Goal: Task Accomplishment & Management: Manage account settings

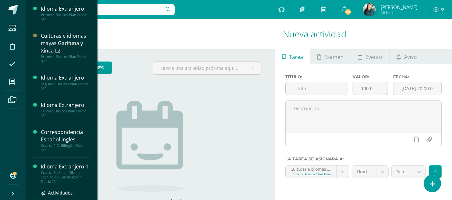
click at [58, 170] on div "Idioma Extranjero 1" at bounding box center [65, 166] width 49 height 7
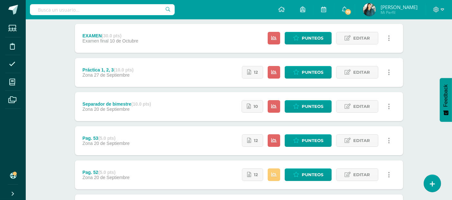
scroll to position [125, 0]
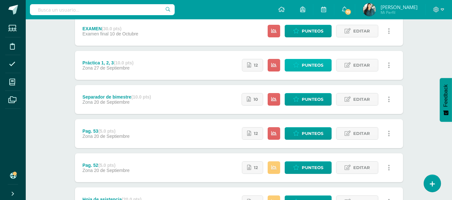
click at [308, 64] on span "Punteos" at bounding box center [313, 65] width 22 height 12
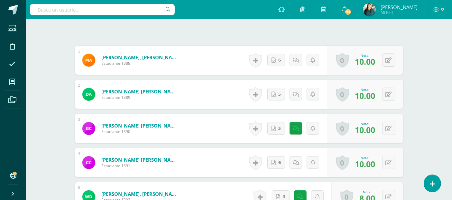
scroll to position [194, 0]
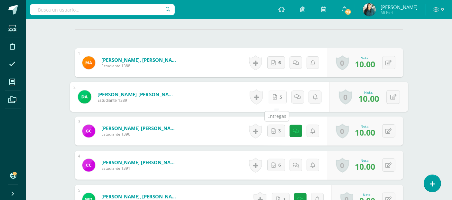
click at [276, 99] on icon at bounding box center [275, 96] width 4 height 5
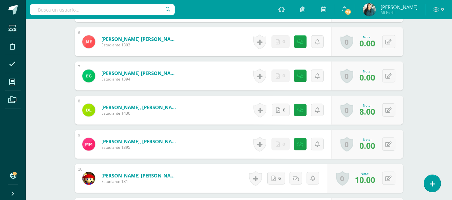
scroll to position [389, 0]
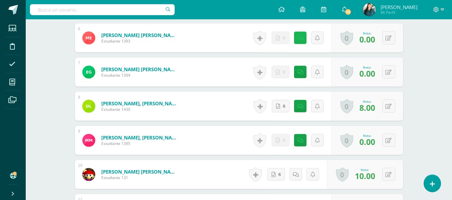
click at [298, 44] on link at bounding box center [300, 38] width 13 height 13
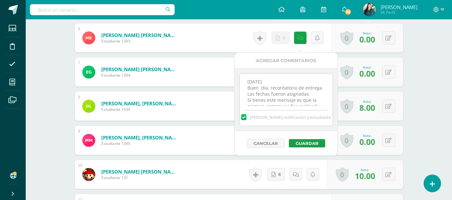
scroll to position [120, 0]
click at [315, 102] on textarea "[DATE] Buen día, recordatorio de entrega. Las fechas fueron asignadas. Si tiene…" at bounding box center [286, 90] width 93 height 32
paste textarea "[DATE] Buen día, recordatorio de entrega. Las fechas fueron asignadas. Si tiene…"
type textarea "[DATE] Buen día, recordatorio de entrega. Las fechas fueron asignadas. Si tiene…"
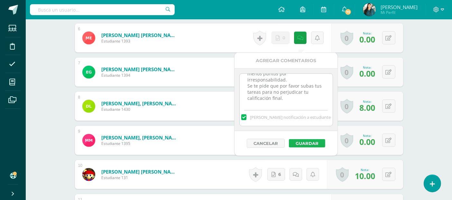
click at [320, 143] on button "Guardar" at bounding box center [307, 143] width 36 height 8
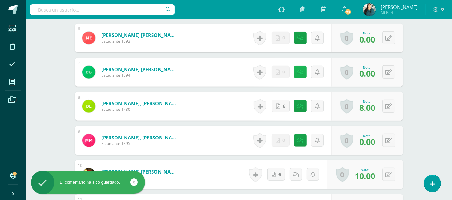
click at [304, 75] on link at bounding box center [300, 72] width 13 height 13
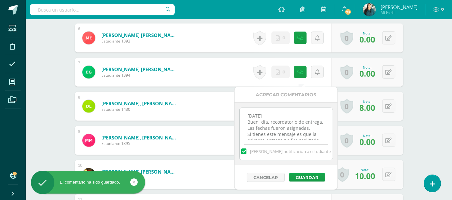
scroll to position [114, 0]
click at [306, 133] on textarea "27/09/27 Buen día, recordatorio de entrega. Las fechas fueron asignadas. Si tie…" at bounding box center [286, 124] width 93 height 32
paste textarea "[DATE] Buen día, recordatorio de entrega. Las fechas fueron asignadas. Si tiene…"
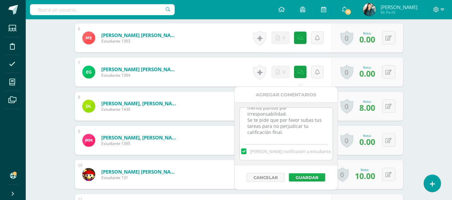
type textarea "27/09/27 Buen día, recordatorio de entrega. Las fechas fueron asignadas. Si tie…"
click at [307, 175] on button "Guardar" at bounding box center [307, 177] width 36 height 8
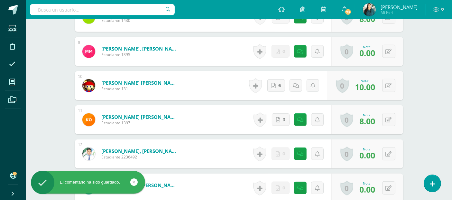
scroll to position [497, 0]
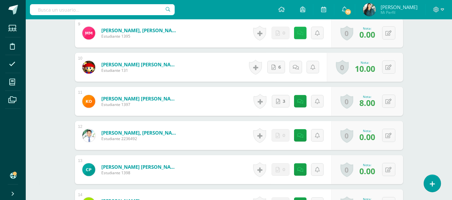
click at [299, 36] on icon at bounding box center [301, 33] width 6 height 5
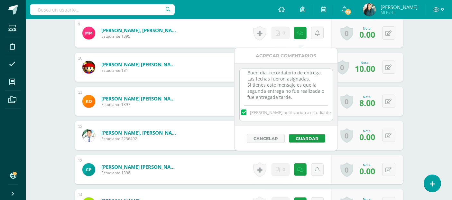
scroll to position [120, 0]
click at [263, 136] on button "Cancelar" at bounding box center [266, 138] width 38 height 9
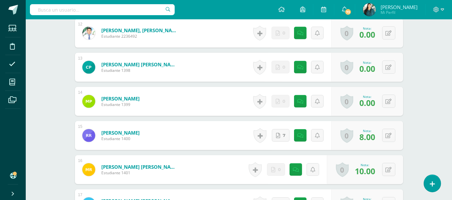
scroll to position [600, 0]
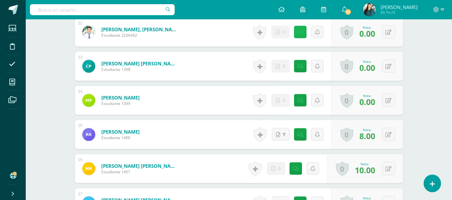
click at [301, 35] on icon at bounding box center [301, 32] width 6 height 5
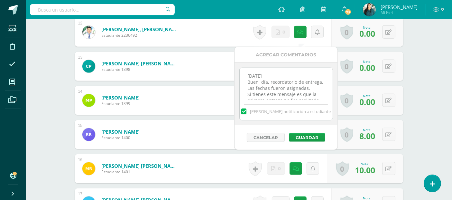
scroll to position [120, 0]
click at [310, 100] on div "[PERSON_NAME] notificación a estudiante" at bounding box center [286, 110] width 93 height 20
click at [308, 96] on textarea "[DATE] Buen día, recordatorio de entrega. Las fechas fueron asignadas. Si tiene…" at bounding box center [286, 84] width 93 height 32
paste textarea "[DATE] Buen día, recordatorio de entrega. Las fechas fueron asignadas. Si tiene…"
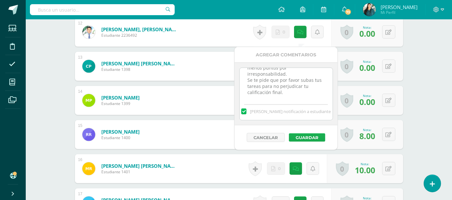
type textarea "[DATE] Buen día, recordatorio de entrega. Las fechas fueron asignadas. Si tiene…"
click at [303, 135] on button "Guardar" at bounding box center [307, 137] width 36 height 8
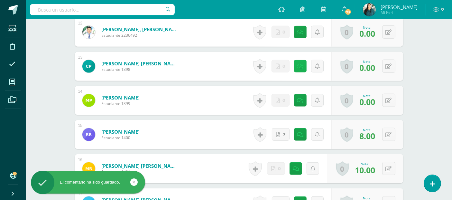
click at [301, 69] on icon at bounding box center [301, 66] width 6 height 5
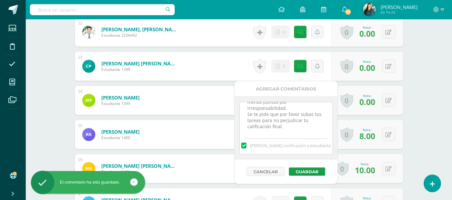
scroll to position [120, 0]
click at [316, 129] on textarea "[DATE] Buen día, recordatorio de entrega. Las fechas fueron asignadas. Si tiene…" at bounding box center [286, 118] width 93 height 32
paste textarea "[DATE] Buen día, recordatorio de entrega. Las fechas fueron asignadas. Si tiene…"
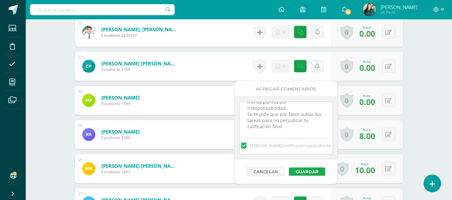
type textarea "[DATE] Buen día, recordatorio de entrega. Las fechas fueron asignadas. Si tiene…"
click at [314, 171] on button "Guardar" at bounding box center [307, 171] width 36 height 8
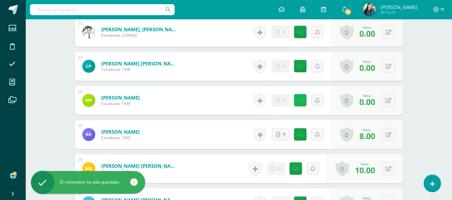
click at [303, 103] on icon at bounding box center [301, 100] width 6 height 5
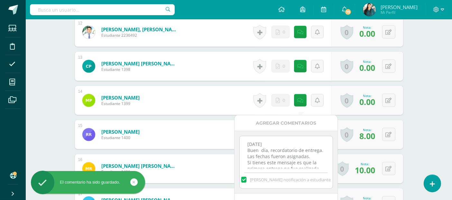
scroll to position [120, 0]
click at [313, 164] on textarea "[DATE] Buen día, recordatorio de entrega. Las fechas fueron asignadas. Si tiene…" at bounding box center [286, 152] width 93 height 32
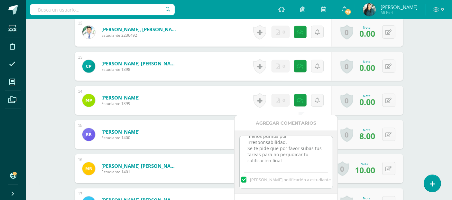
paste textarea "[DATE] Buen día, recordatorio de entrega. Las fechas fueron asignadas. Si tiene…"
type textarea "[DATE] Buen día, recordatorio de entrega. Las fechas fueron asignadas. Si tiene…"
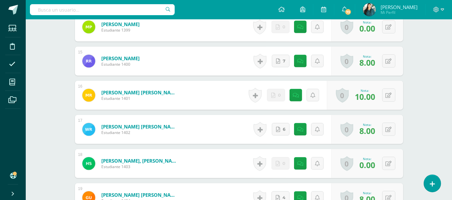
scroll to position [676, 0]
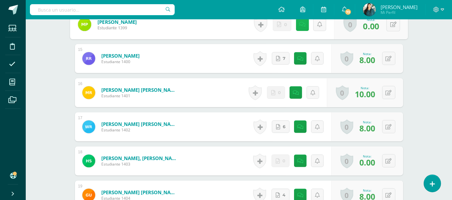
click at [301, 27] on icon at bounding box center [302, 24] width 6 height 5
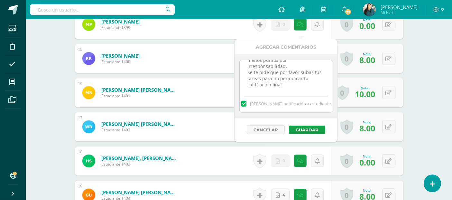
scroll to position [213, 0]
click at [308, 130] on button "Guardar" at bounding box center [307, 130] width 36 height 8
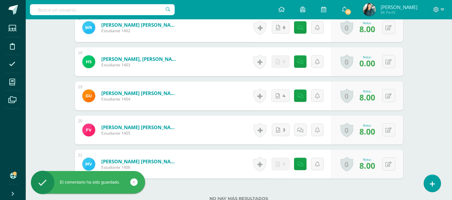
scroll to position [776, 0]
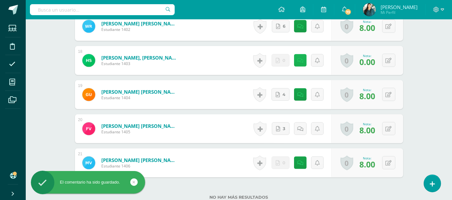
click at [301, 63] on icon at bounding box center [301, 60] width 6 height 5
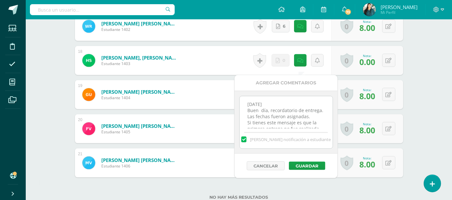
scroll to position [120, 0]
click at [298, 126] on textarea "[DATE] Buen día, recordatorio de entrega. Las fechas fueron asignadas. Si tiene…" at bounding box center [286, 112] width 93 height 32
paste textarea "[DATE] Buen día, recordatorio de entrega. Las fechas fueron asignadas. Si tiene…"
type textarea "27/09/27 Buen día, recordatorio de entrega. Las fechas fueron asignadas. Si tie…"
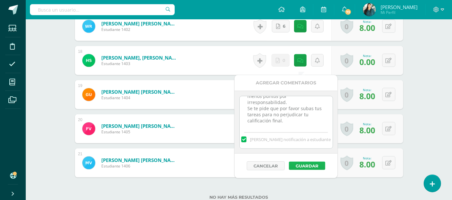
click at [308, 167] on button "Guardar" at bounding box center [307, 166] width 36 height 8
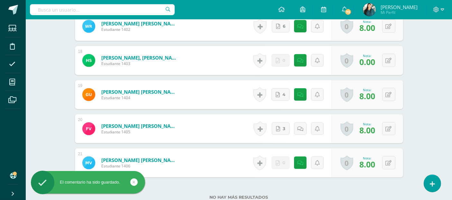
scroll to position [833, 0]
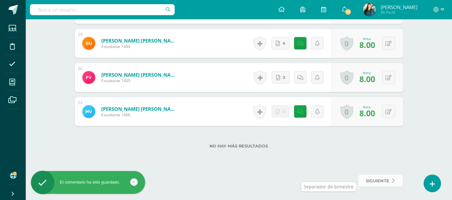
click at [383, 183] on span "siguiente" at bounding box center [378, 181] width 24 height 12
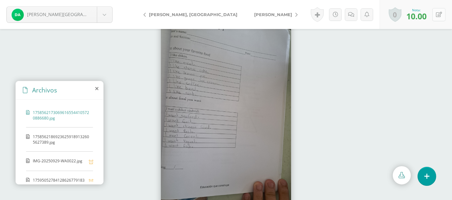
click at [439, 13] on icon at bounding box center [439, 14] width 6 height 5
type input "10"
click at [440, 14] on icon at bounding box center [440, 14] width 4 height 5
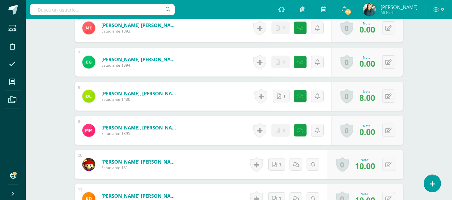
scroll to position [402, 0]
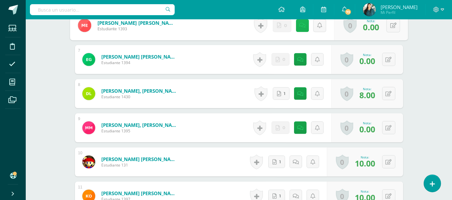
click at [298, 32] on link at bounding box center [302, 25] width 13 height 13
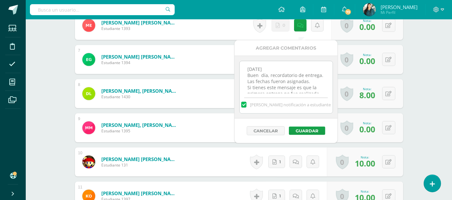
scroll to position [120, 0]
click at [311, 89] on textarea "[DATE] Buen día, recordatorio de entrega. Las fechas fueron asignadas. Si tiene…" at bounding box center [286, 77] width 93 height 32
paste textarea "[DATE] Buen día, recordatorio de entrega. Las fechas fueron asignadas. Si tiene…"
type textarea "[DATE] Buen día, recordatorio de entrega. Las fechas fueron asignadas. Si tiene…"
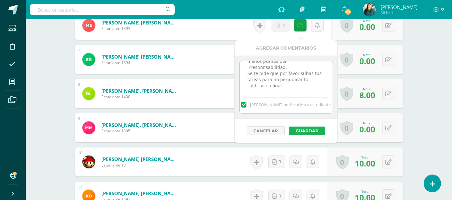
click at [306, 128] on button "Guardar" at bounding box center [307, 131] width 36 height 8
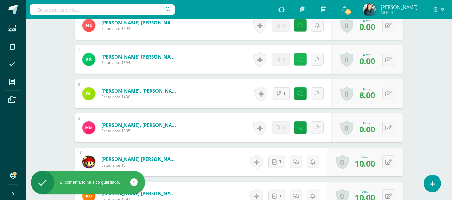
click at [304, 66] on link at bounding box center [300, 59] width 13 height 13
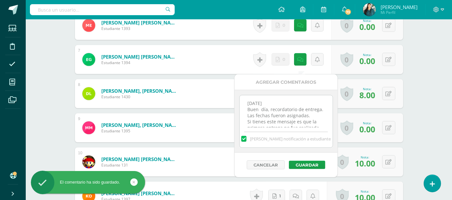
scroll to position [120, 0]
click at [305, 122] on textarea "[DATE] Buen día, recordatorio de entrega. Las fechas fueron asignadas. Si tiene…" at bounding box center [286, 111] width 93 height 32
paste textarea "[DATE] Buen día, recordatorio de entrega. Las fechas fueron asignadas. Si tiene…"
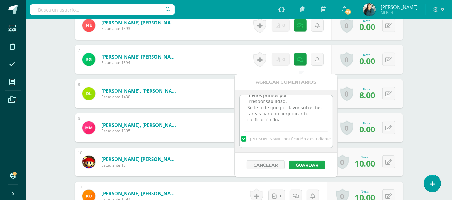
type textarea "27/09/27 Buen día, recordatorio de entrega. Las fechas fueron asignadas. Si tie…"
click at [302, 162] on button "Guardar" at bounding box center [307, 165] width 36 height 8
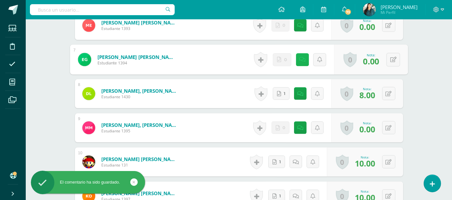
click at [303, 62] on icon at bounding box center [302, 59] width 6 height 5
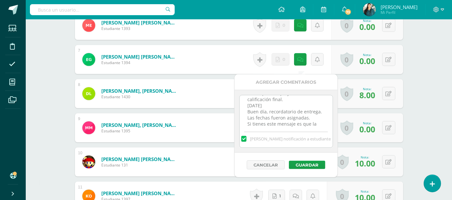
scroll to position [207, 0]
click at [418, 69] on div "Idioma Extranjero 1 Cuarto Bach. en Dibujo Técnico de Construcción Diario "A" H…" at bounding box center [239, 121] width 427 height 1008
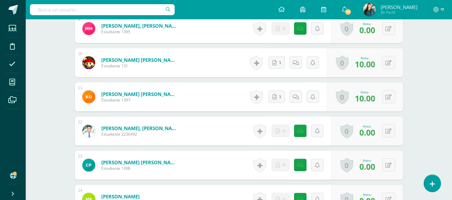
scroll to position [502, 0]
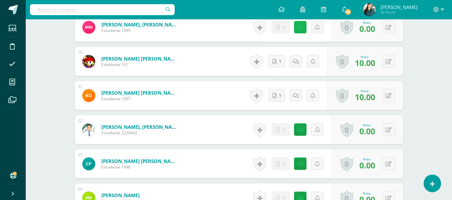
click at [300, 30] on icon at bounding box center [301, 27] width 6 height 5
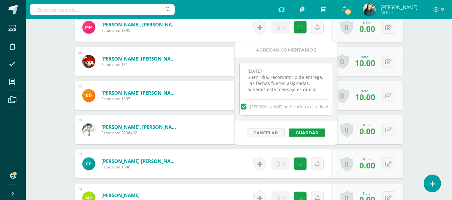
scroll to position [120, 0]
click at [308, 87] on textarea "27/09/27 Buen día, recordatorio de entrega. Las fechas fueron asignadas. Si tie…" at bounding box center [286, 79] width 93 height 32
paste textarea "13/10/27 Buen día, recordatorio de entrega. Las fechas fueron asignadas. Si tie…"
type textarea "27/09/27 Buen día, recordatorio de entrega. Las fechas fueron asignadas. Si tie…"
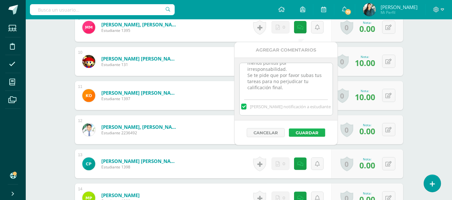
click at [311, 130] on button "Guardar" at bounding box center [307, 132] width 36 height 8
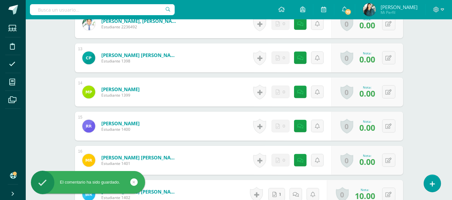
scroll to position [612, 0]
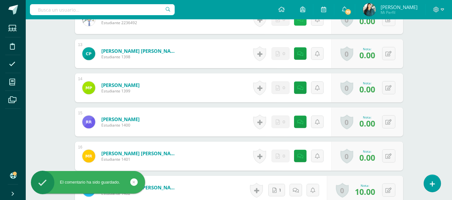
click at [300, 23] on icon at bounding box center [301, 19] width 6 height 5
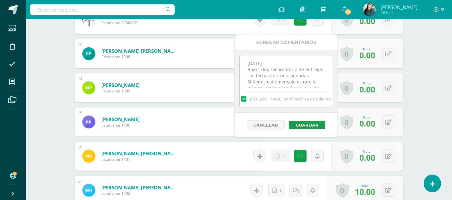
scroll to position [120, 0]
click at [314, 81] on textarea "27/09/27 Buen día, recordatorio de entrega. Las fechas fueron asignadas. Si tie…" at bounding box center [286, 71] width 93 height 32
paste textarea "13/10/27 Buen día, recordatorio de entrega. Las fechas fueron asignadas. Si tie…"
type textarea "27/09/27 Buen día, recordatorio de entrega. Las fechas fueron asignadas. Si tie…"
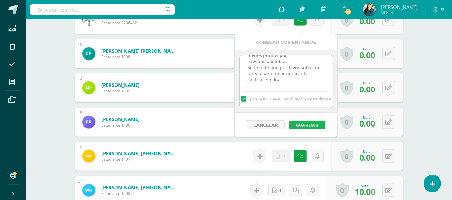
click at [310, 124] on button "Guardar" at bounding box center [307, 125] width 36 height 8
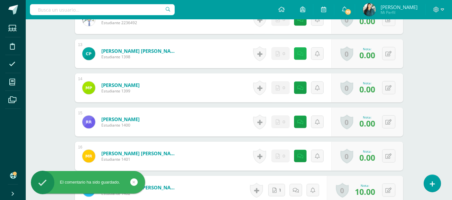
click at [304, 57] on link at bounding box center [300, 53] width 13 height 13
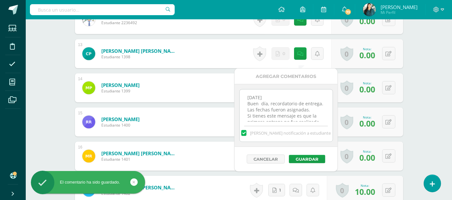
scroll to position [120, 0]
click at [321, 119] on textarea "27/09/27 Buen día, recordatorio de entrega. Las fechas fueron asignadas. Si tie…" at bounding box center [286, 106] width 93 height 32
paste textarea "13/10/27 Buen día, recordatorio de entrega. Las fechas fueron asignadas. Si tie…"
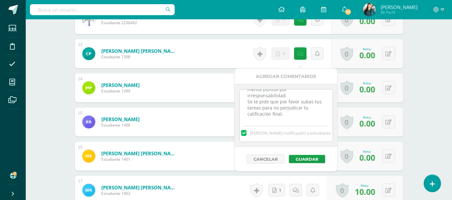
type textarea "27/09/27 Buen día, recordatorio de entrega. Las fechas fueron asignadas. Si tie…"
click at [314, 162] on div "Cancelar Guardar" at bounding box center [286, 159] width 103 height 24
click at [314, 160] on button "Guardar" at bounding box center [307, 159] width 36 height 8
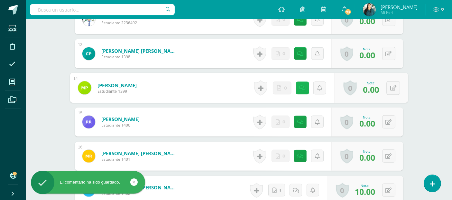
click at [301, 90] on icon at bounding box center [302, 87] width 6 height 5
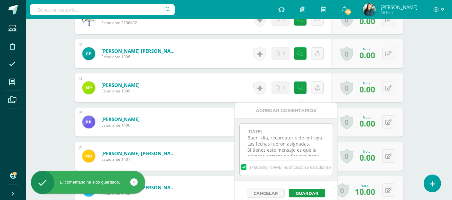
scroll to position [120, 0]
click at [316, 151] on textarea "27/09/27 Buen día, recordatorio de entrega. Las fechas fueron asignadas. Si tie…" at bounding box center [286, 140] width 93 height 32
paste textarea "13/10/27 Buen día, recordatorio de entrega. Las fechas fueron asignadas. Si tie…"
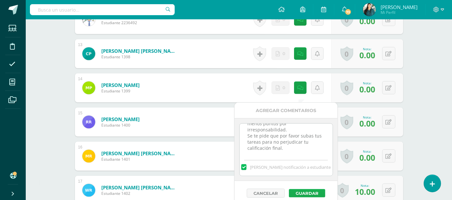
type textarea "[DATE] Buen día, recordatorio de entrega. Las fechas fueron asignadas. Si tiene…"
click at [309, 191] on button "Guardar" at bounding box center [307, 193] width 36 height 8
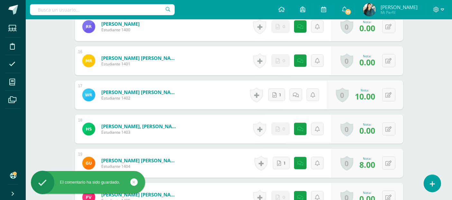
scroll to position [710, 0]
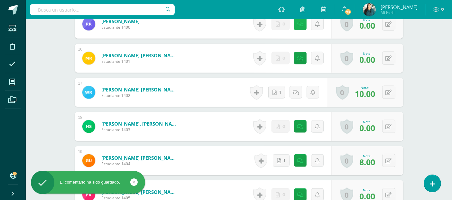
click at [303, 30] on link at bounding box center [300, 24] width 13 height 13
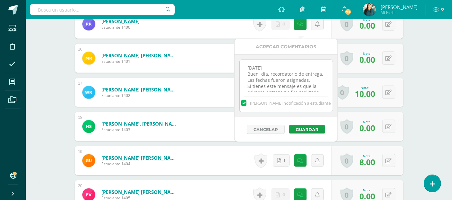
scroll to position [120, 0]
click at [303, 89] on textarea "27/09/27 Buen día, recordatorio de entrega. Las fechas fueron asignadas. Si tie…" at bounding box center [286, 76] width 93 height 32
paste textarea "13/10/27 Buen día, recordatorio de entrega. Las fechas fueron asignadas. Si tie…"
type textarea "[DATE] Buen día, recordatorio de entrega. Las fechas fueron asignadas. Si tiene…"
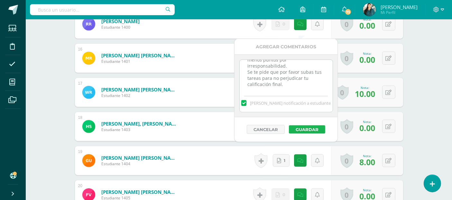
click at [299, 125] on button "Guardar" at bounding box center [307, 129] width 36 height 8
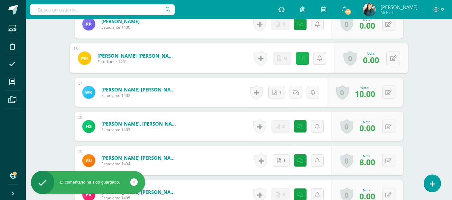
click at [302, 61] on icon at bounding box center [302, 57] width 6 height 5
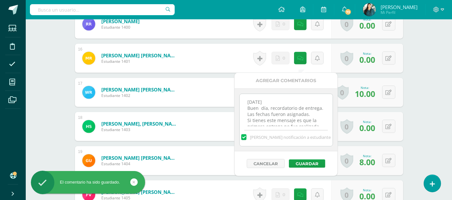
scroll to position [120, 0]
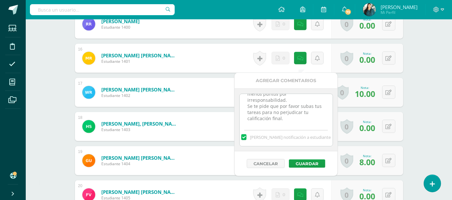
click at [309, 117] on textarea "27/09/27 Buen día, recordatorio de entrega. Las fechas fueron asignadas. Si tie…" at bounding box center [286, 110] width 93 height 32
paste textarea "13/10/27 Buen día, recordatorio de entrega. Las fechas fueron asignadas. Si tie…"
type textarea "[DATE] Buen día, recordatorio de entrega. Las fechas fueron asignadas. Si tiene…"
click at [309, 162] on button "Guardar" at bounding box center [307, 163] width 36 height 8
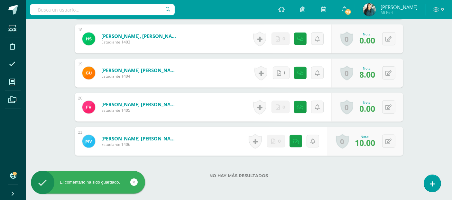
scroll to position [799, 0]
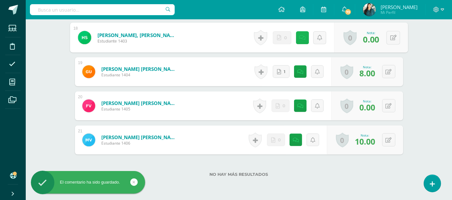
click at [299, 42] on link at bounding box center [302, 37] width 13 height 13
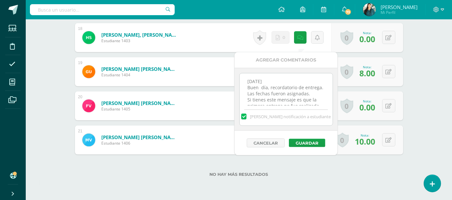
scroll to position [120, 0]
click at [314, 101] on textarea "27/09/27 Buen día, recordatorio de entrega. Las fechas fueron asignadas. Si tie…" at bounding box center [286, 89] width 93 height 32
paste textarea "13/10/27 Buen día, recordatorio de entrega. Las fechas fueron asignadas. Si tie…"
type textarea "[DATE] Buen día, recordatorio de entrega. Las fechas fueron asignadas. Si tiene…"
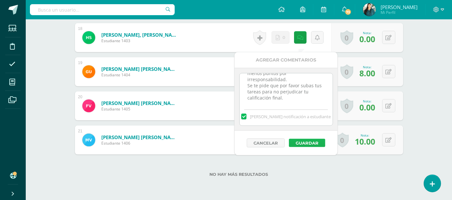
click at [312, 142] on button "Guardar" at bounding box center [307, 143] width 36 height 8
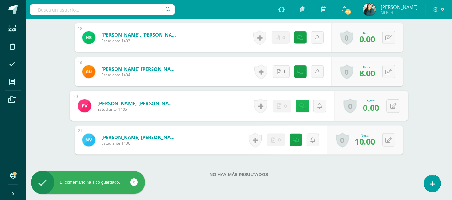
click at [302, 108] on icon at bounding box center [302, 105] width 6 height 5
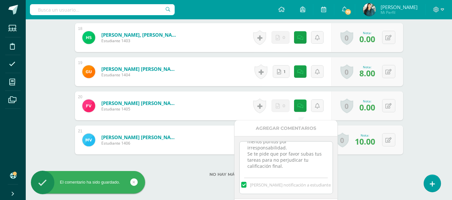
scroll to position [120, 0]
click at [304, 165] on textarea "27/09/27 Buen día, recordatorio de entrega. Las fechas fueron asignadas. Si tie…" at bounding box center [286, 158] width 93 height 32
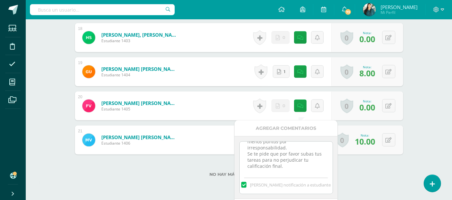
paste textarea "13/10/27 Buen día, recordatorio de entrega. Las fechas fueron asignadas. Si tie…"
type textarea "27/09/27 Buen día, recordatorio de entrega. Las fechas fueron asignadas. Si tie…"
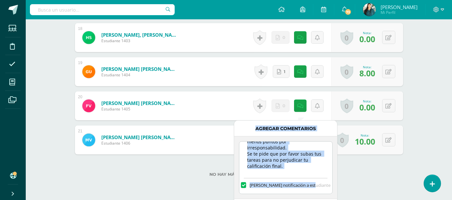
scroll to position [833, 0]
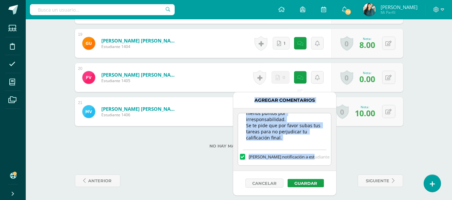
drag, startPoint x: 336, startPoint y: 184, endPoint x: 336, endPoint y: 210, distance: 26.4
click at [313, 179] on button "Guardar" at bounding box center [306, 183] width 36 height 8
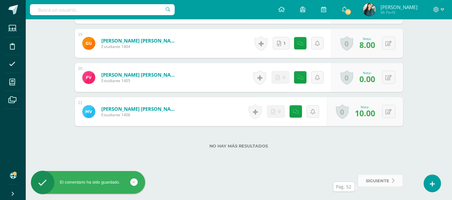
click at [375, 183] on span "siguiente" at bounding box center [378, 181] width 24 height 12
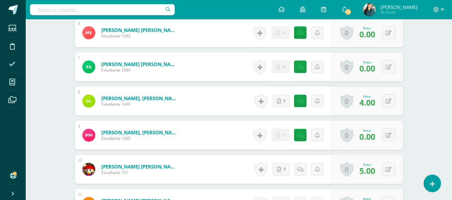
scroll to position [394, 0]
click at [298, 39] on link at bounding box center [300, 32] width 13 height 13
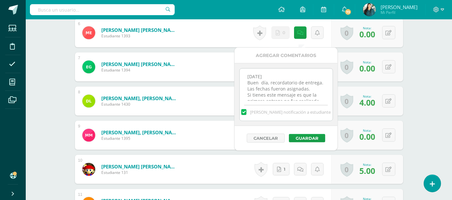
scroll to position [120, 0]
click at [317, 99] on textarea "[DATE] Buen día, recordatorio de entrega. Las fechas fueron asignadas. Si tiene…" at bounding box center [286, 85] width 93 height 32
paste textarea "[DATE] Buen día, recordatorio de entrega. Las fechas fueron asignadas. Si tiene…"
type textarea "[DATE] Buen día, recordatorio de entrega. Las fechas fueron asignadas. Si tiene…"
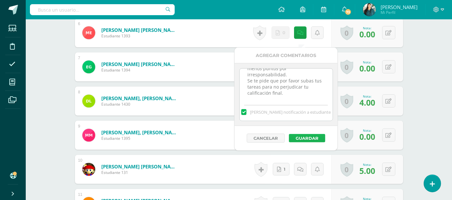
click at [312, 136] on button "Guardar" at bounding box center [307, 138] width 36 height 8
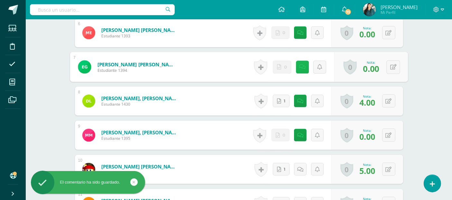
click at [300, 73] on link at bounding box center [302, 67] width 13 height 13
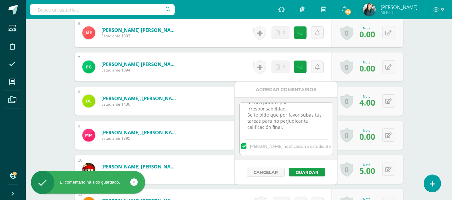
click at [314, 129] on textarea "[DATE] Buen día, recordatorio de entrega. Las fechas fueron asignadas. Si tiene…" at bounding box center [286, 119] width 93 height 32
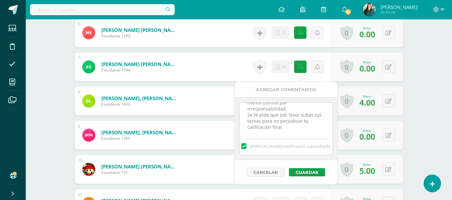
paste textarea "[DATE] Buen día, recordatorio de entrega. Las fechas fueron asignadas. Si tiene…"
type textarea "[DATE] Buen día, recordatorio de entrega. Las fechas fueron asignadas. Si tiene…"
click at [311, 174] on button "Guardar" at bounding box center [307, 172] width 36 height 8
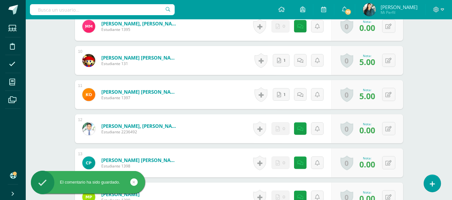
scroll to position [505, 0]
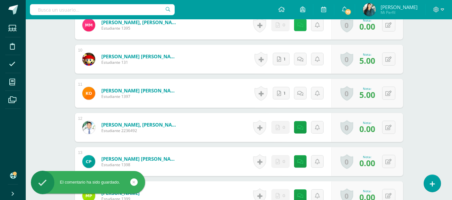
click at [299, 31] on link at bounding box center [300, 25] width 13 height 13
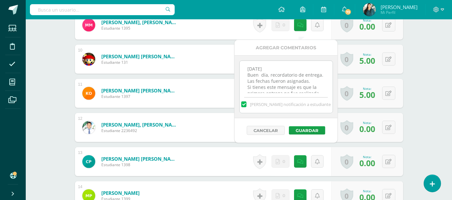
scroll to position [120, 0]
click at [311, 89] on textarea "[DATE] Buen día, recordatorio de entrega. Las fechas fueron asignadas. Si tiene…" at bounding box center [286, 77] width 93 height 32
paste textarea "[DATE] Buen día, recordatorio de entrega. Las fechas fueron asignadas. Si tiene…"
type textarea "[DATE] Buen día, recordatorio de entrega. Las fechas fueron asignadas. Si tiene…"
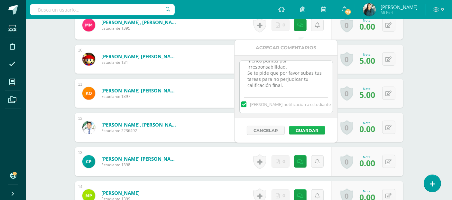
click at [304, 128] on button "Guardar" at bounding box center [307, 130] width 36 height 8
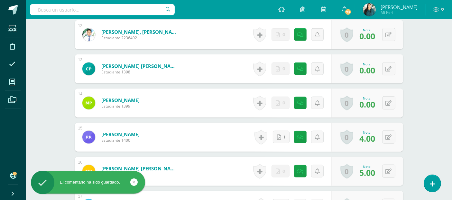
scroll to position [611, 0]
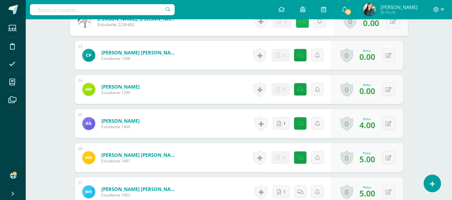
click at [300, 28] on link at bounding box center [302, 21] width 13 height 13
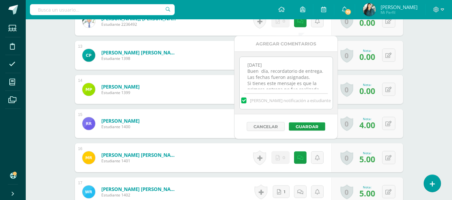
scroll to position [120, 0]
click at [301, 86] on textarea "[DATE] Buen día, recordatorio de entrega. Las fechas fueron asignadas. Si tiene…" at bounding box center [286, 73] width 93 height 32
paste textarea "[DATE] Buen día, recordatorio de entrega. Las fechas fueron asignadas. Si tiene…"
type textarea "[DATE] Buen día, recordatorio de entrega. Las fechas fueron asignadas. Si tiene…"
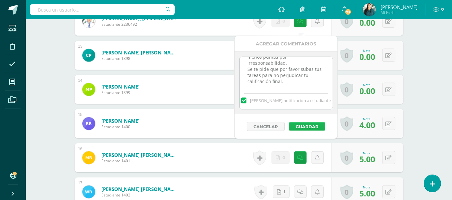
click at [307, 124] on button "Guardar" at bounding box center [307, 126] width 36 height 8
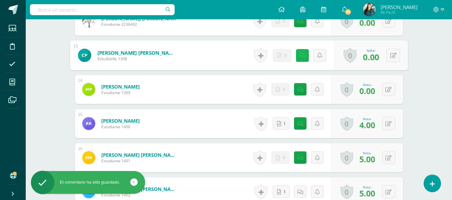
click at [301, 58] on icon at bounding box center [302, 54] width 6 height 5
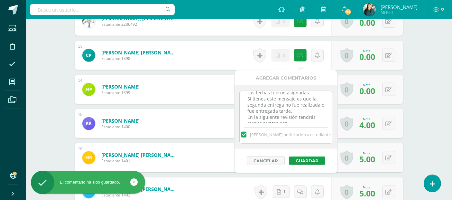
scroll to position [120, 0]
click at [311, 117] on textarea "[DATE] Buen día, recordatorio de entrega. Las fechas fueron asignadas. Si tiene…" at bounding box center [286, 107] width 93 height 32
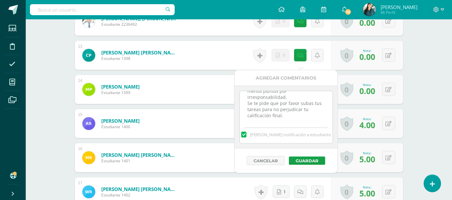
paste textarea "[DATE] Buen día, recordatorio de entrega. Las fechas fueron asignadas. Si tiene…"
type textarea "[DATE] Buen día, recordatorio de entrega. Las fechas fueron asignadas. Si tiene…"
click at [310, 160] on button "Guardar" at bounding box center [307, 160] width 36 height 8
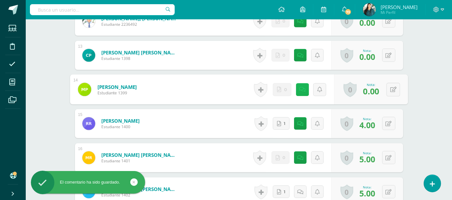
click at [302, 92] on icon at bounding box center [302, 89] width 6 height 5
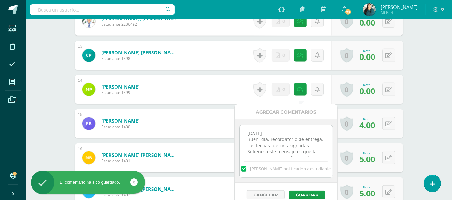
scroll to position [120, 0]
click at [305, 155] on textarea "[DATE] Buen día, recordatorio de entrega. Las fechas fueron asignadas. Si tiene…" at bounding box center [286, 141] width 93 height 32
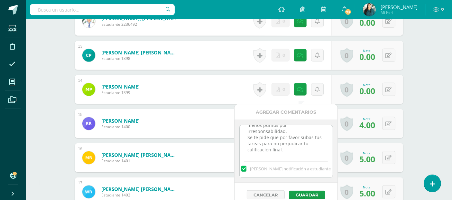
paste textarea "[DATE] Buen día, recordatorio de entrega. Las fechas fueron asignadas. Si tiene…"
type textarea "[DATE] Buen día, recordatorio de entrega. Las fechas fueron asignadas. Si tiene…"
click at [306, 191] on button "Guardar" at bounding box center [307, 195] width 36 height 8
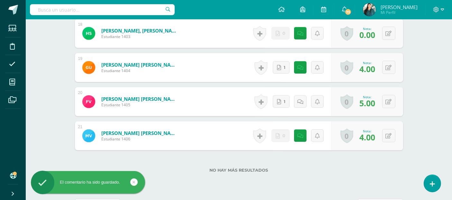
scroll to position [805, 0]
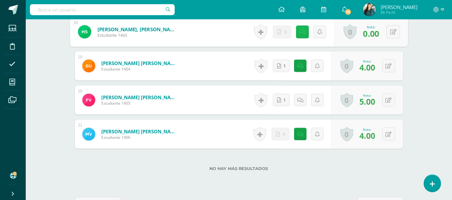
click at [302, 34] on icon at bounding box center [302, 31] width 6 height 5
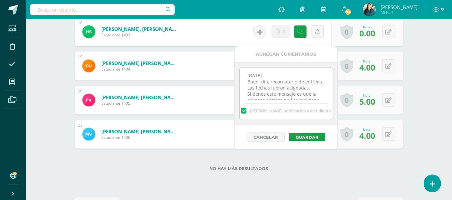
scroll to position [120, 0]
click at [310, 94] on textarea "[DATE] Buen día, recordatorio de entrega. Las fechas fueron asignadas. Si tiene…" at bounding box center [286, 84] width 93 height 32
paste textarea "[DATE] Buen día, recordatorio de entrega. Las fechas fueron asignadas. Si tiene…"
type textarea "[DATE] Buen día, recordatorio de entrega. Las fechas fueron asignadas. Si tiene…"
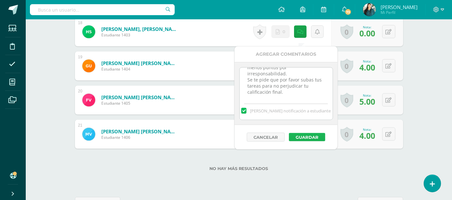
click at [304, 137] on button "Guardar" at bounding box center [307, 137] width 36 height 8
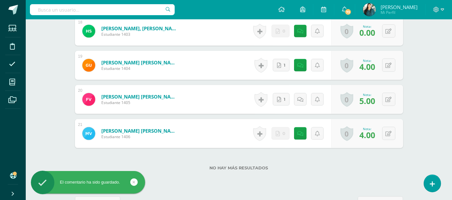
scroll to position [833, 0]
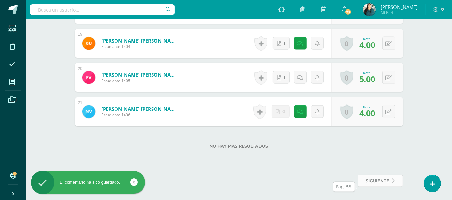
click at [389, 180] on span "siguiente" at bounding box center [378, 181] width 24 height 12
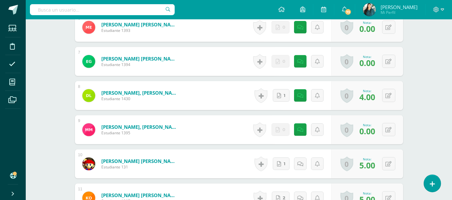
scroll to position [401, 0]
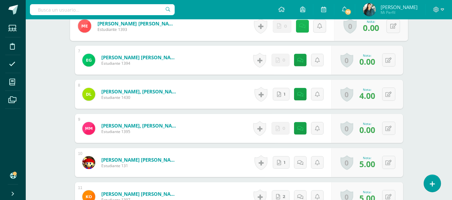
click at [301, 33] on link at bounding box center [302, 26] width 13 height 13
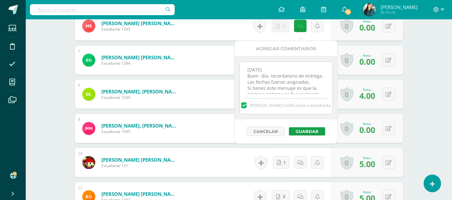
scroll to position [120, 0]
click at [312, 91] on textarea "[DATE] Buen día, recordatorio de entrega. Las fechas fueron asignadas. Si tiene…" at bounding box center [286, 78] width 93 height 32
paste textarea "[DATE] Buen día, recordatorio de entrega. Las fechas fueron asignadas. Si tiene…"
type textarea "[DATE] Buen día, recordatorio de entrega. Las fechas fueron asignadas. Si tiene…"
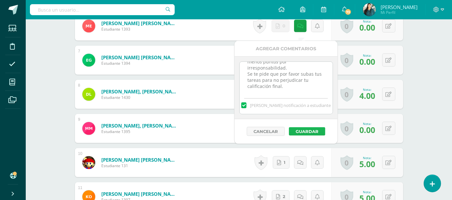
click at [314, 128] on button "Guardar" at bounding box center [307, 131] width 36 height 8
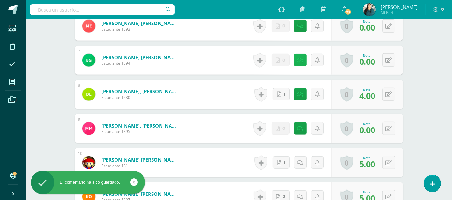
click at [302, 63] on icon at bounding box center [301, 60] width 6 height 5
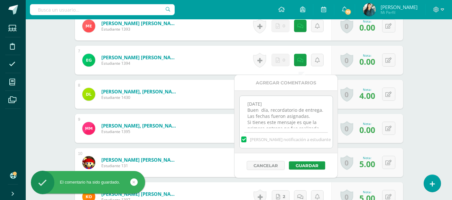
scroll to position [33, 0]
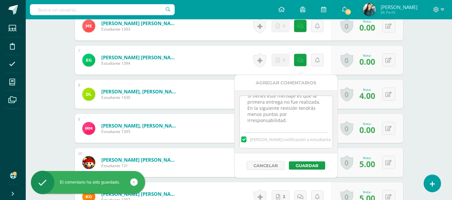
click at [302, 114] on textarea "[DATE] Buen día, recordatorio de entrega. Las fechas fueron asignadas. Si tiene…" at bounding box center [286, 112] width 93 height 32
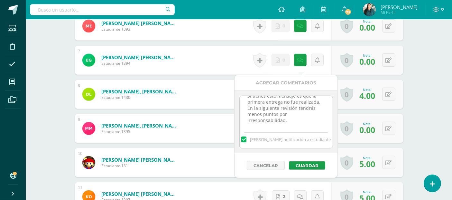
paste textarea "[DATE] Buen día, recordatorio de entrega. Las fechas fueron asignadas. Si tiene…"
type textarea "27/09/27 Buen día, recordatorio de entrega. Las fechas fueron asignadas. Si tie…"
click at [311, 166] on button "Guardar" at bounding box center [307, 165] width 36 height 8
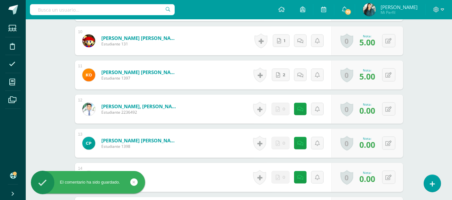
scroll to position [501, 0]
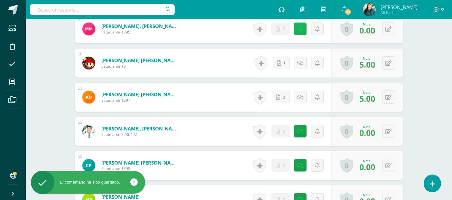
click at [302, 35] on link at bounding box center [300, 29] width 13 height 13
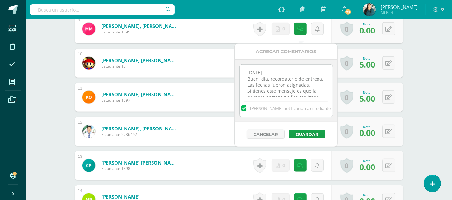
scroll to position [120, 0]
click at [307, 90] on textarea "[DATE] Buen día, recordatorio de entrega. Las fechas fueron asignadas. Si tiene…" at bounding box center [286, 81] width 93 height 32
paste textarea "[DATE] Buen día, recordatorio de entrega. Las fechas fueron asignadas. Si tiene…"
type textarea "[DATE] Buen día, recordatorio de entrega. Las fechas fueron asignadas. Si tiene…"
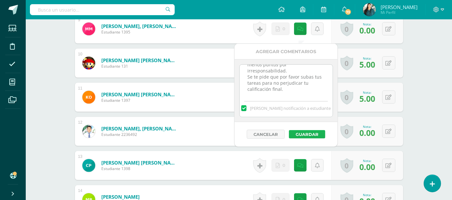
click at [306, 133] on button "Guardar" at bounding box center [307, 134] width 36 height 8
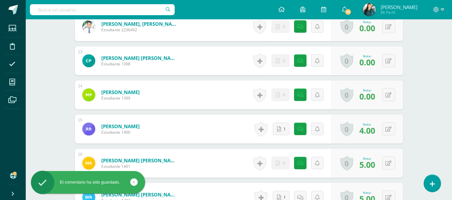
scroll to position [610, 0]
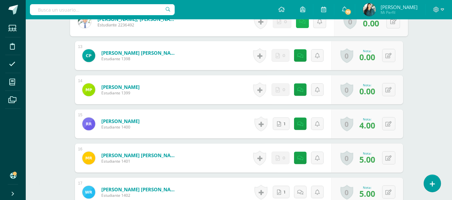
click at [299, 24] on icon at bounding box center [302, 21] width 6 height 5
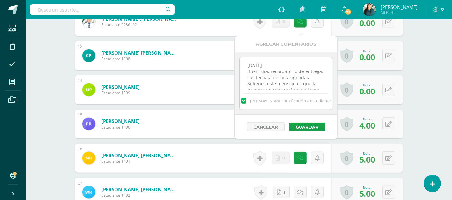
scroll to position [120, 0]
click at [308, 88] on textarea "[DATE] Buen día, recordatorio de entrega. Las fechas fueron asignadas. Si tiene…" at bounding box center [286, 73] width 93 height 32
paste textarea "[DATE] Buen día, recordatorio de entrega. Las fechas fueron asignadas. Si tiene…"
type textarea "27/09/27 Buen día, recordatorio de entrega. Las fechas fueron asignadas. Si tie…"
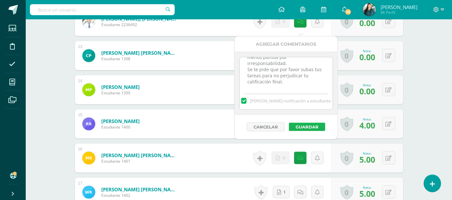
click at [301, 123] on button "Guardar" at bounding box center [307, 127] width 36 height 8
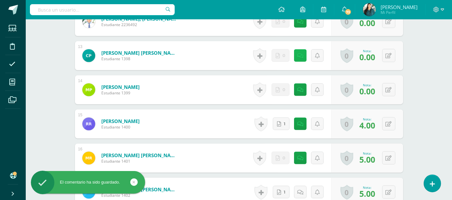
click at [305, 61] on link at bounding box center [300, 55] width 13 height 13
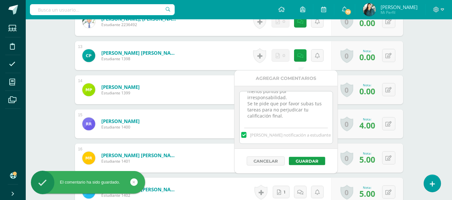
click at [320, 118] on textarea "27/09/27 Buen día, recordatorio de entrega. Las fechas fueron asignadas. Si tie…" at bounding box center [286, 107] width 93 height 32
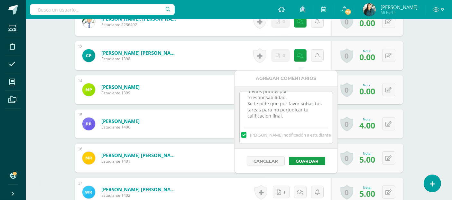
paste textarea "13/10/27 Buen día, recordatorio de entrega. Las fechas fueron asignadas. Si tie…"
type textarea "27/09/27 Buen día, recordatorio de entrega. Las fechas fueron asignadas. Si tie…"
click at [317, 162] on button "Guardar" at bounding box center [307, 161] width 36 height 8
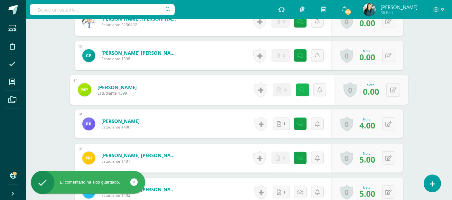
click at [299, 91] on link at bounding box center [302, 89] width 13 height 13
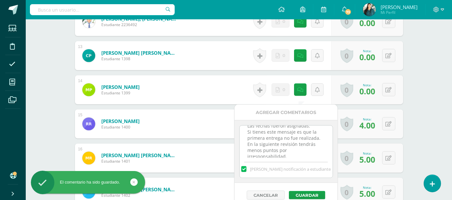
scroll to position [120, 0]
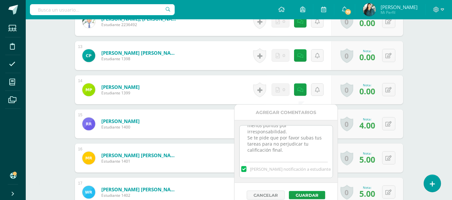
click at [302, 153] on textarea "27/09/27 Buen día, recordatorio de entrega. Las fechas fueron asignadas. Si tie…" at bounding box center [286, 142] width 93 height 32
paste textarea "13/10/27 Buen día, recordatorio de entrega. Las fechas fueron asignadas. Si tie…"
type textarea "27/09/27 Buen día, recordatorio de entrega. Las fechas fueron asignadas. Si tie…"
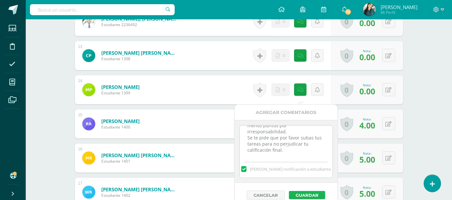
click at [308, 194] on button "Guardar" at bounding box center [307, 195] width 36 height 8
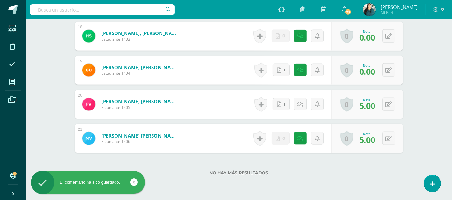
scroll to position [806, 0]
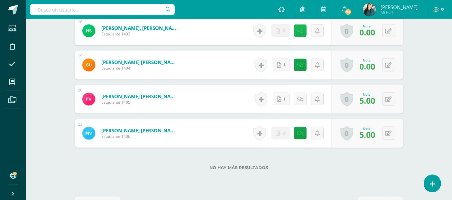
click at [301, 37] on link at bounding box center [300, 30] width 13 height 13
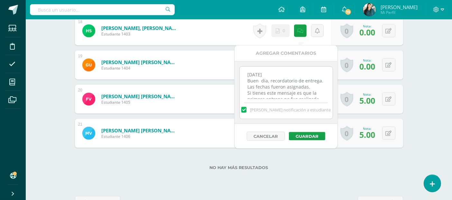
scroll to position [120, 0]
click at [313, 94] on textarea "27/09/27 Buen día, recordatorio de entrega. Las fechas fueron asignadas. Si tie…" at bounding box center [286, 83] width 93 height 32
paste textarea "13/10/27 Buen día, recordatorio de entrega. Las fechas fueron asignadas. Si tie…"
type textarea "27/09/27 Buen día, recordatorio de entrega. Las fechas fueron asignadas. Si tie…"
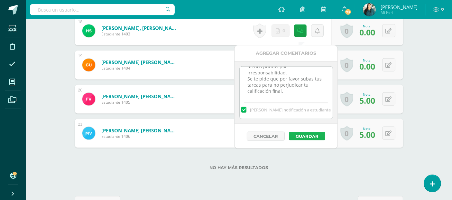
click at [312, 139] on button "Guardar" at bounding box center [307, 136] width 36 height 8
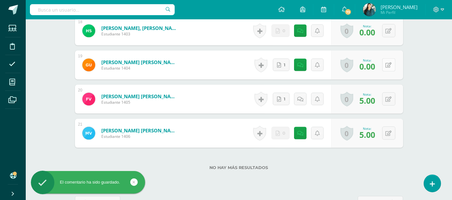
click at [390, 68] on icon at bounding box center [389, 64] width 6 height 5
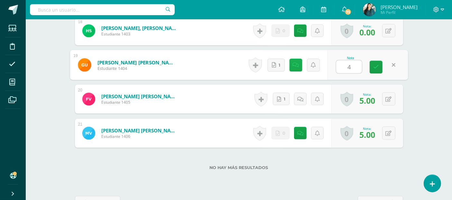
type input "4"
click at [297, 68] on icon at bounding box center [296, 64] width 6 height 5
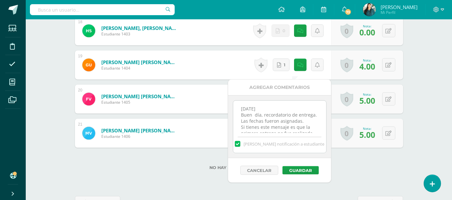
scroll to position [120, 0]
click at [311, 132] on textarea "27/09/27 Buen día, recordatorio de entrega. Las fechas fueron asignadas. Si tie…" at bounding box center [279, 117] width 93 height 32
paste textarea "13/10/27 Buen día, recordatorio de entrega. Las fechas fueron asignadas. Si tie…"
type textarea "27/09/27 Buen día, recordatorio de entrega. Las fechas fueron asignadas. Si tie…"
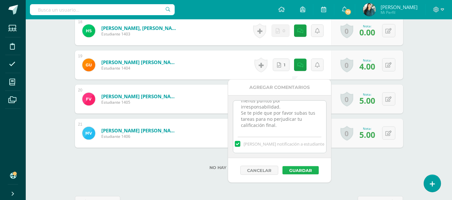
click at [311, 169] on button "Guardar" at bounding box center [301, 170] width 36 height 8
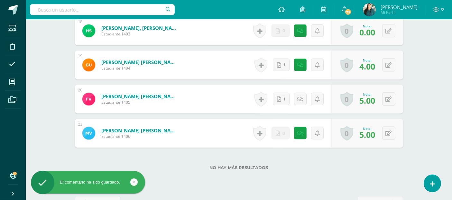
scroll to position [833, 0]
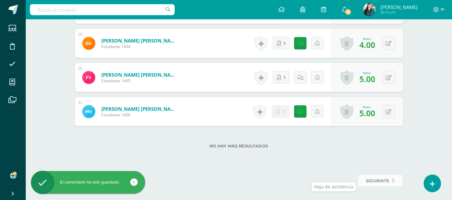
click at [395, 180] on icon at bounding box center [394, 180] width 3 height 5
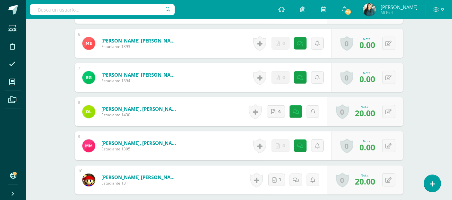
scroll to position [419, 0]
click at [300, 43] on icon at bounding box center [301, 43] width 6 height 5
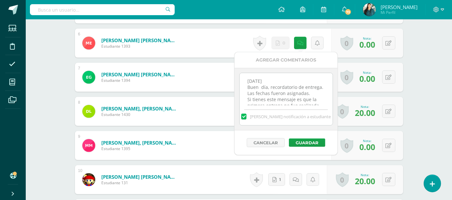
scroll to position [120, 0]
click at [316, 98] on textarea "27/09/27 Buen día, recordatorio de entrega. Las fechas fueron asignadas. Si tie…" at bounding box center [286, 89] width 93 height 32
paste textarea "13/10/27 Buen día, recordatorio de entrega. Las fechas fueron asignadas. Si tie…"
type textarea "27/09/27 Buen día, recordatorio de entrega. Las fechas fueron asignadas. Si tie…"
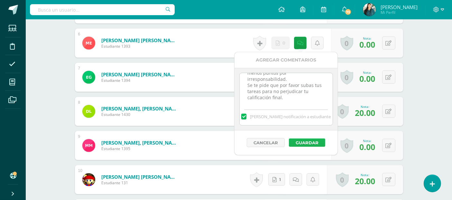
click at [312, 140] on button "Guardar" at bounding box center [307, 142] width 36 height 8
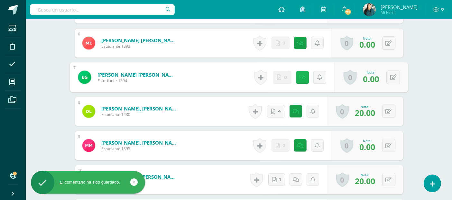
click at [303, 80] on link at bounding box center [302, 77] width 13 height 13
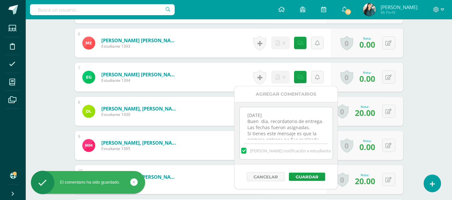
scroll to position [114, 0]
click at [317, 136] on textarea "27/09/27 Buen día, recordatorio de entrega. Las fechas fueron asignadas. Si tie…" at bounding box center [286, 123] width 93 height 32
paste textarea "13/10/27 Buen día, recordatorio de entrega. Las fechas fueron asignadas. Si tie…"
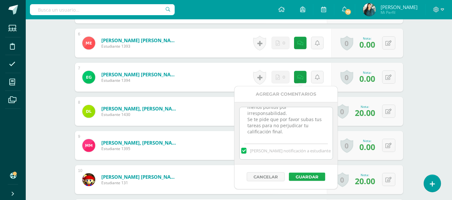
type textarea "27/09/27 Buen día, recordatorio de entrega. Las fechas fueron asignadas. Si tie…"
click at [307, 176] on button "Guardar" at bounding box center [307, 177] width 36 height 8
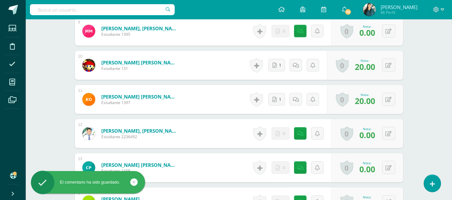
scroll to position [535, 0]
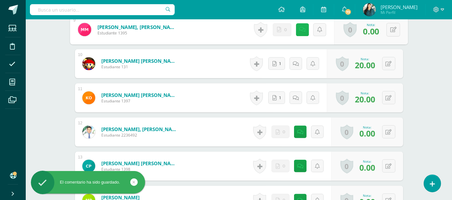
click at [301, 31] on icon at bounding box center [302, 29] width 6 height 5
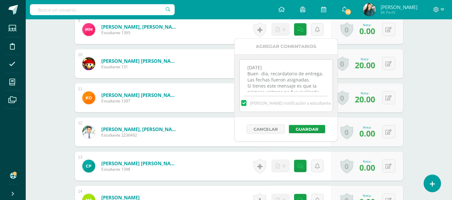
scroll to position [120, 0]
click at [314, 87] on textarea "27/09/27 Buen día, recordatorio de entrega. Las fechas fueron asignadas. Si tie…" at bounding box center [286, 76] width 93 height 32
paste textarea "13/10/27 Buen día, recordatorio de entrega. Las fechas fueron asignadas. Si tie…"
type textarea "[DATE] Buen día, recordatorio de entrega. Las fechas fueron asignadas. Si tiene…"
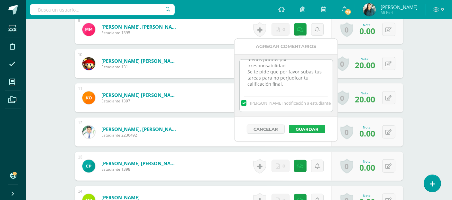
click at [313, 128] on button "Guardar" at bounding box center [307, 129] width 36 height 8
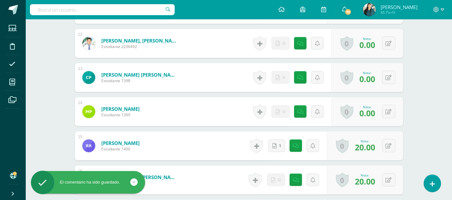
scroll to position [635, 0]
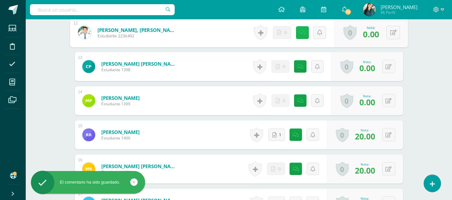
click at [299, 34] on icon at bounding box center [302, 32] width 6 height 5
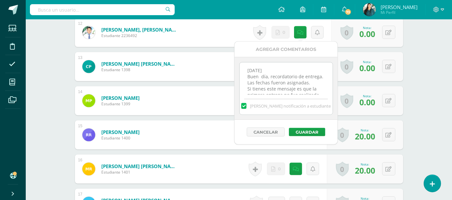
scroll to position [120, 0]
click at [310, 92] on textarea "27/09/27 Buen día, recordatorio de entrega. Las fechas fueron asignadas. Si tie…" at bounding box center [286, 78] width 93 height 32
paste textarea "13/10/27 Buen día, recordatorio de entrega. Las fechas fueron asignadas. Si tie…"
type textarea "[DATE] Buen día, recordatorio de entrega. Las fechas fueron asignadas. Si tiene…"
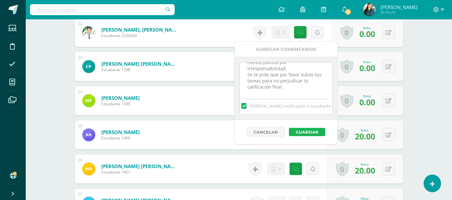
click at [314, 133] on button "Guardar" at bounding box center [307, 132] width 36 height 8
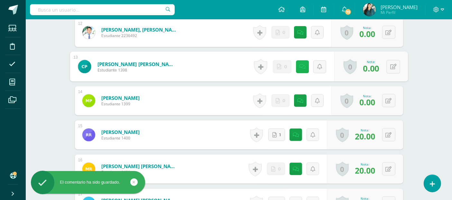
click at [302, 65] on icon at bounding box center [302, 66] width 6 height 5
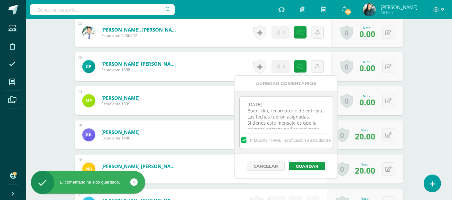
scroll to position [120, 0]
click at [314, 123] on textarea "27/09/27 Buen día, recordatorio de entrega. Las fechas fueron asignadas. Si tie…" at bounding box center [286, 113] width 93 height 32
paste textarea "13/10/27 Buen día, recordatorio de entrega. Las fechas fueron asignadas. Si tie…"
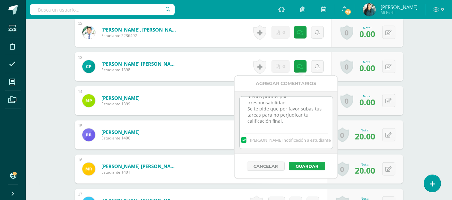
type textarea "27/09/27 Buen día, recordatorio de entrega. Las fechas fueron asignadas. Si tie…"
click at [312, 167] on button "Guardar" at bounding box center [307, 166] width 36 height 8
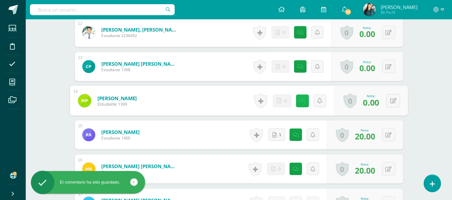
click at [300, 98] on icon at bounding box center [302, 100] width 6 height 5
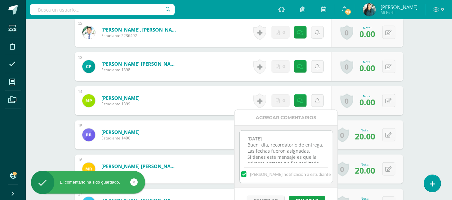
scroll to position [120, 0]
click at [308, 159] on textarea "27/09/27 Buen día, recordatorio de entrega. Las fechas fueron asignadas. Si tie…" at bounding box center [286, 147] width 93 height 32
paste textarea "[DATE] Buen día, recordatorio de entrega. Las fechas fueron asignadas. Si tiene…"
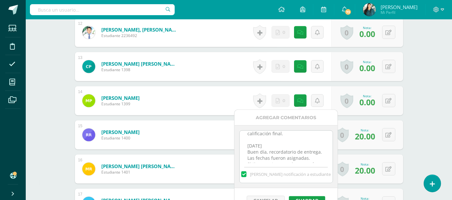
scroll to position [208, 0]
type textarea "[DATE] Buen día, recordatorio de entrega. Las fechas fueron asignadas. Si tiene…"
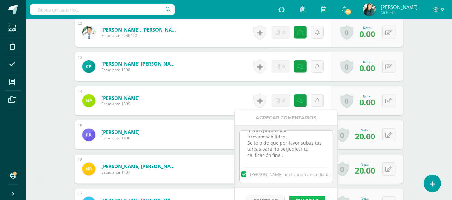
click at [308, 197] on button "Guardar" at bounding box center [307, 200] width 36 height 8
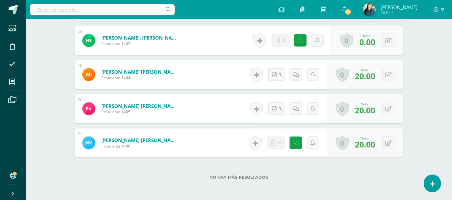
scroll to position [836, 0]
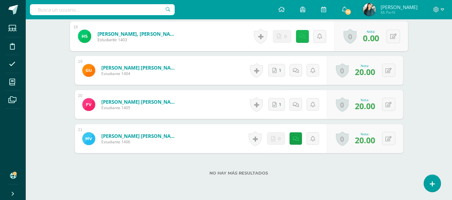
click at [303, 36] on icon at bounding box center [302, 35] width 6 height 5
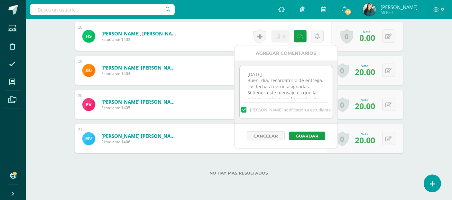
scroll to position [120, 0]
click at [317, 91] on textarea "[DATE] Buen día, recordatorio de entrega. Las fechas fueron asignadas. Si tiene…" at bounding box center [286, 82] width 93 height 32
paste textarea "[DATE] Buen día, recordatorio de entrega. Las fechas fueron asignadas. Si tiene…"
type textarea "[DATE] Buen día, recordatorio de entrega. Las fechas fueron asignadas. Si tiene…"
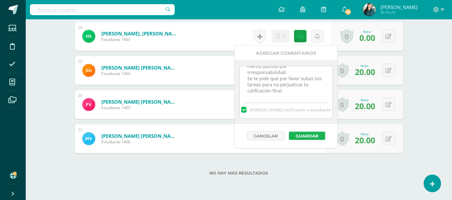
click at [321, 132] on button "Guardar" at bounding box center [307, 136] width 36 height 8
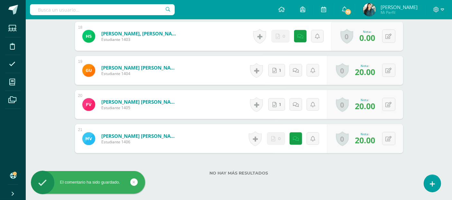
scroll to position [863, 0]
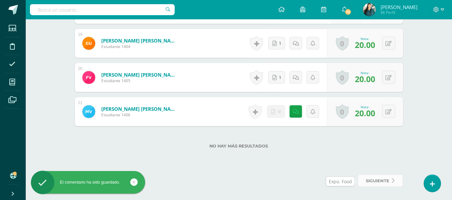
click at [398, 182] on link "siguiente" at bounding box center [380, 181] width 45 height 13
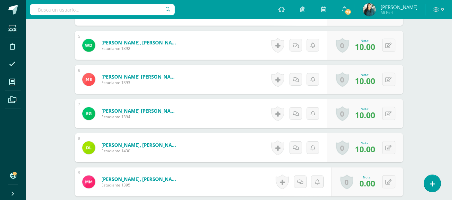
scroll to position [300, 0]
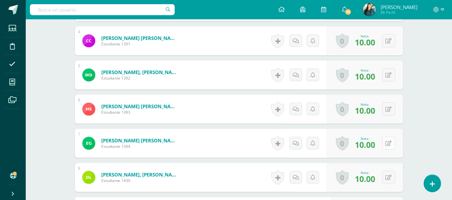
click at [392, 141] on button at bounding box center [389, 143] width 13 height 13
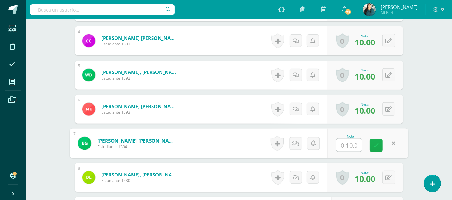
click at [378, 143] on icon at bounding box center [377, 145] width 6 height 5
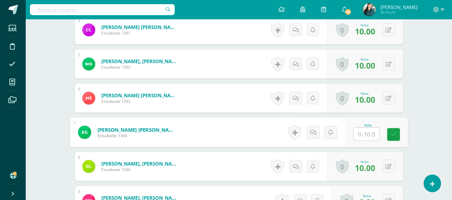
scroll to position [317, 0]
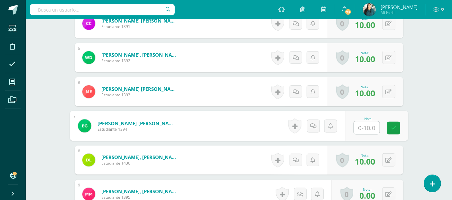
click at [372, 126] on input "text" at bounding box center [367, 127] width 26 height 13
type input "0"
click at [393, 125] on icon at bounding box center [394, 127] width 6 height 5
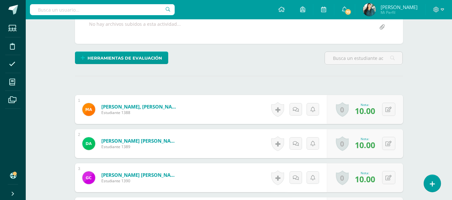
scroll to position [0, 0]
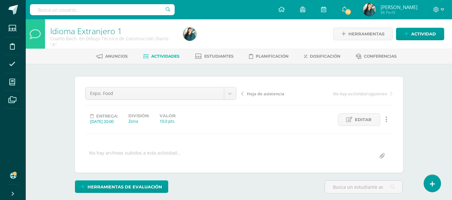
click at [158, 55] on span "Actividades" at bounding box center [165, 56] width 28 height 5
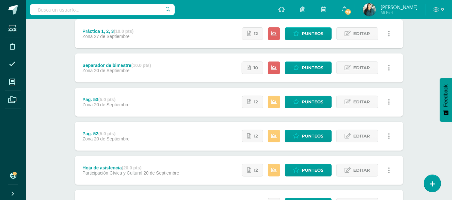
scroll to position [163, 0]
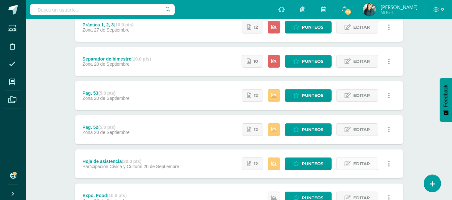
click at [361, 163] on span "Editar" at bounding box center [362, 164] width 17 height 12
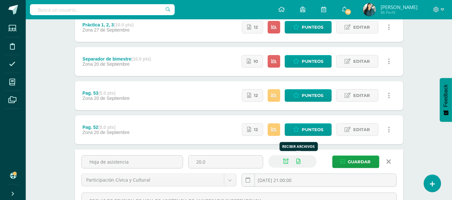
click at [299, 159] on icon at bounding box center [299, 161] width 4 height 5
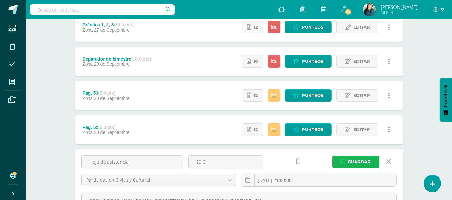
click at [342, 160] on icon "submit" at bounding box center [343, 161] width 5 height 5
click at [348, 128] on icon at bounding box center [348, 129] width 6 height 5
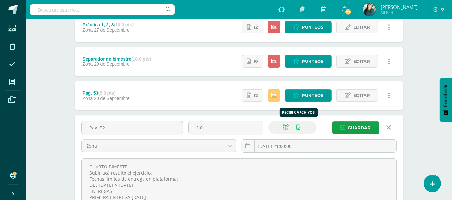
click at [299, 126] on icon at bounding box center [299, 127] width 4 height 5
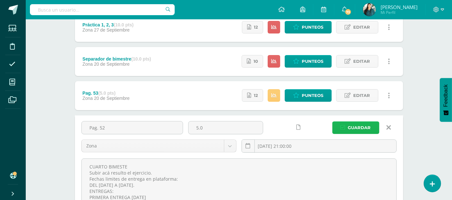
click at [348, 125] on button "Guardar" at bounding box center [356, 127] width 47 height 13
click at [348, 94] on icon at bounding box center [348, 95] width 6 height 5
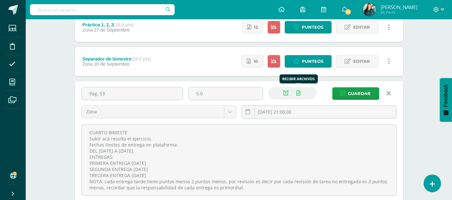
click at [299, 93] on icon at bounding box center [299, 92] width 4 height 5
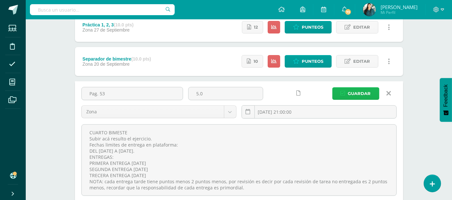
click at [353, 92] on span "Guardar" at bounding box center [359, 94] width 23 height 12
click at [351, 59] on icon at bounding box center [348, 61] width 6 height 5
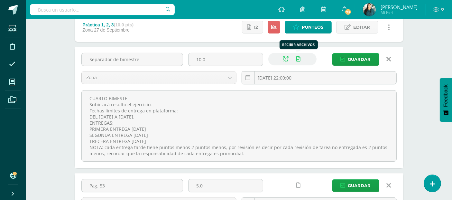
click at [298, 57] on icon at bounding box center [299, 58] width 4 height 5
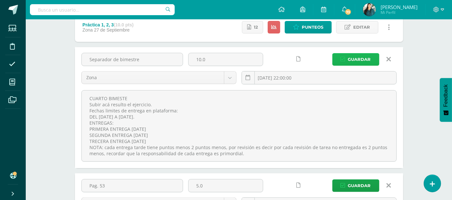
click at [350, 60] on span "Guardar" at bounding box center [359, 59] width 23 height 12
click at [350, 29] on icon at bounding box center [348, 26] width 6 height 5
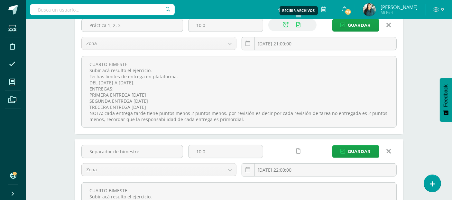
click at [301, 23] on link at bounding box center [299, 25] width 13 height 13
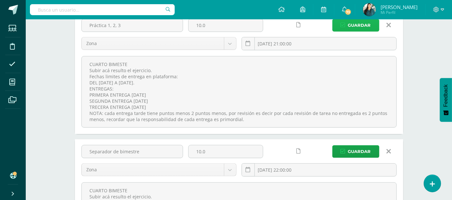
click at [348, 25] on button "Guardar" at bounding box center [356, 25] width 47 height 13
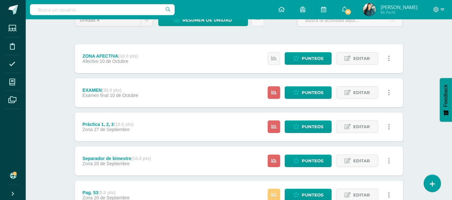
scroll to position [62, 0]
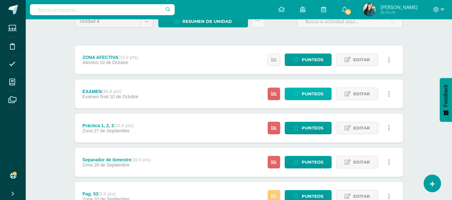
click at [313, 93] on span "Punteos" at bounding box center [313, 94] width 22 height 12
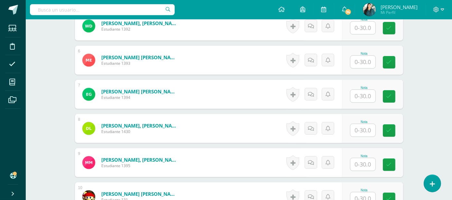
scroll to position [349, 0]
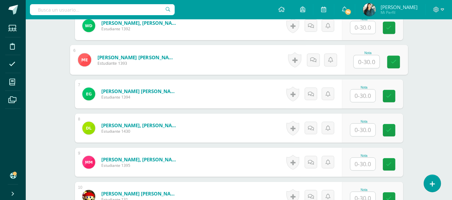
click at [366, 59] on input "text" at bounding box center [367, 61] width 26 height 13
type input "26"
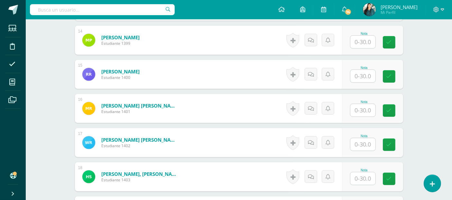
scroll to position [651, 0]
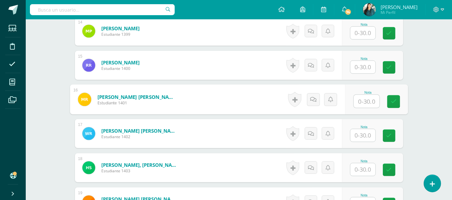
click at [366, 96] on input "text" at bounding box center [367, 101] width 26 height 13
type input "26"
click at [394, 103] on link at bounding box center [393, 101] width 13 height 13
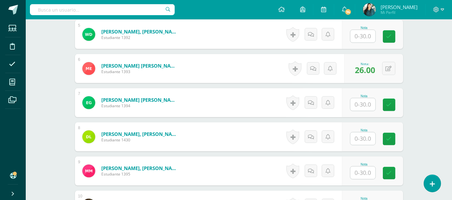
scroll to position [338, 0]
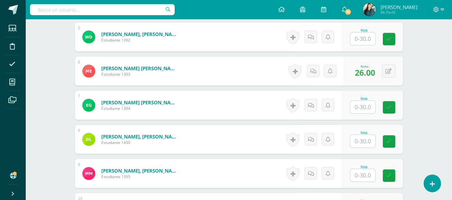
click at [364, 105] on input "text" at bounding box center [363, 107] width 25 height 13
type input "26"
click at [393, 99] on div "Nota 26" at bounding box center [376, 105] width 63 height 30
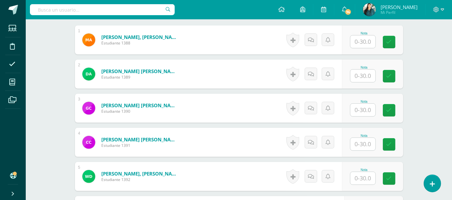
scroll to position [202, 0]
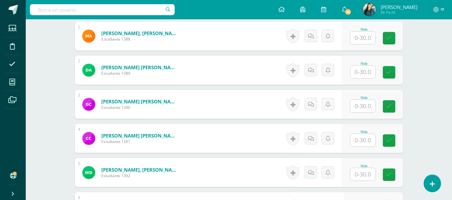
click at [363, 108] on input "text" at bounding box center [363, 106] width 25 height 13
type input "30"
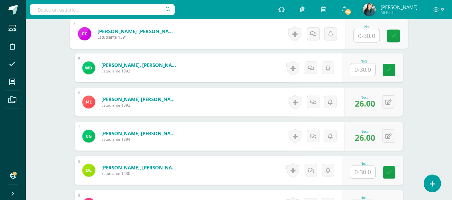
scroll to position [308, 0]
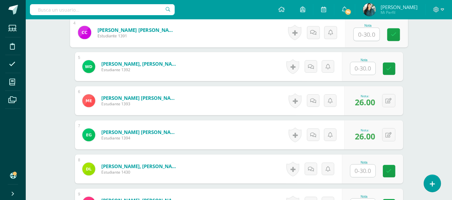
click at [364, 69] on input "text" at bounding box center [363, 68] width 25 height 13
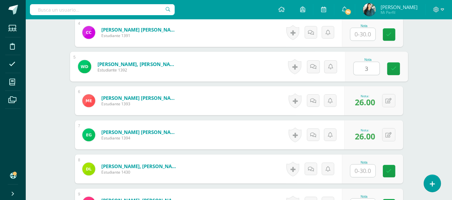
type input "30"
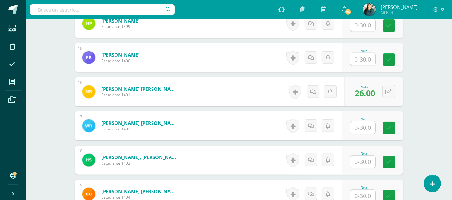
scroll to position [809, 0]
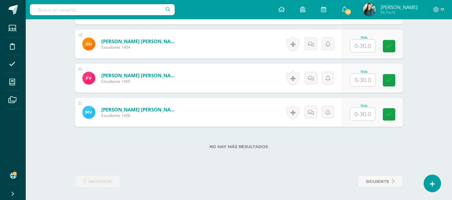
click at [367, 111] on input "text" at bounding box center [363, 114] width 25 height 13
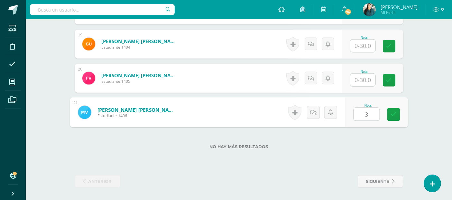
type input "30"
click at [392, 112] on icon at bounding box center [394, 114] width 6 height 5
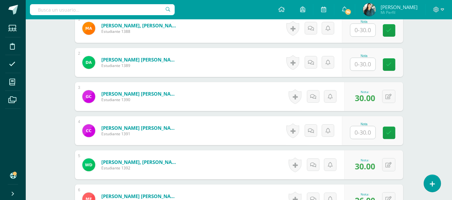
scroll to position [212, 0]
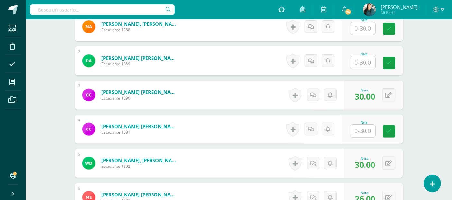
click at [368, 62] on input "text" at bounding box center [363, 62] width 25 height 13
type input "30"
click at [390, 65] on link at bounding box center [393, 63] width 13 height 13
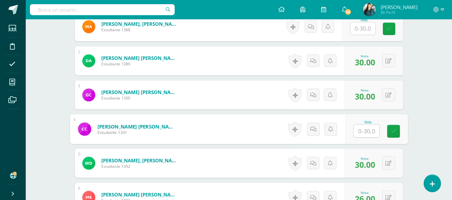
click at [364, 133] on input "text" at bounding box center [367, 131] width 26 height 13
type input "29"
click at [391, 130] on icon at bounding box center [394, 130] width 6 height 5
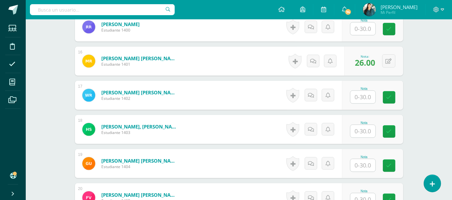
scroll to position [693, 0]
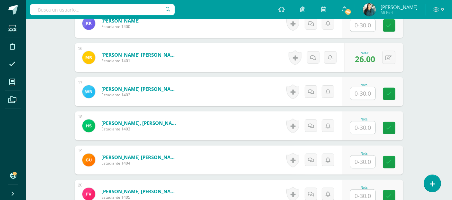
click at [368, 163] on input "text" at bounding box center [363, 162] width 25 height 13
type input "29"
click at [395, 164] on link at bounding box center [393, 162] width 13 height 13
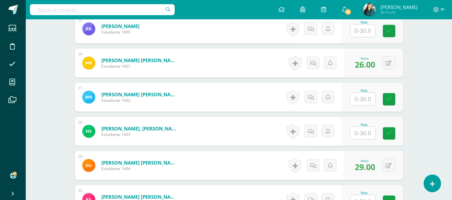
scroll to position [673, 0]
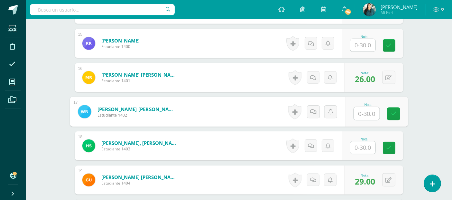
click at [366, 111] on input "text" at bounding box center [367, 113] width 26 height 13
type input "30"
click at [395, 116] on link at bounding box center [393, 114] width 13 height 13
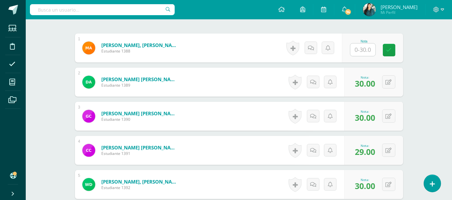
scroll to position [191, 0]
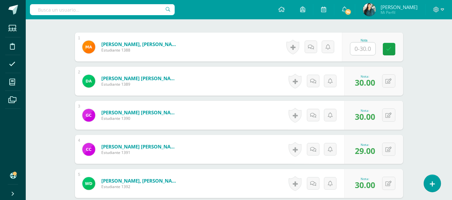
click at [365, 46] on input "text" at bounding box center [363, 49] width 25 height 13
type input "30"
click at [396, 48] on icon at bounding box center [394, 48] width 6 height 5
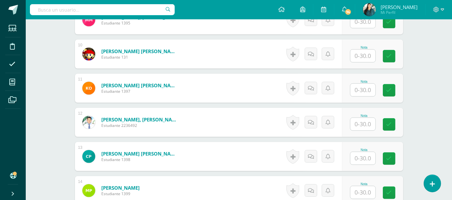
scroll to position [494, 0]
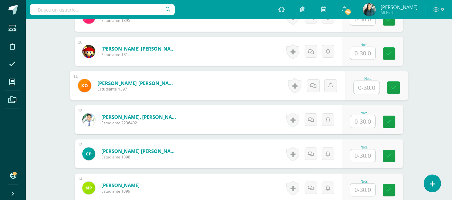
click at [366, 87] on input "text" at bounding box center [367, 87] width 26 height 13
type input "29"
click at [389, 88] on link at bounding box center [393, 87] width 13 height 13
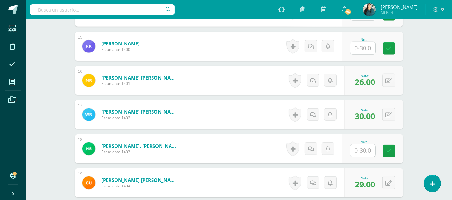
scroll to position [672, 0]
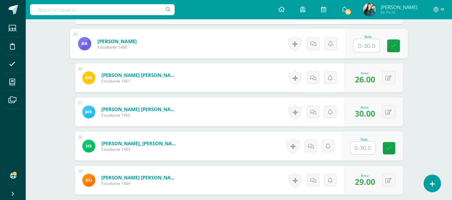
click at [365, 45] on input "text" at bounding box center [367, 45] width 26 height 13
type input "29"
click at [393, 47] on icon at bounding box center [394, 45] width 6 height 5
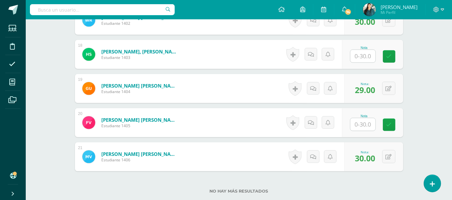
scroll to position [785, 0]
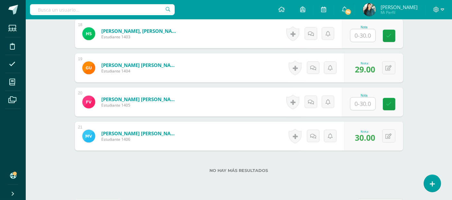
click at [369, 104] on input "text" at bounding box center [363, 104] width 25 height 13
type input "30"
click at [395, 101] on icon at bounding box center [394, 103] width 6 height 5
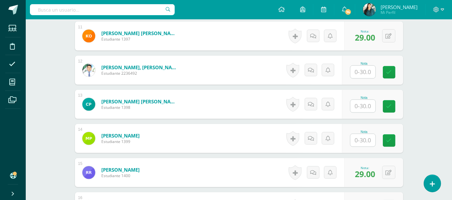
scroll to position [529, 0]
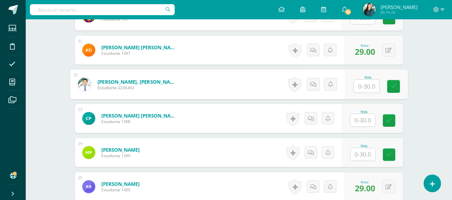
click at [362, 84] on input "text" at bounding box center [367, 86] width 26 height 13
type input "27"
click at [394, 86] on icon at bounding box center [394, 86] width 6 height 5
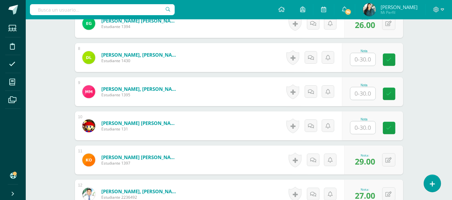
scroll to position [413, 0]
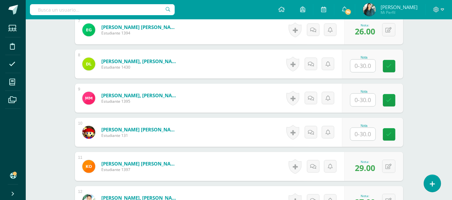
click at [367, 132] on input "text" at bounding box center [363, 134] width 25 height 13
type input "29"
click at [398, 130] on link at bounding box center [393, 134] width 13 height 13
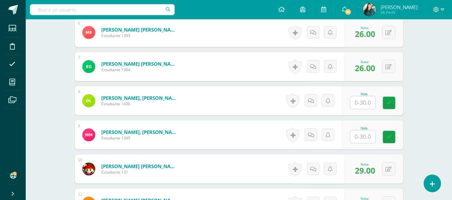
scroll to position [375, 0]
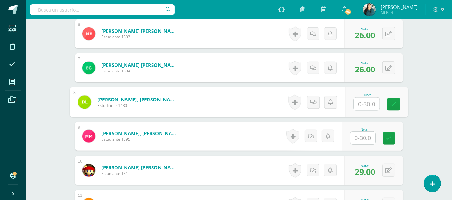
click at [364, 102] on input "text" at bounding box center [367, 104] width 26 height 13
type input "27"
click at [390, 104] on link at bounding box center [393, 104] width 13 height 13
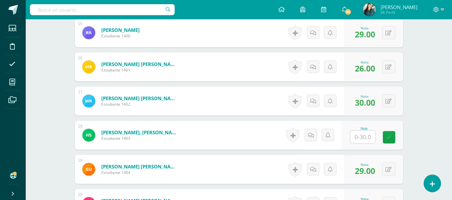
scroll to position [697, 0]
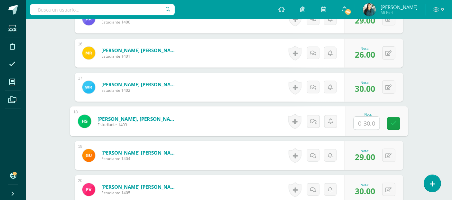
click at [367, 122] on input "text" at bounding box center [367, 123] width 26 height 13
type input "29"
click at [396, 121] on icon at bounding box center [394, 123] width 6 height 5
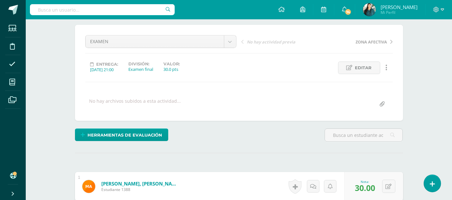
scroll to position [0, 0]
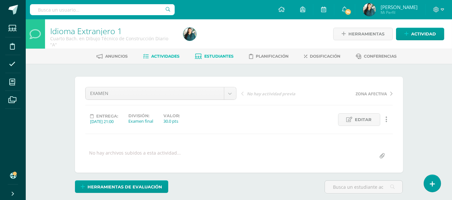
click at [220, 54] on span "Estudiantes" at bounding box center [218, 56] width 29 height 5
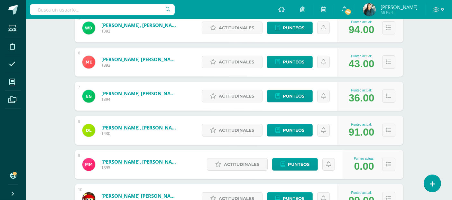
scroll to position [285, 0]
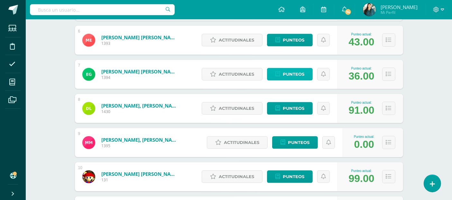
click at [305, 76] on link "Punteos" at bounding box center [290, 74] width 46 height 13
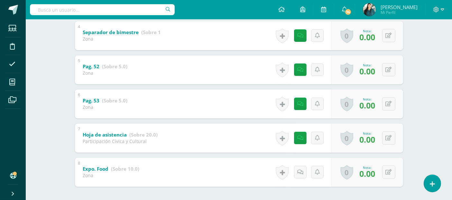
scroll to position [271, 0]
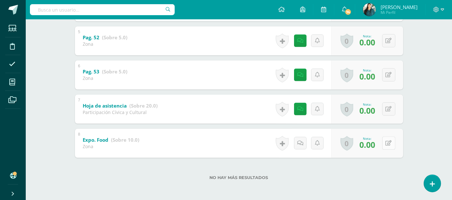
click at [390, 146] on button at bounding box center [389, 143] width 13 height 13
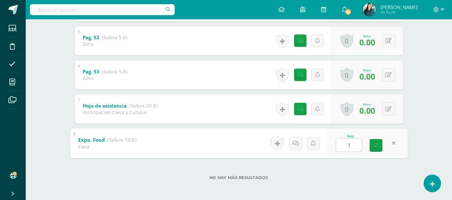
type input "10"
click at [378, 146] on icon at bounding box center [377, 145] width 6 height 5
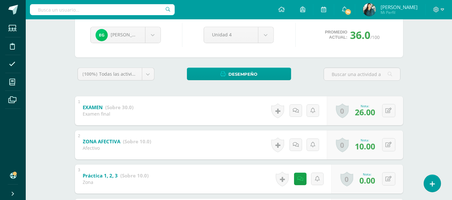
scroll to position [0, 0]
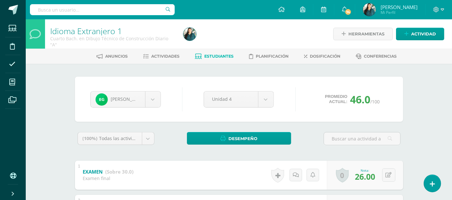
click at [218, 55] on span "Estudiantes" at bounding box center [218, 56] width 29 height 5
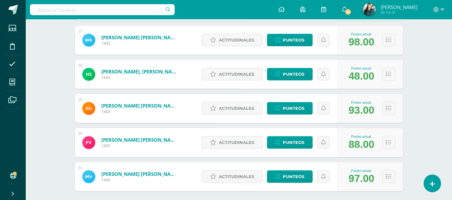
scroll to position [663, 0]
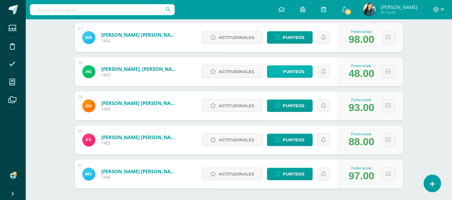
click at [298, 71] on span "Punteos" at bounding box center [294, 72] width 22 height 12
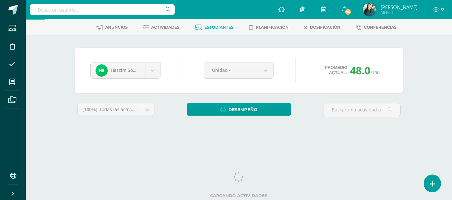
drag, startPoint x: 455, startPoint y: 14, endPoint x: 458, endPoint y: 102, distance: 87.9
click at [452, 102] on html "Estudiantes Disciplina Asistencia Mis cursos Archivos Soporte Ayuda Reportar un…" at bounding box center [226, 58] width 452 height 174
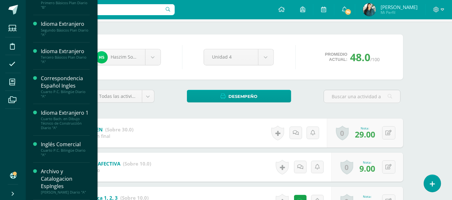
scroll to position [65, 0]
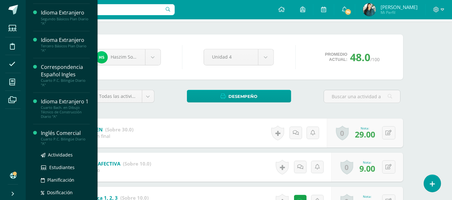
click at [72, 137] on div "Inglés Comercial" at bounding box center [65, 132] width 49 height 7
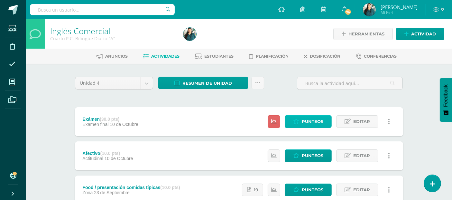
click at [309, 120] on span "Punteos" at bounding box center [313, 122] width 22 height 12
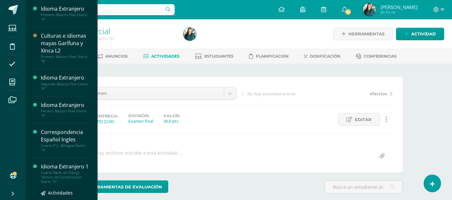
click at [65, 170] on div "Idioma Extranjero 1" at bounding box center [65, 166] width 49 height 7
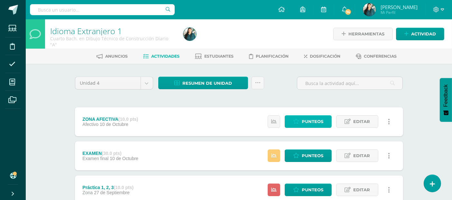
click at [303, 120] on span "Punteos" at bounding box center [313, 122] width 22 height 12
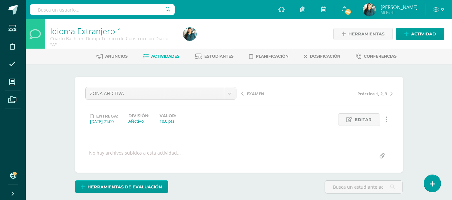
click at [256, 93] on span "EXAMEN" at bounding box center [255, 94] width 17 height 6
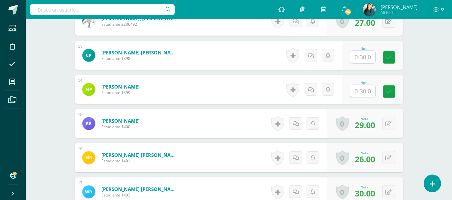
scroll to position [592, 0]
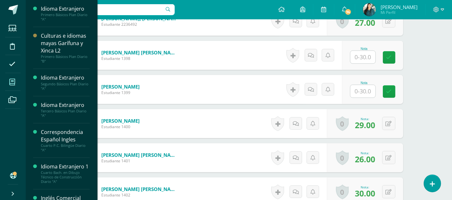
click at [8, 79] on span at bounding box center [12, 82] width 14 height 14
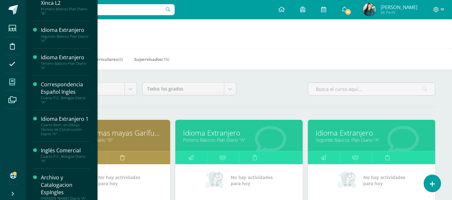
scroll to position [65, 0]
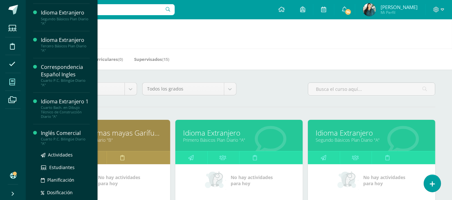
click at [70, 146] on div "Cuarto P.C. Bilingüe Diario "A"" at bounding box center [65, 141] width 49 height 9
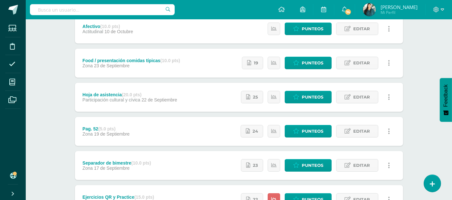
scroll to position [128, 0]
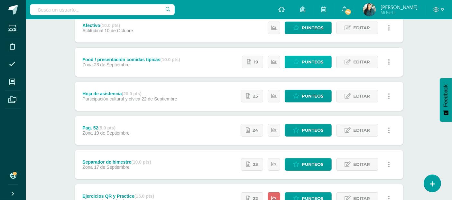
click at [302, 59] on link "Punteos" at bounding box center [308, 62] width 47 height 13
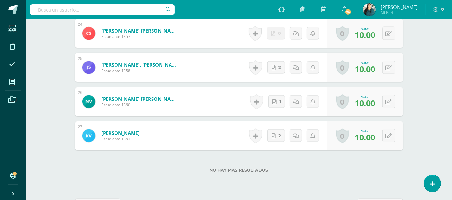
scroll to position [1038, 0]
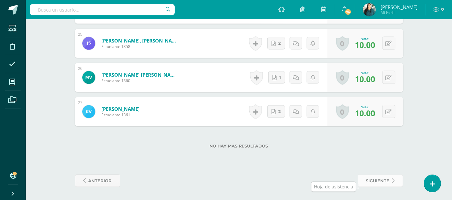
click at [382, 179] on span "siguiente" at bounding box center [378, 181] width 24 height 12
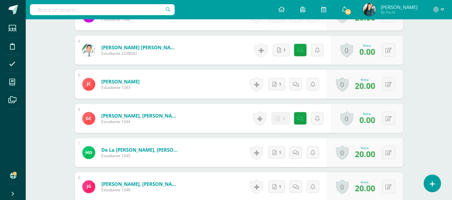
scroll to position [349, 0]
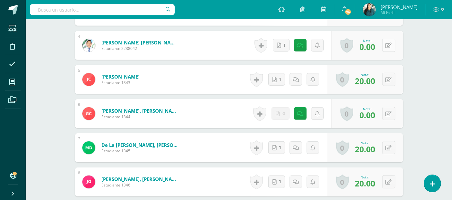
click at [390, 48] on button at bounding box center [389, 45] width 13 height 13
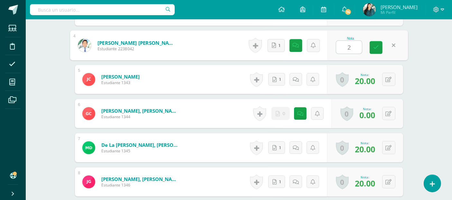
type input "20"
click at [378, 47] on icon at bounding box center [377, 47] width 6 height 5
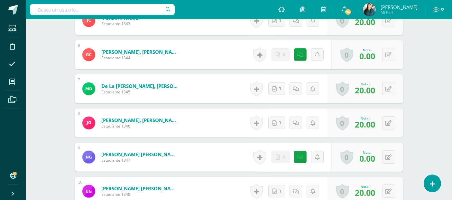
scroll to position [417, 0]
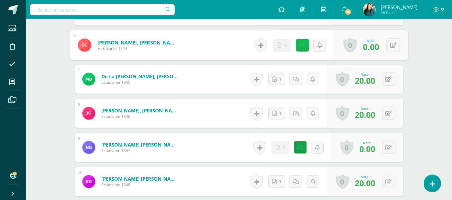
click at [298, 48] on link at bounding box center [302, 45] width 13 height 13
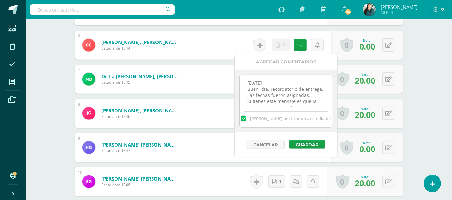
scroll to position [120, 0]
click at [310, 103] on textarea "[DATE] Buen día, recordatorio de entrega. Las fechas fueron asignadas. Si tiene…" at bounding box center [286, 91] width 93 height 32
paste textarea "[DATE] Buen día, recordatorio de entrega. Las fechas fueron asignadas. Si tiene…"
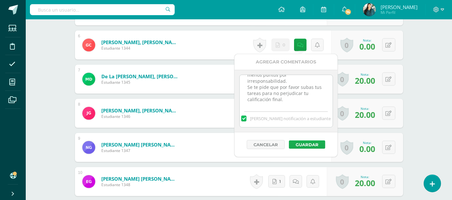
type textarea "[DATE] Buen día, recordatorio de entrega. Las fechas fueron asignadas. Si tiene…"
click at [308, 145] on button "Guardar" at bounding box center [307, 144] width 36 height 8
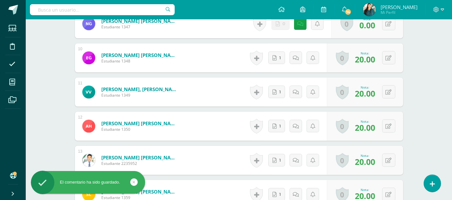
scroll to position [513, 0]
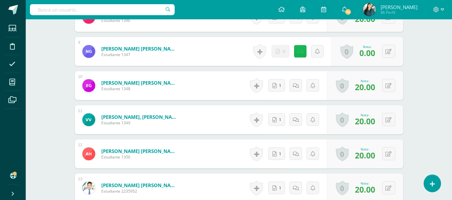
click at [303, 53] on link at bounding box center [300, 51] width 13 height 13
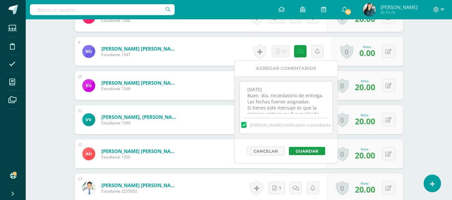
scroll to position [120, 0]
click at [313, 108] on textarea "[DATE] Buen día, recordatorio de entrega. Las fechas fueron asignadas. Si tiene…" at bounding box center [286, 97] width 93 height 32
paste textarea "[DATE] Buen día, recordatorio de entrega. Las fechas fueron asignadas. Si tiene…"
type textarea "[DATE] Buen día, recordatorio de entrega. Las fechas fueron asignadas. Si tiene…"
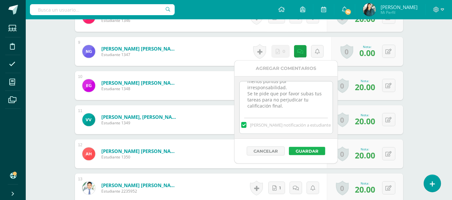
click at [315, 149] on button "Guardar" at bounding box center [307, 151] width 36 height 8
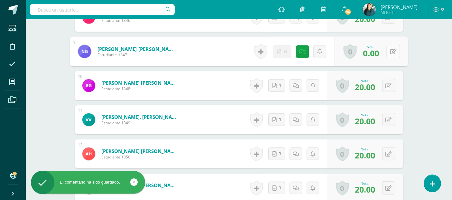
click at [389, 49] on button at bounding box center [394, 52] width 14 height 14
type input "20"
click at [374, 55] on icon at bounding box center [377, 53] width 6 height 5
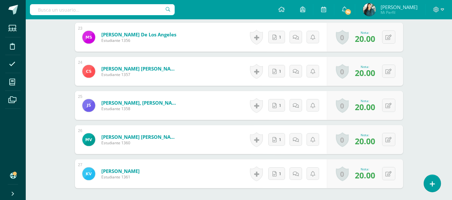
scroll to position [1067, 0]
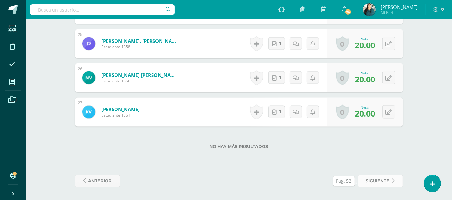
click at [386, 176] on span "siguiente" at bounding box center [378, 181] width 24 height 12
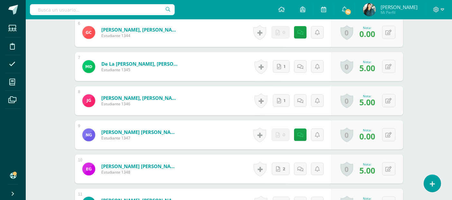
scroll to position [407, 0]
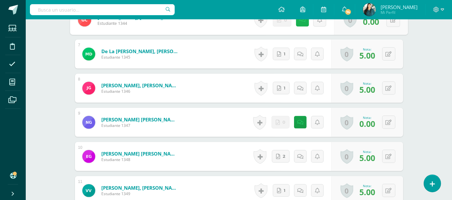
click at [303, 23] on icon at bounding box center [302, 19] width 6 height 5
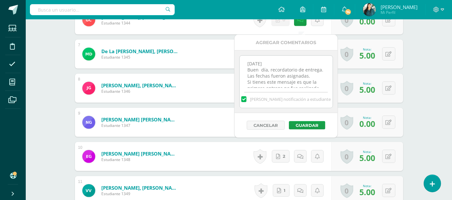
scroll to position [120, 0]
click at [318, 83] on textarea "[DATE] Buen día, recordatorio de entrega. Las fechas fueron asignadas. Si tiene…" at bounding box center [286, 72] width 93 height 32
paste textarea "[DATE] Buen día, recordatorio de entrega. Las fechas fueron asignadas. Si tiene…"
type textarea "[DATE] Buen día, recordatorio de entrega. Las fechas fueron asignadas. Si tiene…"
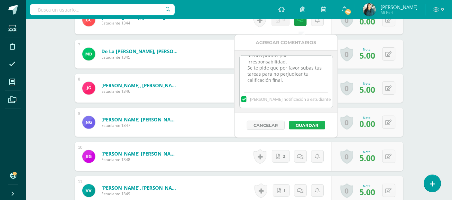
click at [314, 127] on button "Guardar" at bounding box center [307, 125] width 36 height 8
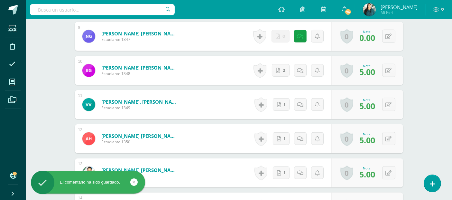
scroll to position [498, 0]
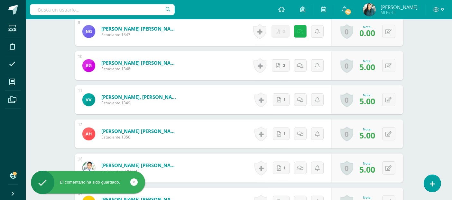
click at [300, 34] on icon at bounding box center [301, 31] width 6 height 5
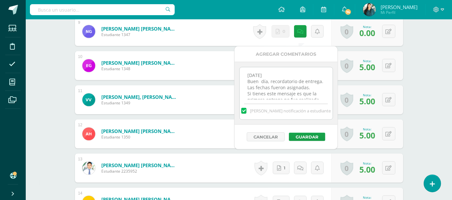
scroll to position [120, 0]
click at [315, 95] on textarea "27/09/27 Buen día, recordatorio de entrega. Las fechas fueron asignadas. Si tie…" at bounding box center [286, 83] width 93 height 32
paste textarea "[DATE] Buen día, recordatorio de entrega. Las fechas fueron asignadas. Si tiene…"
type textarea "27/09/27 Buen día, recordatorio de entrega. Las fechas fueron asignadas. Si tie…"
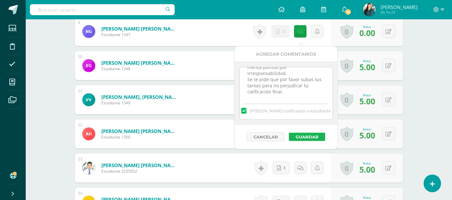
click at [314, 133] on button "Guardar" at bounding box center [307, 137] width 36 height 8
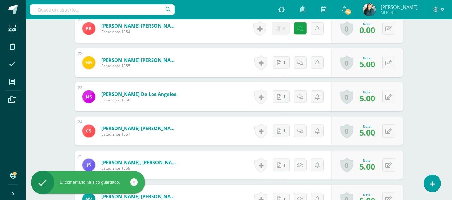
scroll to position [912, 0]
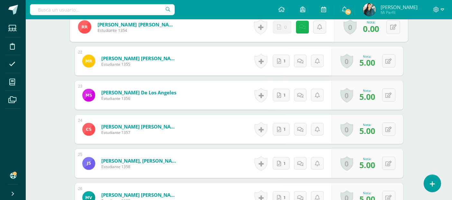
click at [299, 31] on link at bounding box center [302, 27] width 13 height 13
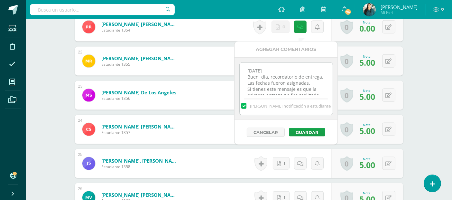
scroll to position [120, 0]
click at [321, 91] on textarea "27/09/27 Buen día, recordatorio de entrega. Las fechas fueron asignadas. Si tie…" at bounding box center [286, 79] width 93 height 32
paste textarea "[DATE] Buen día, recordatorio de entrega. Las fechas fueron asignadas. Si tiene…"
type textarea "27/09/27 Buen día, recordatorio de entrega. Las fechas fueron asignadas. Si tie…"
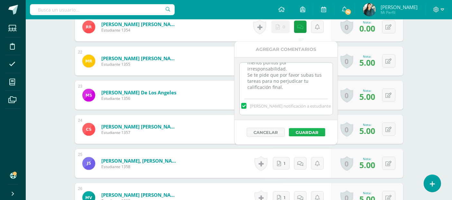
click at [314, 129] on button "Guardar" at bounding box center [307, 132] width 36 height 8
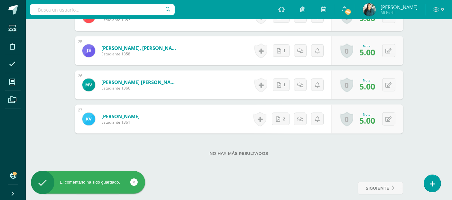
scroll to position [1038, 0]
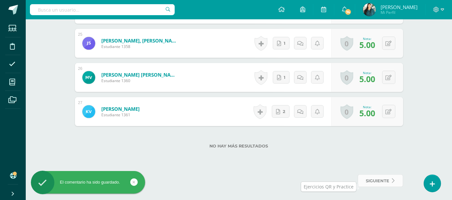
click at [377, 178] on span "siguiente" at bounding box center [378, 181] width 24 height 12
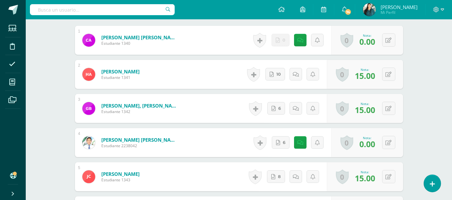
scroll to position [220, 0]
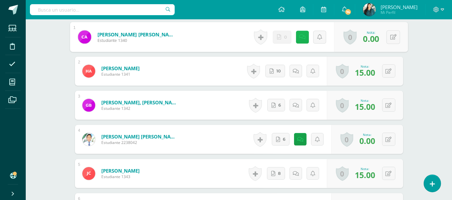
click at [304, 43] on link at bounding box center [302, 37] width 13 height 13
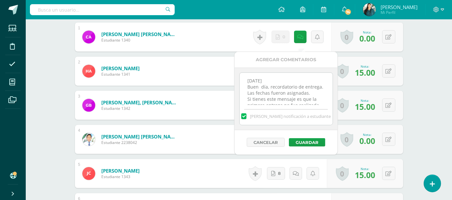
scroll to position [33, 0]
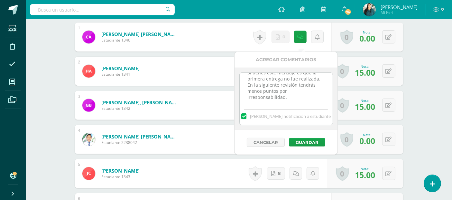
click at [318, 106] on div "[PERSON_NAME] notificación a estudiante" at bounding box center [286, 115] width 93 height 20
click at [314, 102] on textarea "27/09/27 Buen día, recordatorio de entrega. Las fechas fueron asignadas. Si tie…" at bounding box center [286, 89] width 93 height 32
paste textarea "13/10/27 Buen día, recordatorio de entrega. Las fechas fueron asignadas. Si tie…"
type textarea "[DATE] Buen día, recordatorio de entrega. Las fechas fueron asignadas. Si tiene…"
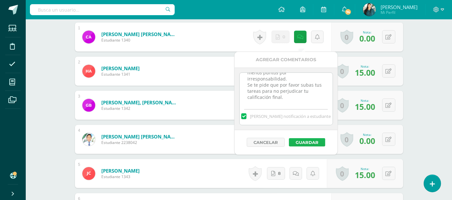
click at [317, 141] on button "Guardar" at bounding box center [307, 142] width 36 height 8
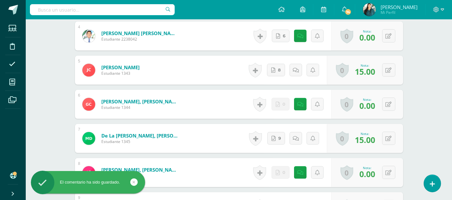
scroll to position [334, 0]
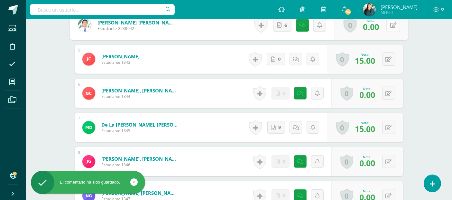
click at [390, 28] on icon at bounding box center [393, 24] width 6 height 5
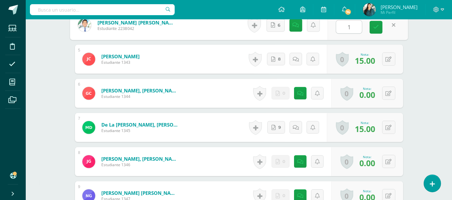
type input "15"
click at [376, 30] on icon at bounding box center [377, 26] width 6 height 5
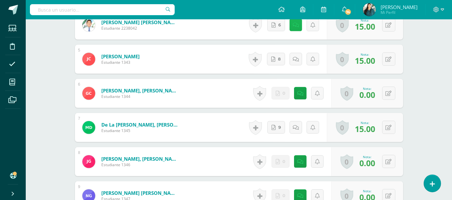
click at [298, 28] on icon at bounding box center [296, 25] width 6 height 5
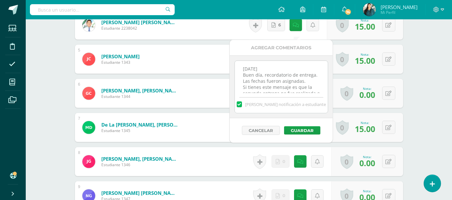
scroll to position [58, 0]
click at [310, 89] on textarea "05/10/27 Buen día, recordatorio de entrega. Las fechas fueron asignadas. Si tie…" at bounding box center [281, 77] width 93 height 32
paste textarea "[DATE] Buen día, recordatorio de entrega. Las fechas fueron asignadas. Si tiene…"
type textarea "05/10/27 Buen día, recordatorio de entrega. Las fechas fueron asignadas. Si tie…"
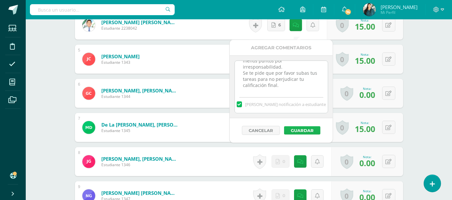
click at [311, 128] on button "Guardar" at bounding box center [302, 130] width 36 height 8
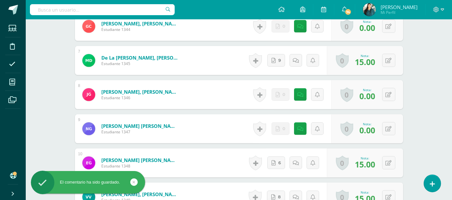
scroll to position [403, 0]
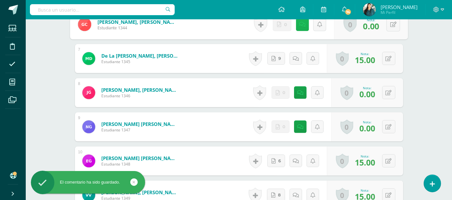
click at [306, 30] on link at bounding box center [302, 24] width 13 height 13
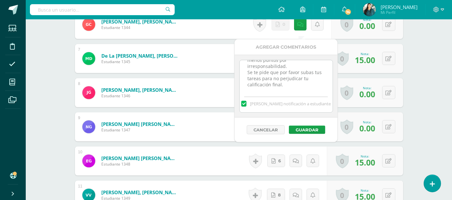
click at [313, 85] on textarea "05/10/27 Buen día, recordatorio de entrega. Las fechas fueron asignadas. Si tie…" at bounding box center [286, 76] width 93 height 32
paste textarea "[DATE] Buen día, recordatorio de entrega. Las fechas fueron asignadas. Si tiene…"
type textarea "05/10/27 Buen día, recordatorio de entrega. Las fechas fueron asignadas. Si tie…"
click at [313, 130] on button "Guardar" at bounding box center [307, 130] width 36 height 8
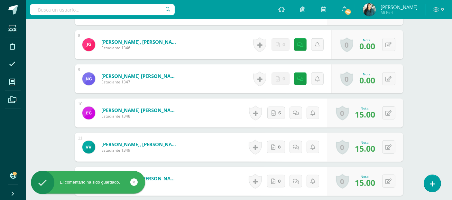
scroll to position [459, 0]
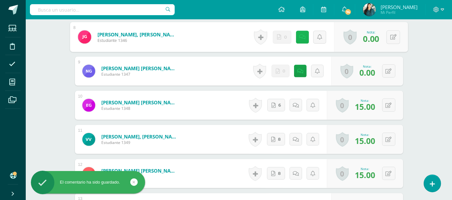
click at [298, 42] on link at bounding box center [302, 37] width 13 height 13
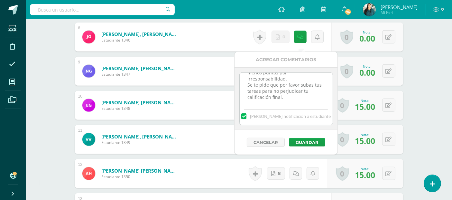
click at [318, 101] on textarea "05/10/27 Buen día, recordatorio de entrega. Las fechas fueron asignadas. Si tie…" at bounding box center [286, 89] width 93 height 32
paste textarea "13/10/27 Buen día, recordatorio de entrega. Las fechas fueron asignadas. Si tie…"
type textarea "05/10/27 Buen día, recordatorio de entrega. Las fechas fueron asignadas. Si tie…"
click at [319, 142] on button "Guardar" at bounding box center [307, 142] width 36 height 8
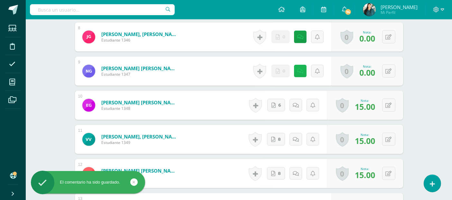
click at [301, 74] on icon at bounding box center [301, 71] width 6 height 5
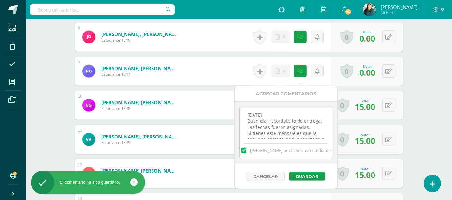
scroll to position [58, 0]
click at [306, 131] on textarea "05/10/27 Buen día, recordatorio de entrega. Las fechas fueron asignadas. Si tie…" at bounding box center [286, 123] width 93 height 32
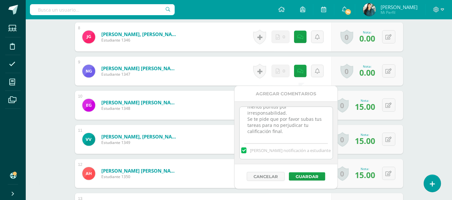
paste textarea "13/10/27 Buen día, recordatorio de entrega. Las fechas fueron asignadas. Si tie…"
type textarea "05/10/27 Buen día, recordatorio de entrega. Las fechas fueron asignadas. Si tie…"
click at [305, 177] on button "Guardar" at bounding box center [307, 176] width 36 height 8
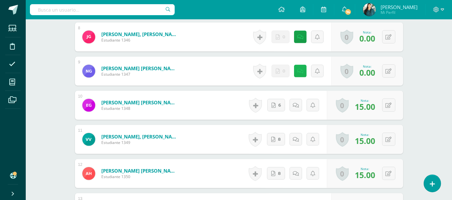
click at [304, 73] on link at bounding box center [300, 71] width 13 height 13
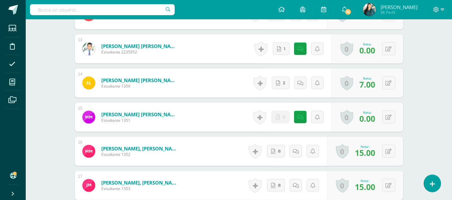
scroll to position [622, 0]
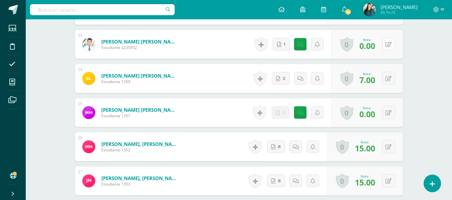
click at [390, 47] on icon at bounding box center [389, 44] width 6 height 5
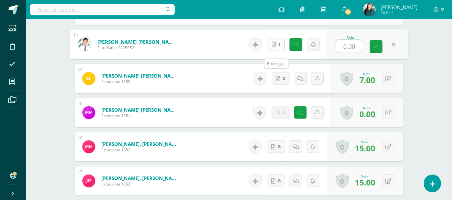
click at [281, 49] on link "1" at bounding box center [276, 44] width 17 height 13
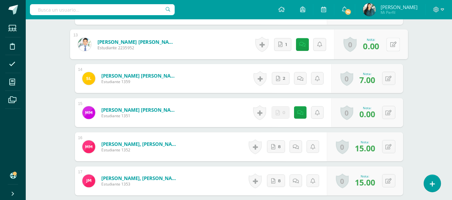
click at [393, 47] on icon at bounding box center [393, 44] width 6 height 5
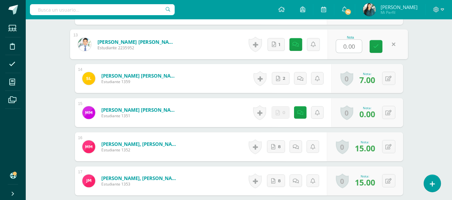
type input "4"
click at [375, 49] on icon at bounding box center [377, 46] width 6 height 5
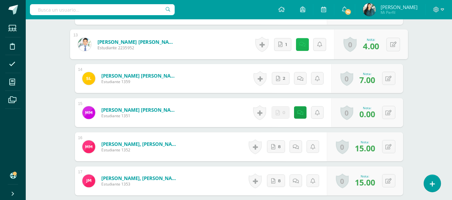
click at [300, 47] on icon at bounding box center [302, 44] width 6 height 5
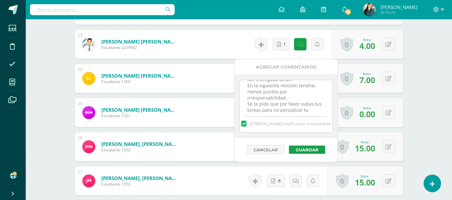
scroll to position [58, 0]
click at [305, 111] on textarea "05/10/27 Buen día, recordatorio de entrega. Las fechas fueron asignadas. Si tie…" at bounding box center [286, 96] width 93 height 32
paste textarea "13/10/27 Buen día, recordatorio de entrega. Las fechas fueron asignadas. Si tie…"
type textarea "05/10/27 Buen día, recordatorio de entrega. Las fechas fueron asignadas. Si tie…"
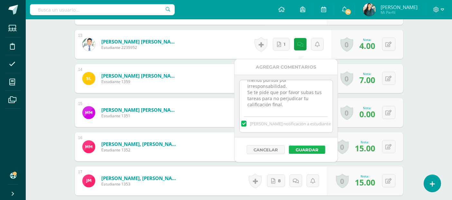
click at [307, 148] on button "Guardar" at bounding box center [307, 150] width 36 height 8
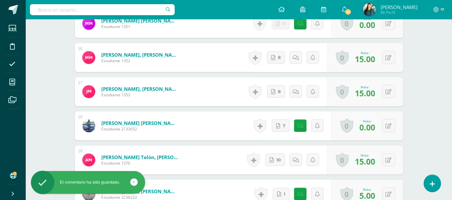
scroll to position [713, 0]
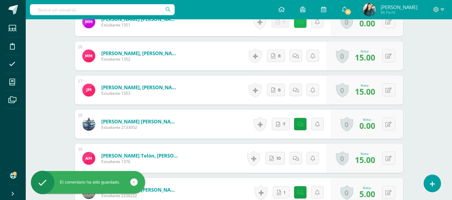
click at [299, 25] on icon at bounding box center [301, 21] width 6 height 5
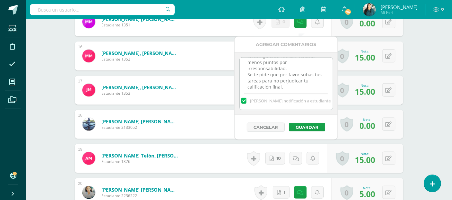
scroll to position [58, 0]
click at [316, 87] on textarea "05/10/27 Buen día, recordatorio de entrega. Las fechas fueron asignadas. Si tie…" at bounding box center [286, 74] width 93 height 32
paste textarea "13/10/27 Buen día, recordatorio de entrega. Las fechas fueron asignadas. Si tie…"
type textarea "05/10/27 Buen día, recordatorio de entrega. Las fechas fueron asignadas. Si tie…"
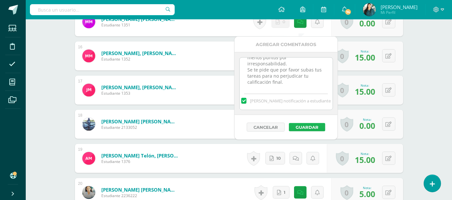
click at [311, 125] on button "Guardar" at bounding box center [307, 127] width 36 height 8
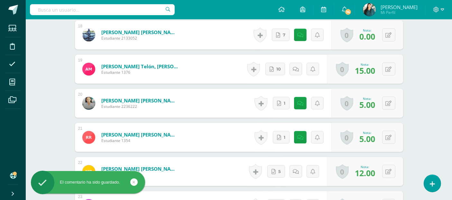
scroll to position [813, 0]
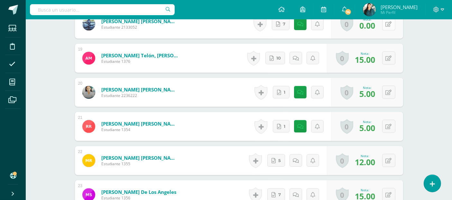
click at [388, 28] on button at bounding box center [389, 23] width 13 height 13
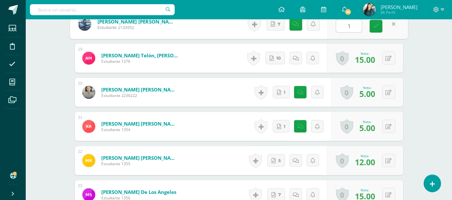
type input "15"
click at [378, 28] on icon at bounding box center [377, 26] width 6 height 5
click at [296, 31] on link at bounding box center [297, 24] width 13 height 13
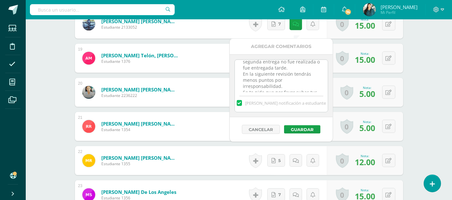
scroll to position [58, 0]
click at [309, 87] on textarea "05/10/27 Buen día, recordatorio de entrega. Las fechas fueron asignadas. Si tie…" at bounding box center [281, 76] width 93 height 32
paste textarea "13/10/27 Buen día, recordatorio de entrega. Las fechas fueron asignadas. Si tie…"
type textarea "05/10/27 Buen día, recordatorio de entrega. Las fechas fueron asignadas. Si tie…"
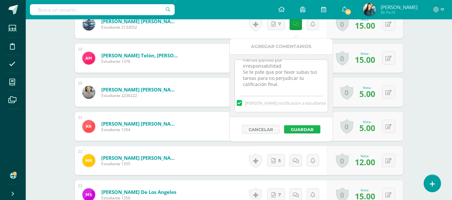
click at [308, 130] on button "Guardar" at bounding box center [302, 129] width 36 height 8
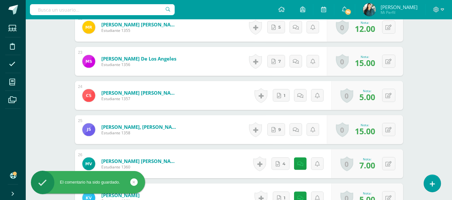
scroll to position [948, 0]
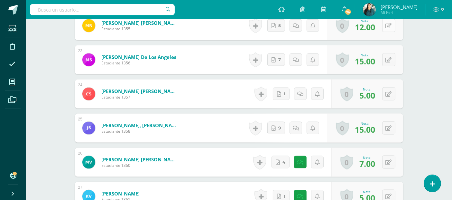
click at [388, 30] on button at bounding box center [389, 25] width 13 height 13
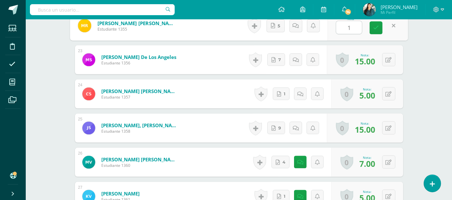
type input "15"
click at [382, 31] on link at bounding box center [376, 28] width 13 height 13
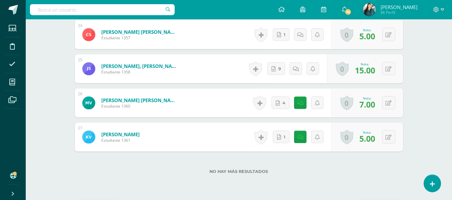
scroll to position [1038, 0]
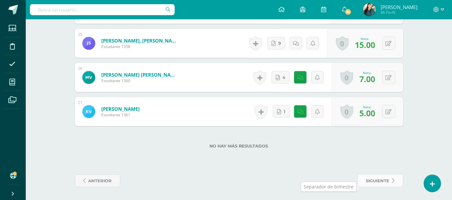
click at [378, 181] on span "siguiente" at bounding box center [378, 181] width 24 height 12
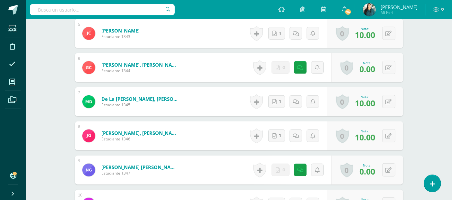
scroll to position [360, 0]
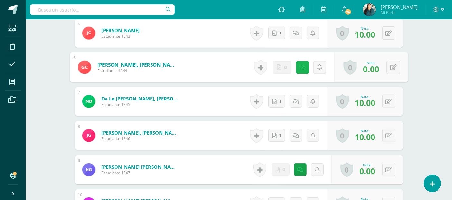
click at [301, 70] on icon at bounding box center [302, 66] width 6 height 5
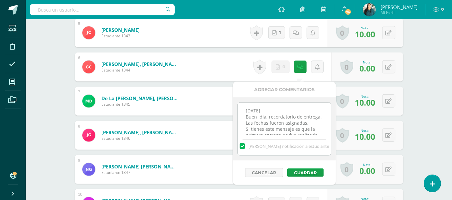
scroll to position [33, 0]
click at [311, 129] on textarea "[DATE] Buen día, recordatorio de entrega. Las fechas fueron asignadas. Si tiene…" at bounding box center [284, 119] width 93 height 32
paste textarea "[DATE] Buen día, recordatorio de entrega. Las fechas fueron asignadas. Si tiene…"
type textarea "[DATE] Buen día, recordatorio de entrega. Las fechas fueron asignadas. Si tiene…"
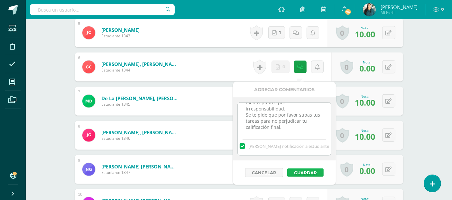
click at [308, 169] on button "Guardar" at bounding box center [306, 172] width 36 height 8
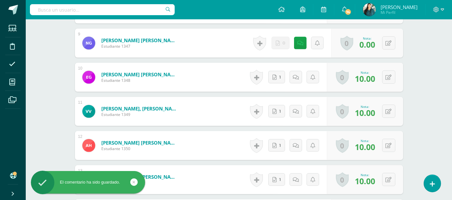
scroll to position [493, 0]
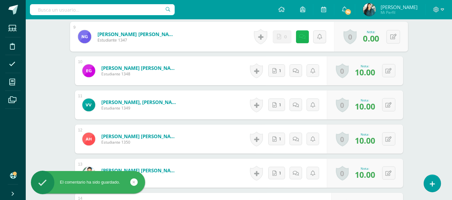
click at [304, 43] on link at bounding box center [302, 36] width 13 height 13
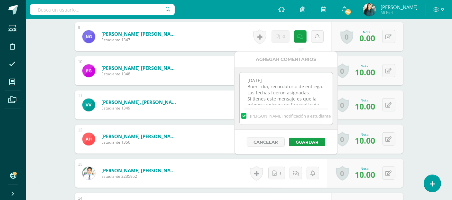
scroll to position [33, 0]
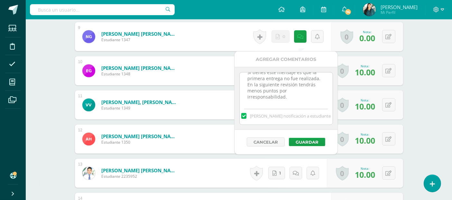
click at [303, 101] on textarea "[DATE] Buen día, recordatorio de entrega. Las fechas fueron asignadas. Si tiene…" at bounding box center [286, 88] width 93 height 32
paste textarea "[DATE] Buen día, recordatorio de entrega. Las fechas fueron asignadas. Si tiene…"
type textarea "[DATE] Buen día, recordatorio de entrega. Las fechas fueron asignadas. Si tiene…"
click at [302, 138] on button "Guardar" at bounding box center [307, 142] width 36 height 8
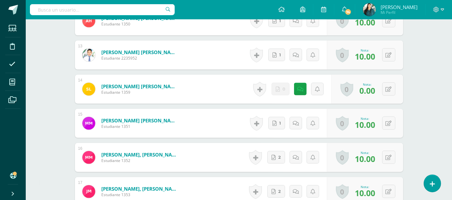
scroll to position [601, 0]
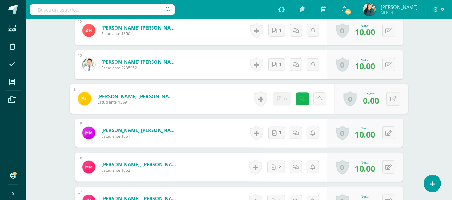
click at [303, 102] on link at bounding box center [302, 98] width 13 height 13
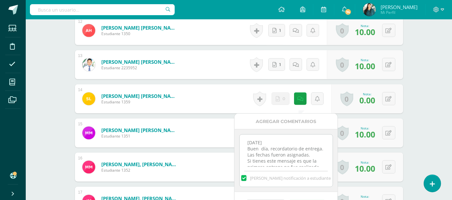
scroll to position [33, 0]
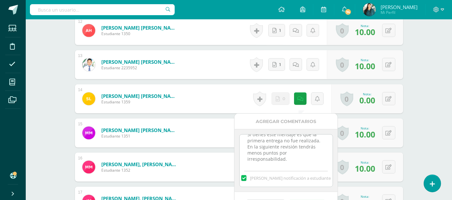
click at [308, 159] on textarea "[DATE] Buen día, recordatorio de entrega. Las fechas fueron asignadas. Si tiene…" at bounding box center [286, 151] width 93 height 32
paste textarea "[DATE] Buen día, recordatorio de entrega. Las fechas fueron asignadas. Si tiene…"
type textarea "[DATE] Buen día, recordatorio de entrega. Las fechas fueron asignadas. Si tiene…"
click at [320, 200] on button "Guardar" at bounding box center [307, 204] width 36 height 8
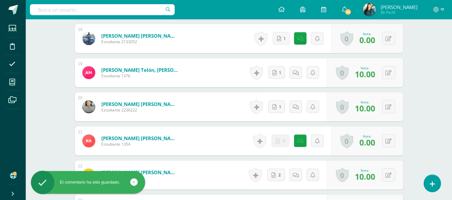
scroll to position [800, 0]
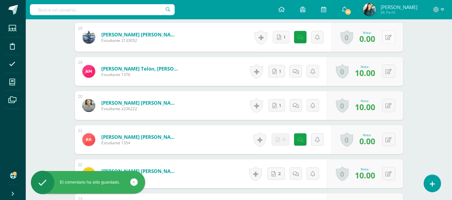
click at [388, 43] on button at bounding box center [389, 37] width 13 height 13
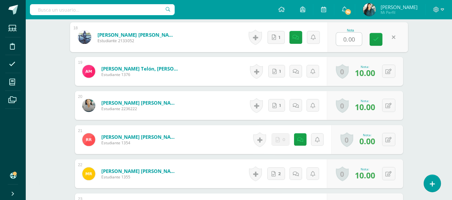
type input "8"
click at [380, 44] on link at bounding box center [376, 39] width 13 height 13
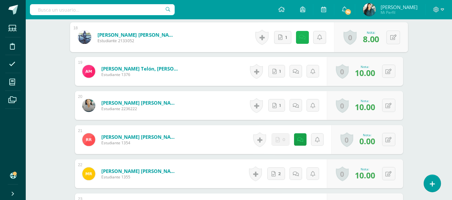
click at [303, 40] on icon at bounding box center [302, 36] width 6 height 5
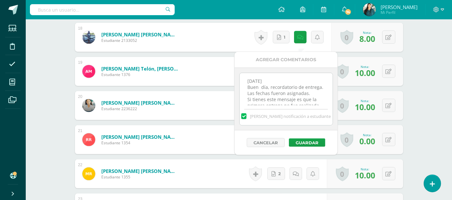
scroll to position [33, 0]
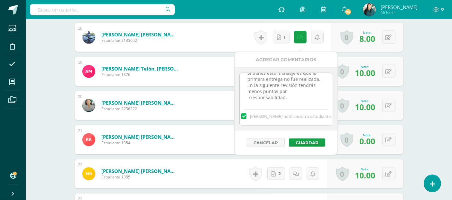
click at [314, 97] on textarea "[DATE] Buen día, recordatorio de entrega. Las fechas fueron asignadas. Si tiene…" at bounding box center [286, 89] width 93 height 32
paste textarea "[DATE] Buen día, recordatorio de entrega. Las fechas fueron asignadas. Si tiene…"
type textarea "[DATE] Buen día, recordatorio de entrega. Las fechas fueron asignadas. Si tiene…"
click at [314, 140] on button "Guardar" at bounding box center [307, 142] width 36 height 8
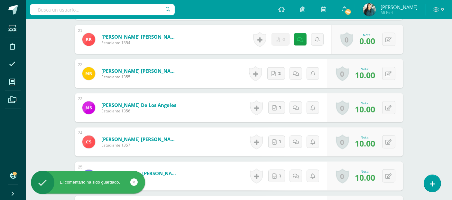
scroll to position [917, 0]
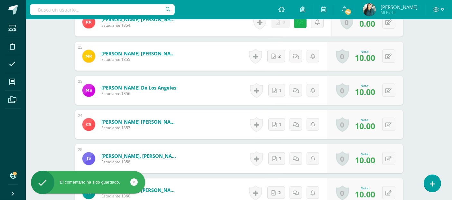
click at [298, 27] on link at bounding box center [300, 22] width 13 height 13
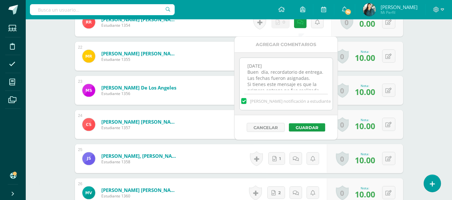
scroll to position [33, 0]
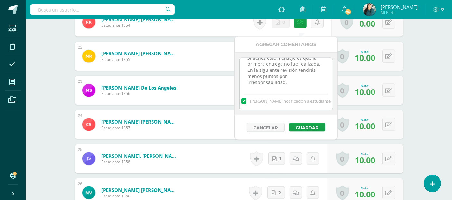
click at [308, 80] on textarea "27/09/27 Buen día, recordatorio de entrega. Las fechas fueron asignadas. Si tie…" at bounding box center [286, 74] width 93 height 32
paste textarea "13/10/27 Buen día, recordatorio de entrega. Las fechas fueron asignadas. Si tie…"
type textarea "27/09/27 Buen día, recordatorio de entrega. Las fechas fueron asignadas. Si tie…"
click at [306, 124] on button "Guardar" at bounding box center [307, 127] width 36 height 8
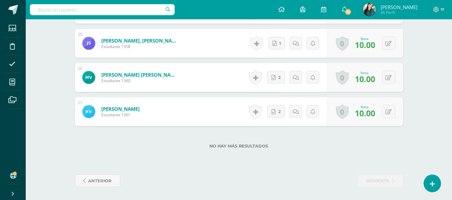
scroll to position [0, 0]
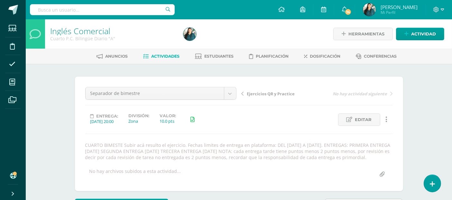
click at [158, 57] on span "Actividades" at bounding box center [165, 56] width 28 height 5
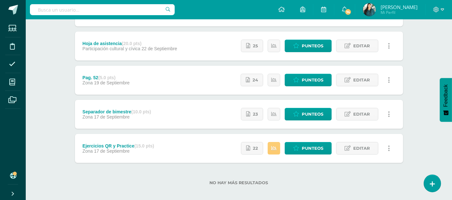
scroll to position [179, 0]
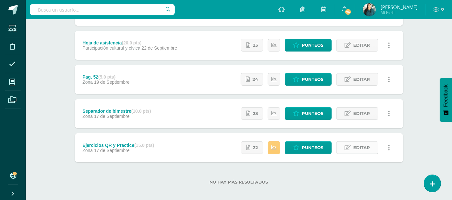
click at [361, 145] on span "Editar" at bounding box center [362, 148] width 17 height 12
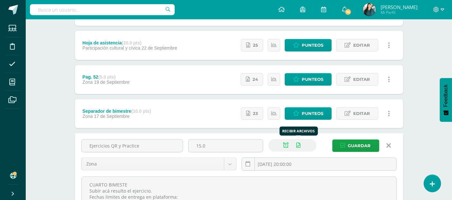
click at [300, 146] on icon at bounding box center [299, 145] width 4 height 5
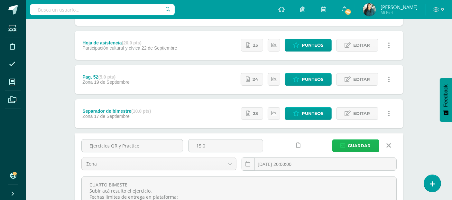
click at [350, 144] on span "Guardar" at bounding box center [359, 146] width 23 height 12
click at [351, 111] on icon at bounding box center [348, 113] width 6 height 5
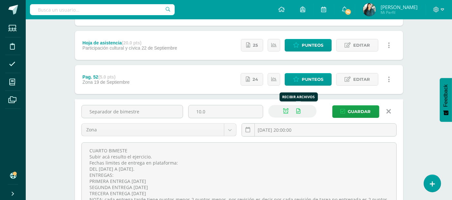
click at [299, 109] on icon at bounding box center [299, 111] width 4 height 5
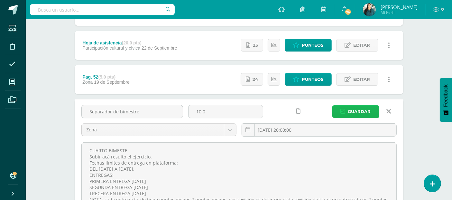
click at [358, 109] on span "Guardar" at bounding box center [359, 112] width 23 height 12
click at [355, 79] on span "Editar" at bounding box center [362, 79] width 17 height 12
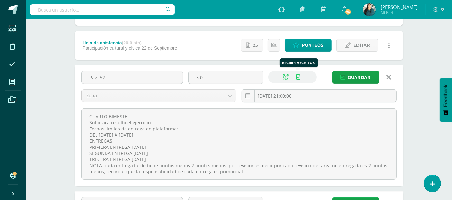
click at [299, 74] on icon at bounding box center [299, 76] width 4 height 5
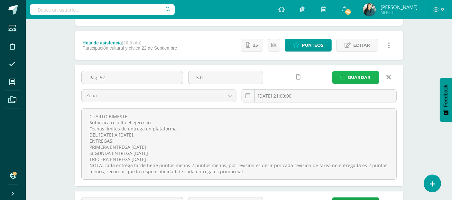
click at [356, 79] on span "Guardar" at bounding box center [359, 77] width 23 height 12
click at [357, 43] on span "Editar" at bounding box center [362, 45] width 17 height 12
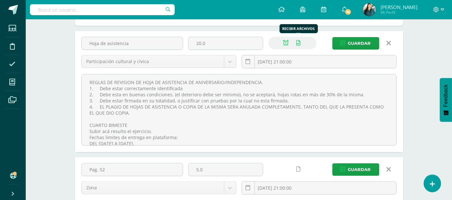
click at [298, 39] on link at bounding box center [299, 43] width 13 height 13
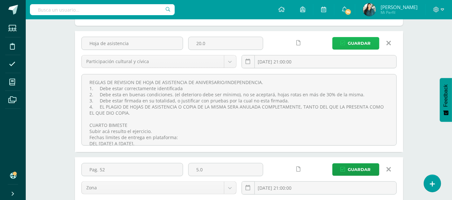
click at [355, 41] on span "Guardar" at bounding box center [359, 43] width 23 height 12
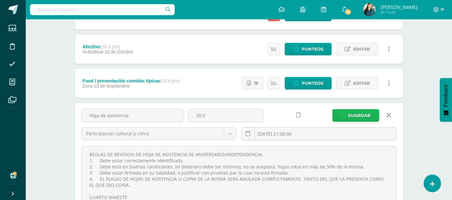
scroll to position [59, 0]
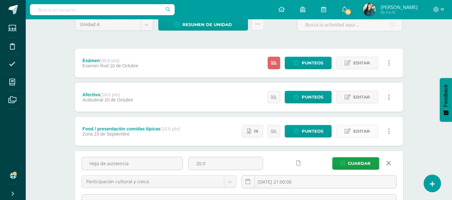
click at [352, 132] on link "Editar" at bounding box center [357, 131] width 42 height 13
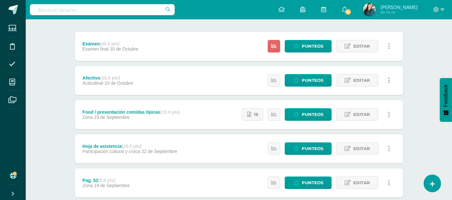
scroll to position [79, 0]
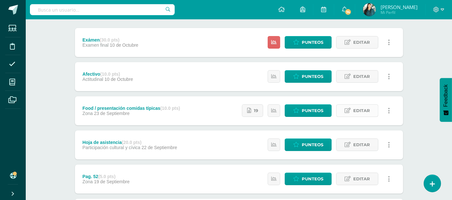
click at [361, 113] on span "Editar" at bounding box center [362, 111] width 17 height 12
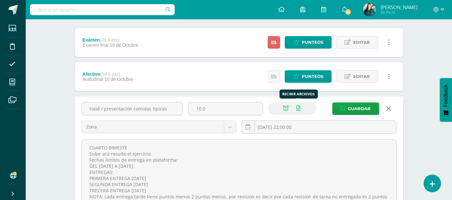
click at [296, 108] on link at bounding box center [299, 108] width 13 height 13
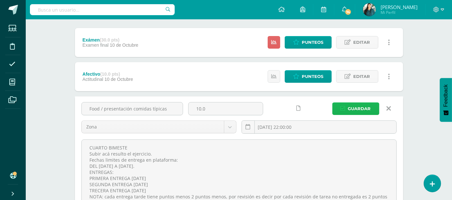
click at [337, 106] on button "Guardar" at bounding box center [356, 108] width 47 height 13
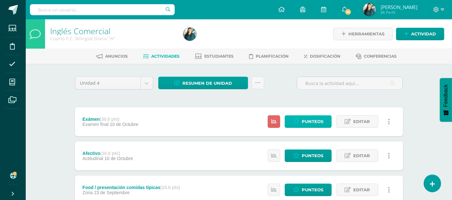
click at [324, 123] on span "Punteos" at bounding box center [313, 122] width 22 height 12
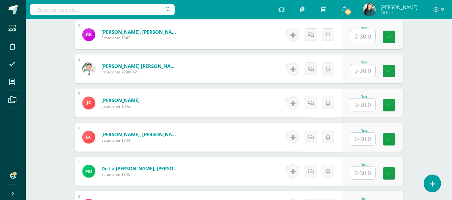
scroll to position [276, 0]
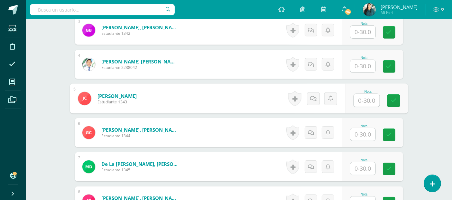
click at [365, 100] on input "text" at bounding box center [367, 100] width 26 height 13
type input "30"
click at [396, 101] on icon at bounding box center [394, 100] width 6 height 5
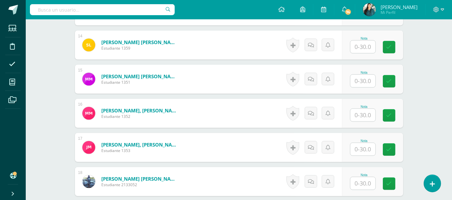
scroll to position [669, 0]
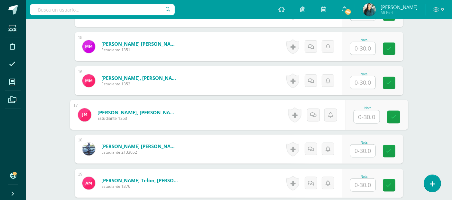
click at [364, 117] on input "text" at bounding box center [367, 116] width 26 height 13
type input "30"
click at [394, 114] on icon at bounding box center [394, 116] width 6 height 5
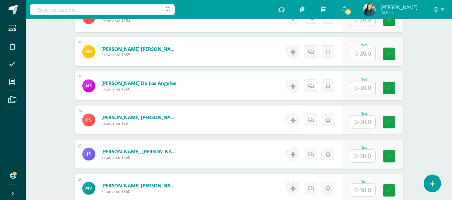
scroll to position [906, 0]
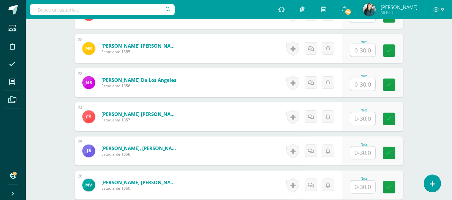
click at [364, 83] on input "text" at bounding box center [363, 84] width 25 height 13
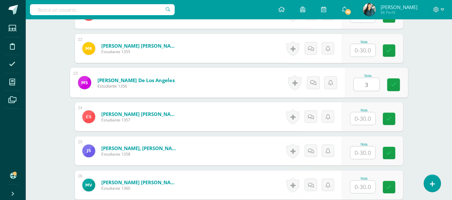
type input "30"
click at [391, 86] on link at bounding box center [393, 85] width 13 height 13
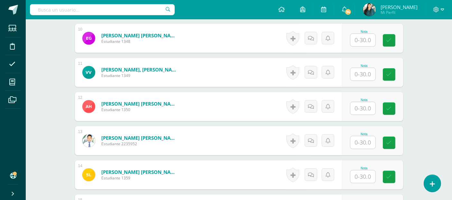
scroll to position [504, 0]
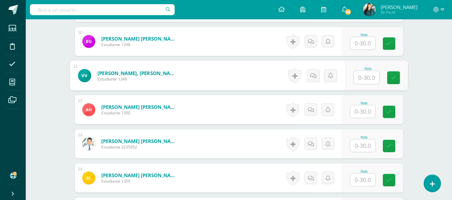
click at [362, 76] on input "text" at bounding box center [367, 77] width 26 height 13
type input "30"
click at [391, 78] on icon at bounding box center [394, 77] width 6 height 5
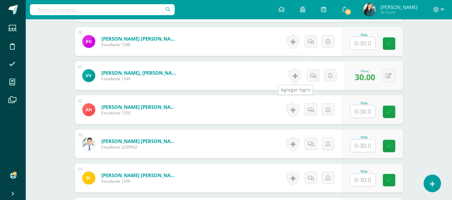
click at [298, 72] on link at bounding box center [295, 75] width 13 height 15
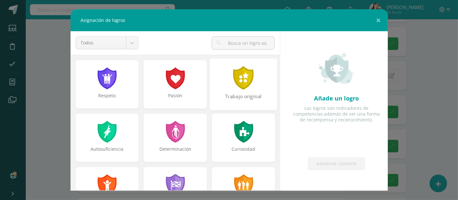
click at [245, 76] on div at bounding box center [243, 78] width 22 height 24
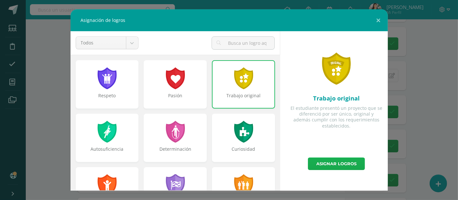
click at [335, 163] on link "Asignar logros" at bounding box center [336, 163] width 57 height 13
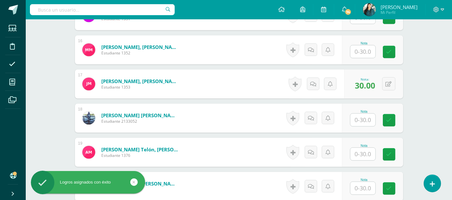
scroll to position [705, 0]
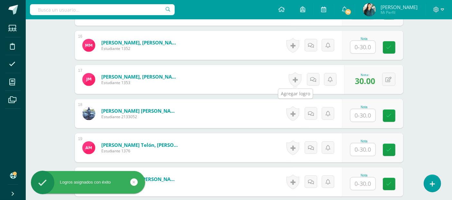
click at [299, 77] on link at bounding box center [295, 79] width 13 height 15
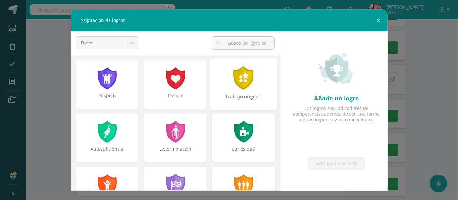
click at [247, 82] on div at bounding box center [243, 78] width 22 height 24
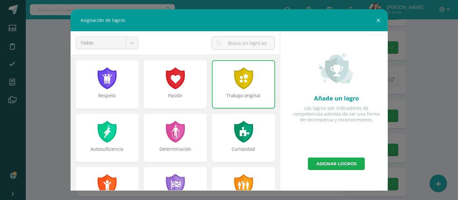
click at [330, 164] on link "Asignar logros" at bounding box center [336, 163] width 57 height 13
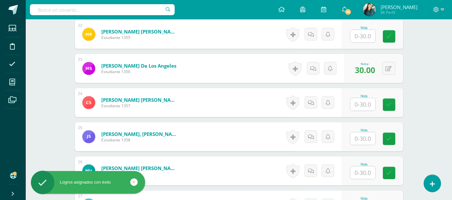
scroll to position [926, 0]
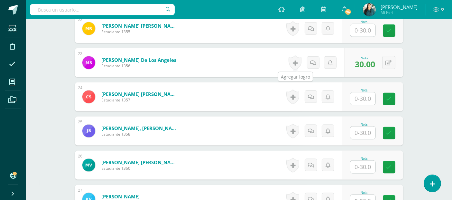
click at [295, 61] on link at bounding box center [295, 62] width 13 height 15
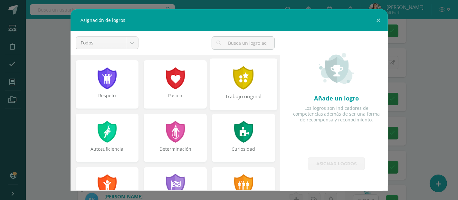
click at [244, 74] on div at bounding box center [243, 78] width 22 height 24
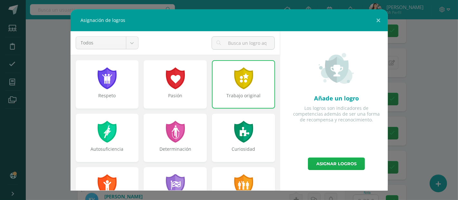
click at [338, 160] on link "Asignar logros" at bounding box center [336, 163] width 57 height 13
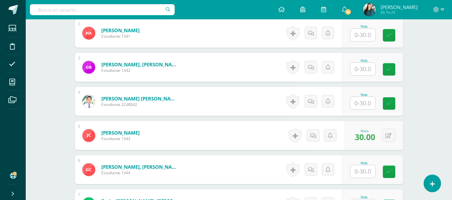
scroll to position [233, 0]
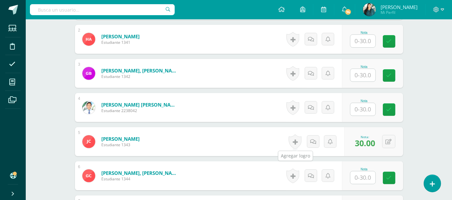
click at [297, 141] on link at bounding box center [295, 141] width 13 height 15
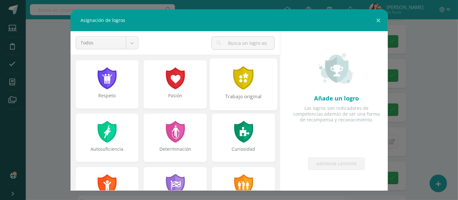
click at [235, 78] on div at bounding box center [243, 78] width 22 height 24
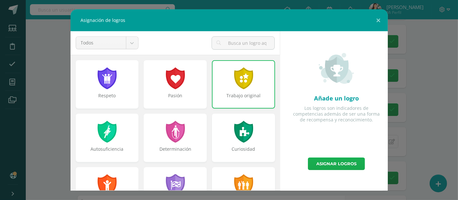
click at [325, 163] on link "Asignar logros" at bounding box center [336, 163] width 57 height 13
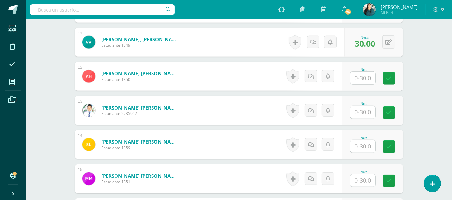
scroll to position [541, 0]
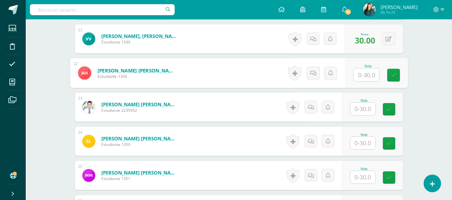
click at [362, 75] on input "text" at bounding box center [367, 75] width 26 height 13
type input "30"
click at [396, 74] on icon at bounding box center [394, 74] width 6 height 5
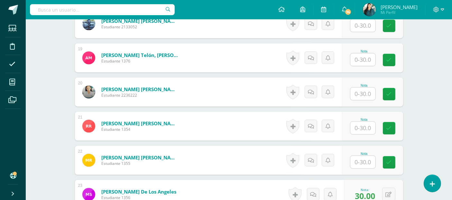
scroll to position [801, 0]
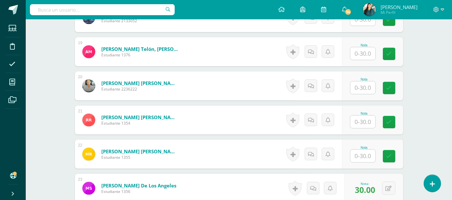
click at [366, 83] on input "text" at bounding box center [363, 87] width 25 height 13
type input "30"
click at [392, 91] on link at bounding box center [393, 88] width 13 height 13
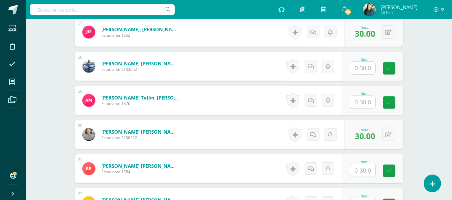
scroll to position [726, 0]
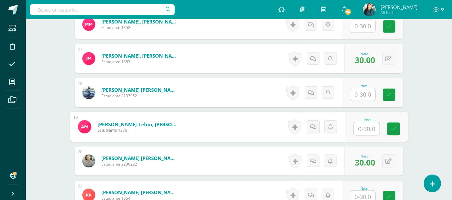
click at [365, 130] on input "text" at bounding box center [367, 128] width 26 height 13
type input "30"
click at [390, 126] on link at bounding box center [393, 129] width 13 height 13
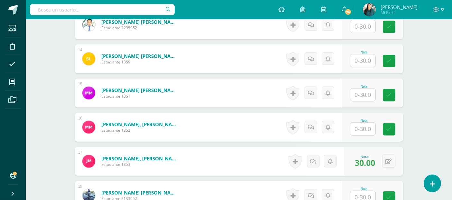
scroll to position [622, 0]
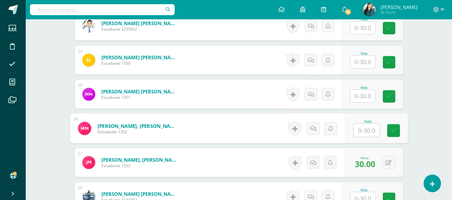
click at [362, 132] on input "text" at bounding box center [367, 130] width 26 height 13
type input "30"
click at [392, 131] on icon at bounding box center [394, 130] width 6 height 5
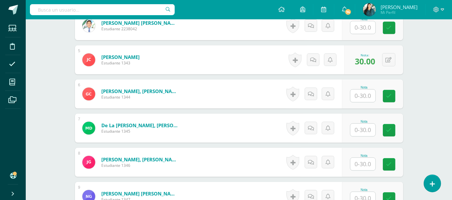
scroll to position [309, 0]
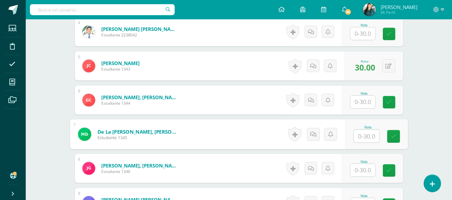
click at [363, 137] on input "text" at bounding box center [367, 136] width 26 height 13
type input "30"
click at [388, 135] on link at bounding box center [393, 136] width 13 height 13
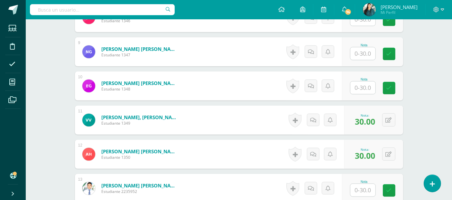
scroll to position [461, 0]
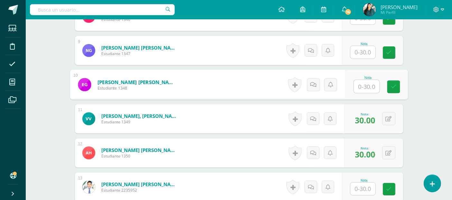
click at [366, 85] on input "text" at bounding box center [367, 86] width 26 height 13
type input "30"
click at [392, 84] on icon at bounding box center [394, 86] width 6 height 5
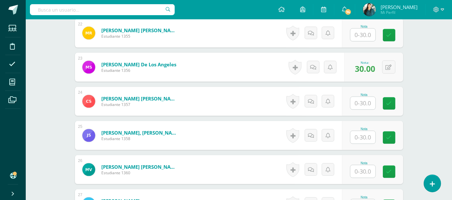
scroll to position [923, 0]
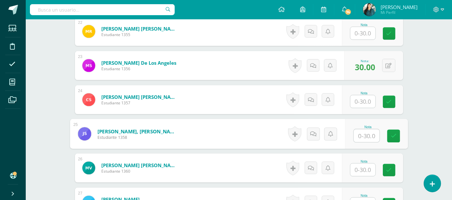
click at [365, 134] on input "text" at bounding box center [367, 135] width 26 height 13
type input "23"
click at [392, 135] on icon at bounding box center [394, 135] width 6 height 5
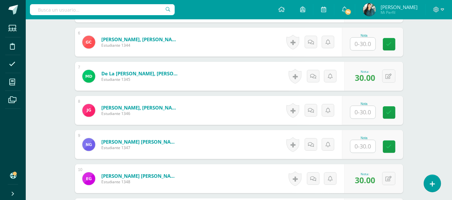
scroll to position [365, 0]
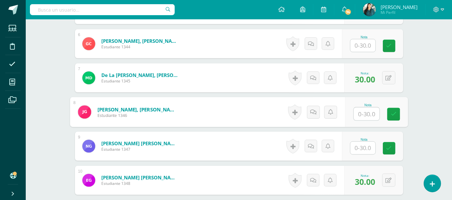
click at [362, 115] on input "text" at bounding box center [367, 114] width 26 height 13
type input "23"
click at [391, 113] on icon at bounding box center [394, 113] width 6 height 5
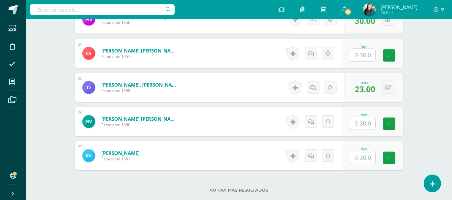
scroll to position [945, 0]
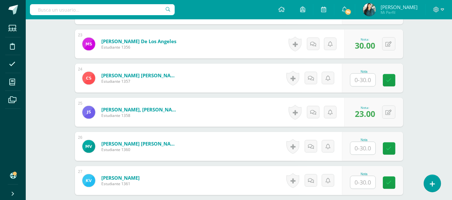
click at [365, 79] on input "text" at bounding box center [363, 80] width 25 height 13
type input "24"
click at [395, 81] on icon at bounding box center [394, 80] width 6 height 5
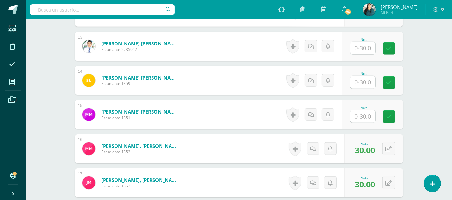
scroll to position [584, 0]
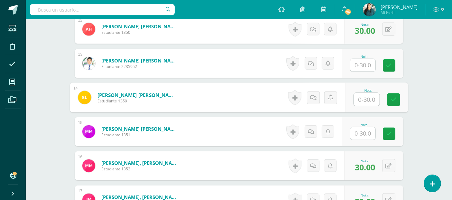
click at [364, 99] on input "text" at bounding box center [367, 99] width 26 height 13
type input "23"
click at [393, 102] on link at bounding box center [393, 99] width 13 height 13
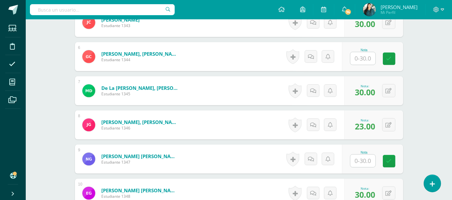
scroll to position [350, 0]
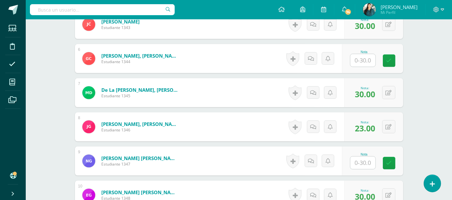
click at [366, 59] on input "text" at bounding box center [363, 60] width 25 height 13
type input "23"
click at [390, 60] on link at bounding box center [393, 60] width 13 height 13
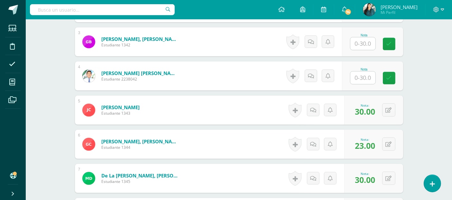
scroll to position [263, 0]
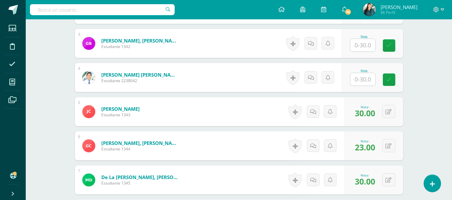
click at [362, 78] on input "text" at bounding box center [363, 79] width 25 height 13
type input "28"
click at [392, 81] on link at bounding box center [393, 79] width 13 height 13
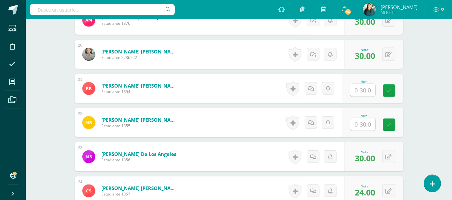
scroll to position [834, 0]
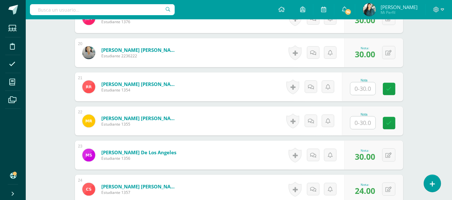
click at [365, 122] on input "text" at bounding box center [363, 123] width 25 height 13
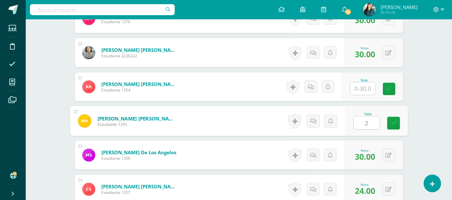
type input "29"
click at [397, 125] on link at bounding box center [393, 123] width 13 height 13
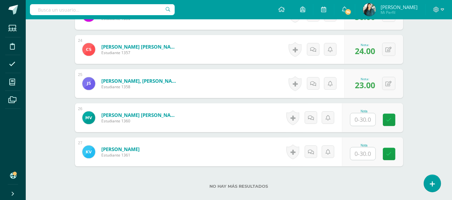
scroll to position [1013, 0]
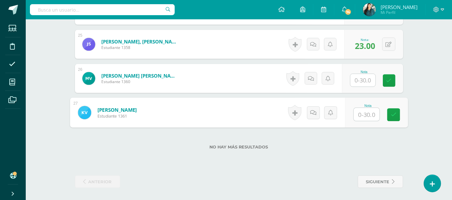
click at [365, 115] on input "text" at bounding box center [367, 114] width 26 height 13
type input "28"
click at [395, 113] on icon at bounding box center [394, 114] width 6 height 5
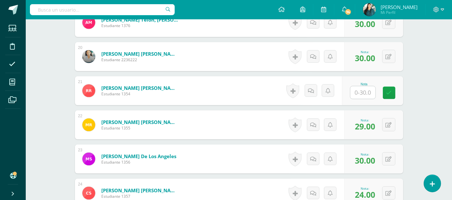
scroll to position [821, 0]
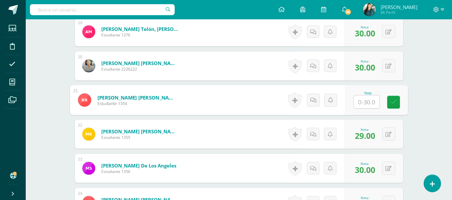
click at [366, 101] on input "text" at bounding box center [367, 102] width 26 height 13
type input "29"
click at [392, 102] on icon at bounding box center [394, 101] width 6 height 5
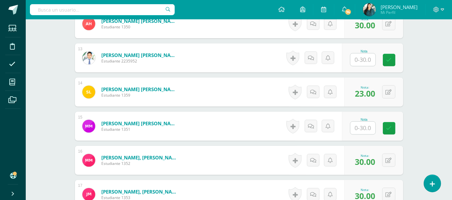
scroll to position [578, 0]
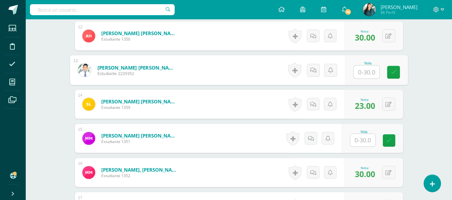
click at [364, 71] on input "text" at bounding box center [367, 72] width 26 height 13
type input "28"
click at [392, 70] on icon at bounding box center [394, 72] width 6 height 5
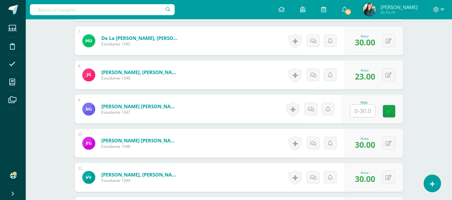
scroll to position [421, 0]
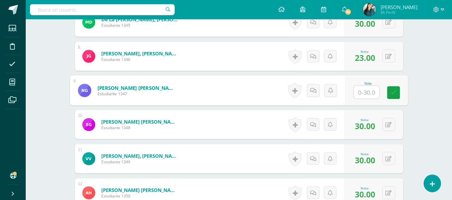
click at [366, 90] on input "text" at bounding box center [367, 92] width 26 height 13
type input "27"
click at [396, 95] on link at bounding box center [393, 92] width 13 height 13
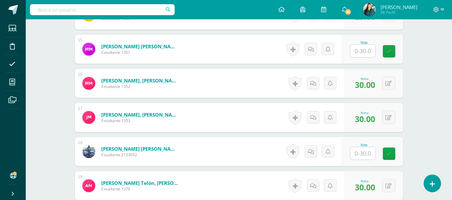
scroll to position [662, 0]
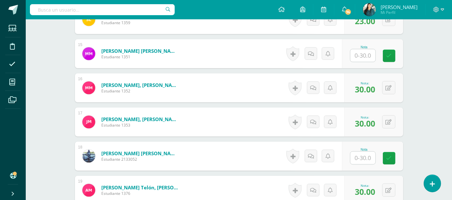
click at [361, 54] on input "text" at bounding box center [363, 55] width 25 height 13
type input "28"
click at [390, 55] on link at bounding box center [393, 56] width 13 height 13
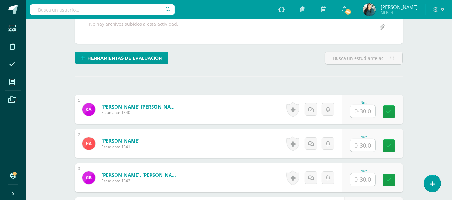
scroll to position [140, 0]
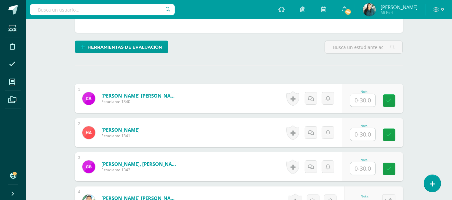
click at [361, 98] on input "text" at bounding box center [363, 100] width 25 height 13
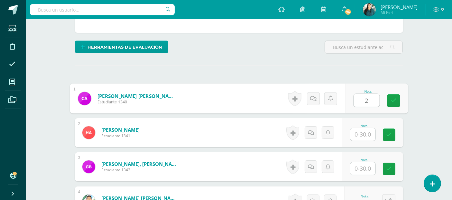
type input "27"
click at [395, 100] on icon at bounding box center [394, 100] width 6 height 5
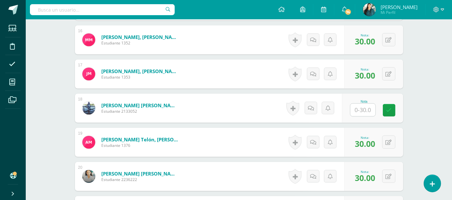
scroll to position [721, 0]
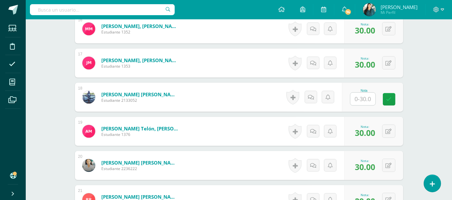
click at [363, 97] on input "text" at bounding box center [363, 99] width 25 height 13
type input "28"
click at [393, 102] on link at bounding box center [393, 99] width 13 height 13
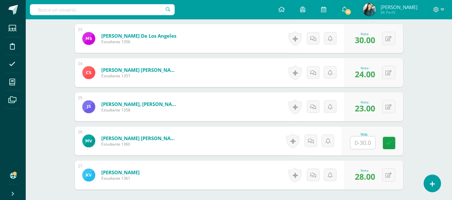
scroll to position [1013, 0]
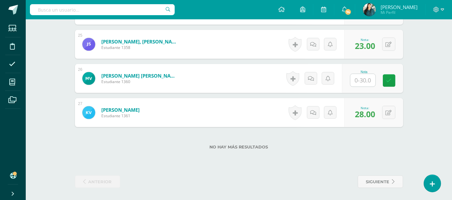
click at [366, 80] on input "text" at bounding box center [363, 80] width 25 height 13
type input "28"
click at [391, 80] on icon at bounding box center [394, 80] width 6 height 5
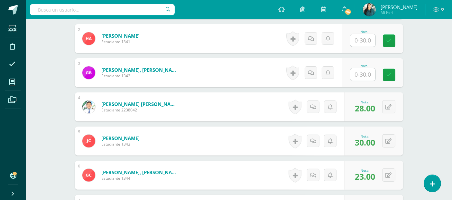
scroll to position [235, 0]
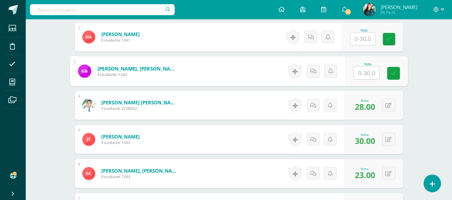
click at [368, 71] on input "text" at bounding box center [367, 73] width 26 height 13
type input "28"
click at [397, 72] on link at bounding box center [393, 73] width 13 height 13
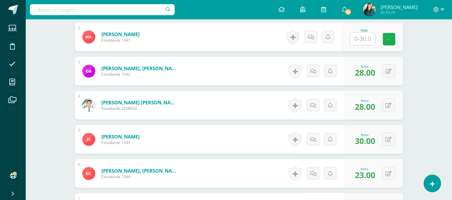
click at [388, 36] on icon at bounding box center [389, 38] width 5 height 5
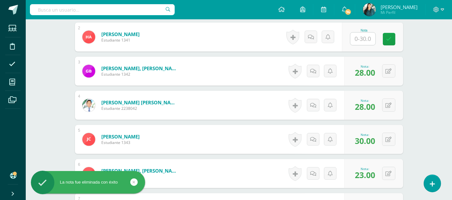
click at [366, 33] on input "text" at bounding box center [363, 39] width 25 height 13
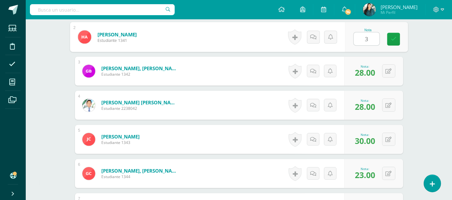
type input "30"
click at [391, 37] on link at bounding box center [393, 39] width 13 height 13
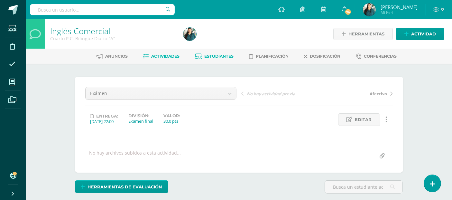
click at [214, 56] on span "Estudiantes" at bounding box center [218, 56] width 29 height 5
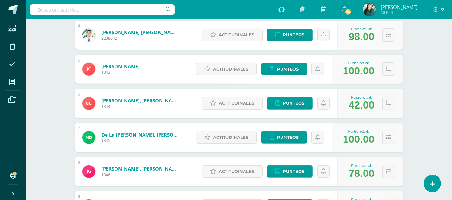
scroll to position [279, 0]
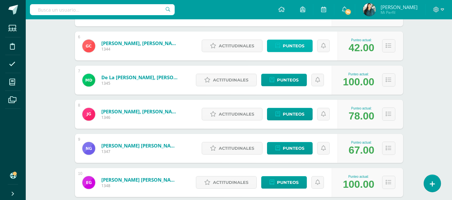
click at [302, 48] on span "Punteos" at bounding box center [294, 46] width 22 height 12
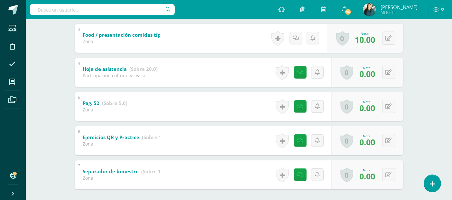
scroll to position [212, 0]
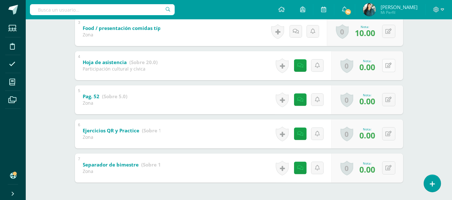
click at [393, 64] on button at bounding box center [389, 65] width 13 height 13
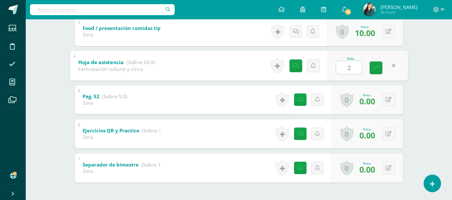
type input "20"
click at [378, 65] on icon at bounding box center [377, 67] width 6 height 5
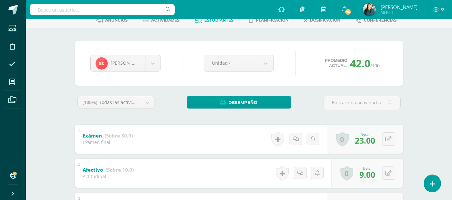
scroll to position [31, 0]
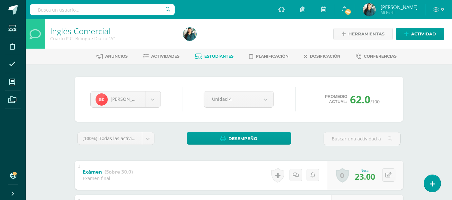
click at [221, 54] on span "Estudiantes" at bounding box center [218, 56] width 29 height 5
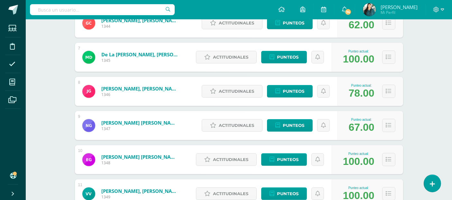
scroll to position [316, 0]
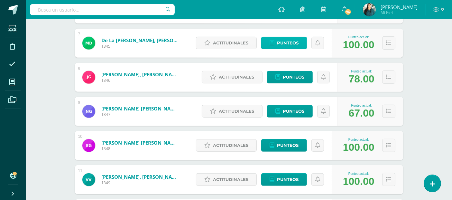
click at [306, 43] on link "Punteos" at bounding box center [284, 43] width 46 height 13
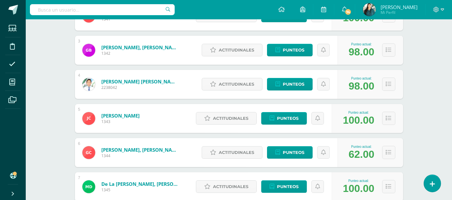
scroll to position [242, 0]
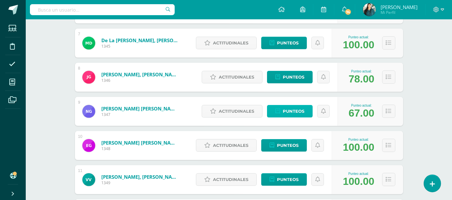
click at [300, 111] on span "Punteos" at bounding box center [294, 111] width 22 height 12
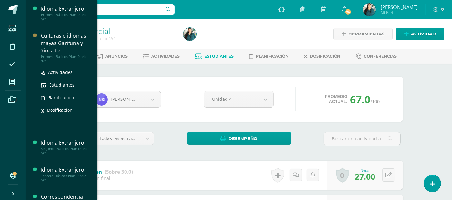
click at [55, 34] on div "Culturas e idiomas mayas Garífuna y Xinca L2" at bounding box center [65, 43] width 49 height 22
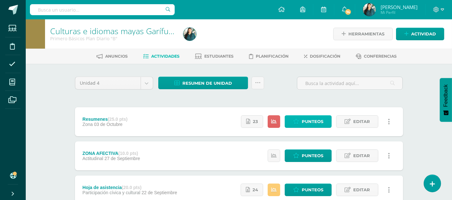
click at [314, 122] on span "Punteos" at bounding box center [313, 122] width 22 height 12
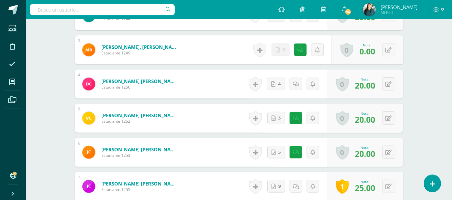
scroll to position [281, 0]
click at [301, 47] on icon at bounding box center [301, 49] width 6 height 5
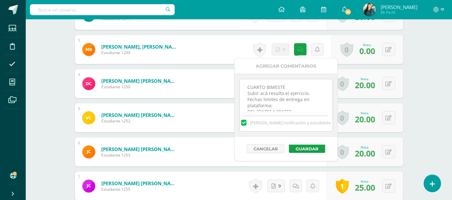
scroll to position [232, 0]
click at [315, 105] on textarea "CUARTO BIMESTE Subir acá resulto el ejercicio. Fechas limites de entrega en pla…" at bounding box center [286, 95] width 93 height 32
paste textarea "13/10/27 Buen día, recordatorio de entrega. Las fechas fueron asignadas. Si tie…"
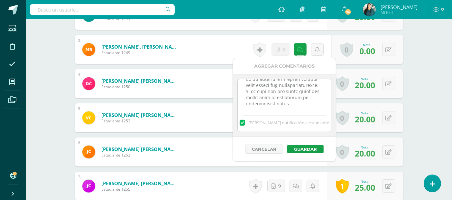
scroll to position [282, 0]
type textarea "CUARTO BIMESTE Subir acá resulto el ejercicio. Fechas limites de entrega en pla…"
click at [311, 147] on button "Guardar" at bounding box center [306, 149] width 36 height 8
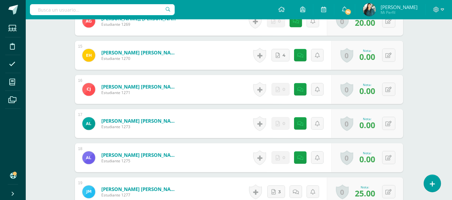
scroll to position [692, 0]
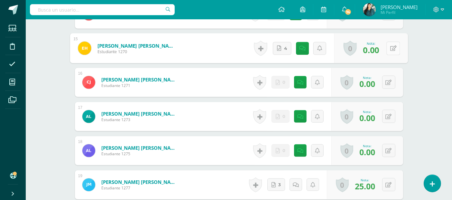
click at [389, 46] on button at bounding box center [394, 49] width 14 height 14
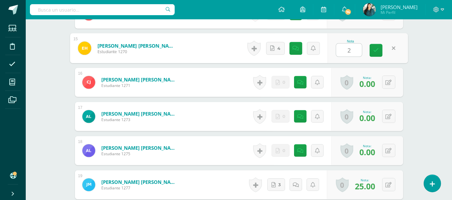
type input "20"
click at [377, 48] on icon at bounding box center [377, 50] width 6 height 5
click at [293, 50] on link at bounding box center [297, 48] width 13 height 13
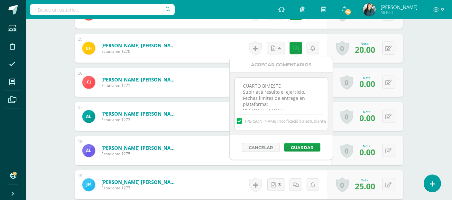
scroll to position [232, 0]
click at [306, 100] on textarea "CUARTO BIMESTE Subir acá resulto el ejercicio. Fechas limites de entrega en pla…" at bounding box center [281, 94] width 93 height 32
paste textarea "[DATE] Buen día, recordatorio de entrega. Las fechas fueron asignadas. Si tiene…"
type textarea "CUARTO BIMESTE Subir acá resulto el ejercicio. Fechas limites de entrega en pla…"
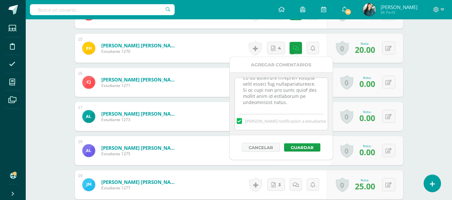
click at [307, 141] on div "Cancelar Guardar" at bounding box center [281, 147] width 103 height 24
click at [308, 146] on button "Guardar" at bounding box center [302, 147] width 36 height 8
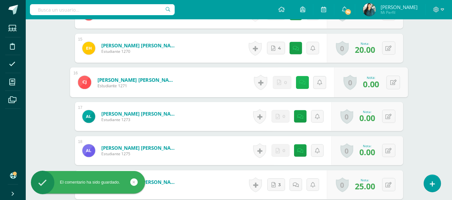
click at [302, 76] on link at bounding box center [302, 82] width 13 height 13
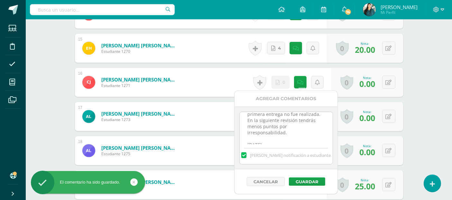
scroll to position [232, 0]
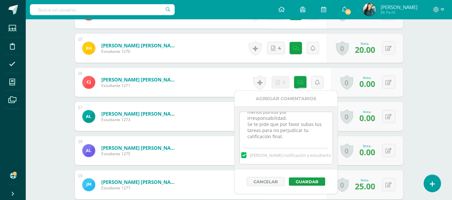
click at [312, 137] on textarea "CUARTO BIMESTE Subir acá resulto el ejercicio. Fechas limites de entrega en pla…" at bounding box center [286, 128] width 93 height 32
paste textarea "[DATE] Buen día, recordatorio de entrega. Las fechas fueron asignadas. Si tiene…"
type textarea "CUARTO BIMESTE Subir acá resulto el ejercicio. Fechas limites de entrega en pla…"
click at [314, 181] on button "Guardar" at bounding box center [307, 181] width 36 height 8
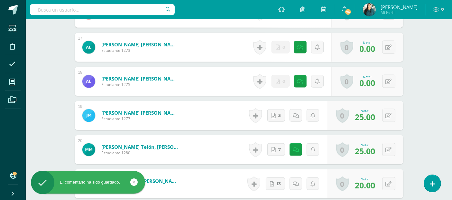
scroll to position [769, 0]
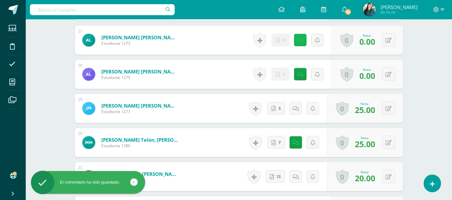
click at [295, 39] on div "Historial de actividad No hay historial para esta actividad 0 Agregar Comentari…" at bounding box center [291, 40] width 80 height 29
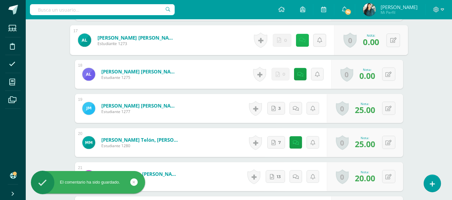
click at [306, 41] on link at bounding box center [302, 40] width 13 height 13
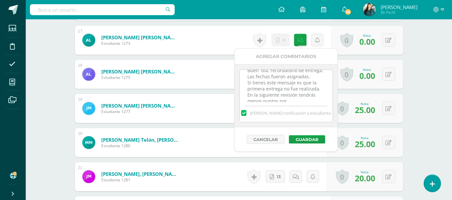
scroll to position [232, 0]
click at [316, 100] on textarea "CUARTO BIMESTE Subir acá resulto el ejercicio. Fechas limites de entrega en pla…" at bounding box center [286, 86] width 93 height 32
paste textarea "[DATE] Buen día, recordatorio de entrega. Las fechas fueron asignadas. Si tiene…"
type textarea "CUARTO BIMESTE Subir acá resulto el ejercicio. Fechas limites de entrega en pla…"
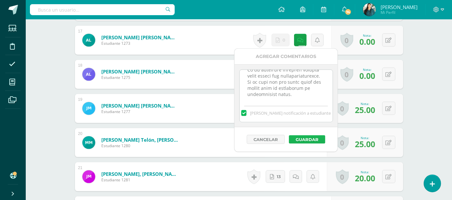
click at [316, 137] on button "Guardar" at bounding box center [307, 139] width 36 height 8
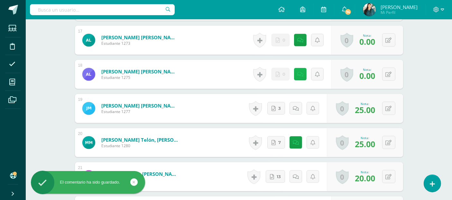
click at [303, 72] on icon at bounding box center [301, 74] width 6 height 5
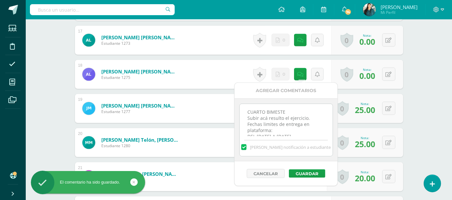
scroll to position [232, 0]
click at [317, 135] on textarea "CUARTO BIMESTE Subir acá resulto el ejercicio. Fechas limites de entrega en pla…" at bounding box center [286, 120] width 93 height 32
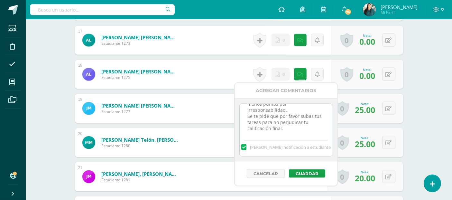
paste textarea "[DATE] Buen día, recordatorio de entrega. Las fechas fueron asignadas. Si tiene…"
type textarea "CUARTO BIMESTE Subir acá resulto el ejercicio. Fechas limites de entrega en pla…"
click at [316, 172] on button "Guardar" at bounding box center [307, 173] width 36 height 8
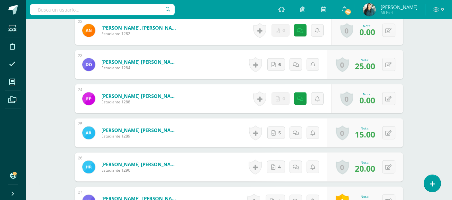
scroll to position [951, 0]
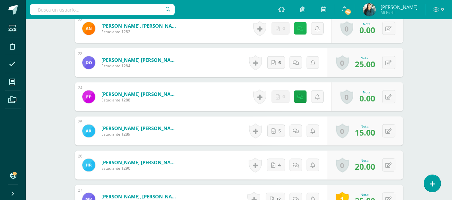
click at [302, 27] on icon at bounding box center [301, 28] width 6 height 5
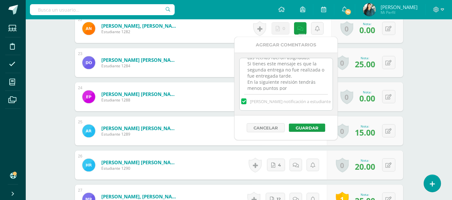
scroll to position [232, 0]
click at [311, 84] on textarea "CUARTO BIMESTE Subir acá resulto el ejercicio. Fechas limites de entrega en pla…" at bounding box center [286, 74] width 93 height 32
paste textarea "13/10/27 Buen día, recordatorio de entrega. Las fechas fueron asignadas. Si tie…"
type textarea "CUARTO BIMESTE Subir acá resulto el ejercicio. Fechas limites de entrega en pla…"
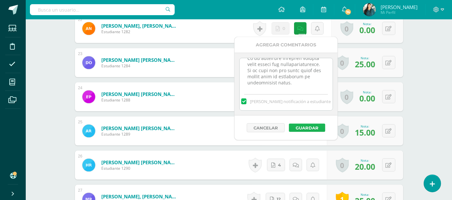
click at [311, 126] on button "Guardar" at bounding box center [307, 128] width 36 height 8
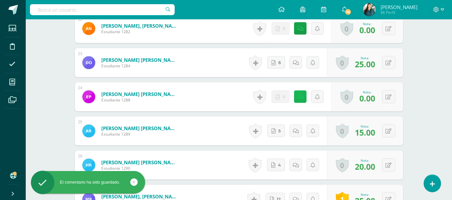
click at [303, 98] on icon at bounding box center [301, 96] width 6 height 5
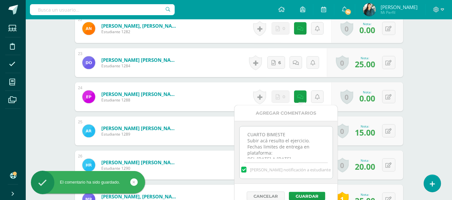
scroll to position [232, 0]
click at [318, 156] on textarea "CUARTO BIMESTE Subir acá resulto el ejercicio. Fechas limites de entrega en pla…" at bounding box center [286, 143] width 93 height 32
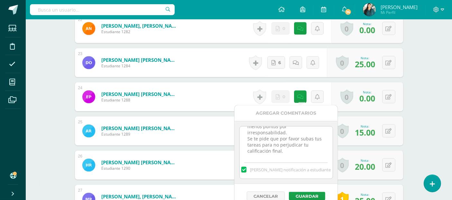
paste textarea "13/10/27 Buen día, recordatorio de entrega. Las fechas fueron asignadas. Si tie…"
type textarea "CUARTO BIMESTE Subir acá resulto el ejercicio. Fechas limites de entrega en pla…"
click at [312, 198] on button "Guardar" at bounding box center [307, 196] width 36 height 8
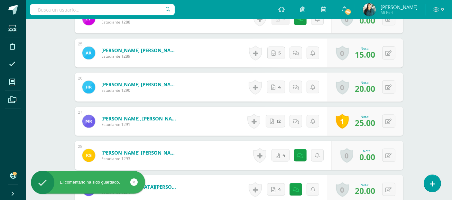
scroll to position [1032, 0]
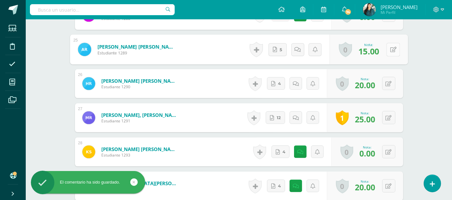
click at [387, 50] on button at bounding box center [394, 50] width 14 height 14
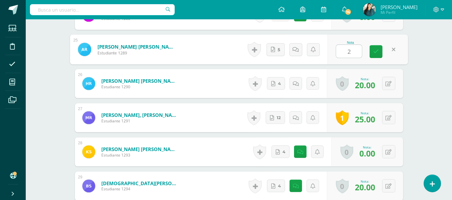
type input "25"
click at [378, 49] on icon at bounding box center [377, 51] width 6 height 5
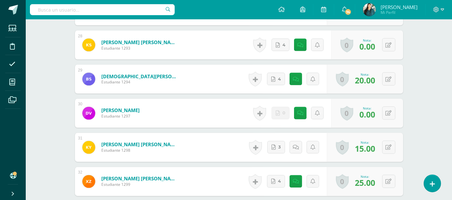
scroll to position [1143, 0]
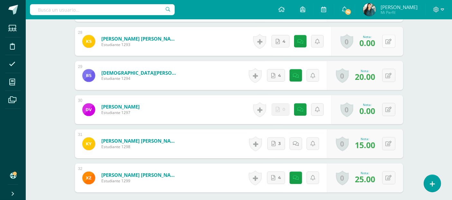
click at [389, 43] on button at bounding box center [389, 41] width 13 height 13
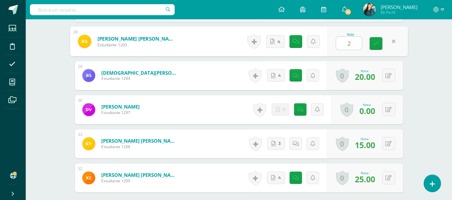
type input "22"
click at [376, 41] on icon at bounding box center [377, 43] width 6 height 5
click at [295, 39] on icon at bounding box center [298, 41] width 6 height 5
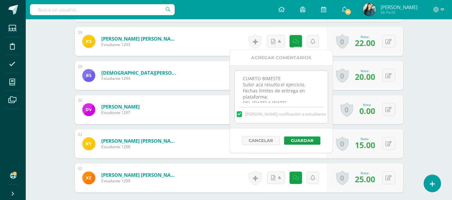
scroll to position [232, 0]
click at [307, 99] on textarea "CUARTO BIMESTE Subir acá resulto el ejercicio. Fechas limites de entrega en pla…" at bounding box center [281, 87] width 93 height 32
paste textarea "13/10/27 Buen día, recordatorio de entrega. Las fechas fueron asignadas. Si tie…"
type textarea "CUARTO BIMESTE Subir acá resulto el ejercicio. Fechas limites de entrega en pla…"
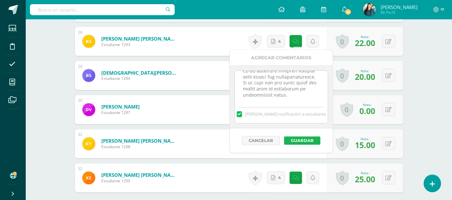
click at [312, 138] on button "Guardar" at bounding box center [302, 141] width 36 height 8
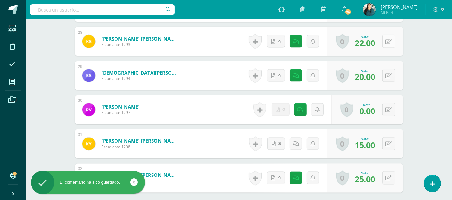
click at [391, 39] on icon at bounding box center [389, 41] width 6 height 5
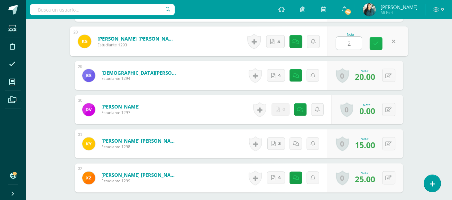
type input "22"
click at [375, 42] on icon at bounding box center [377, 43] width 6 height 5
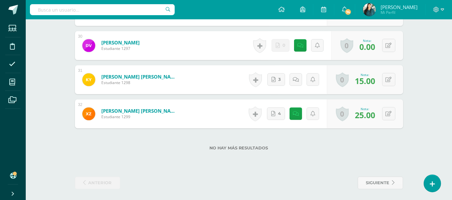
scroll to position [1208, 0]
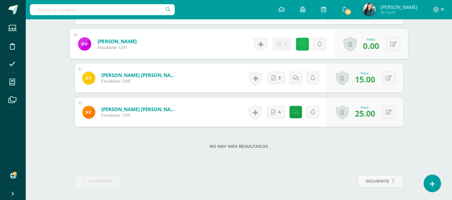
click at [302, 43] on icon at bounding box center [302, 43] width 6 height 5
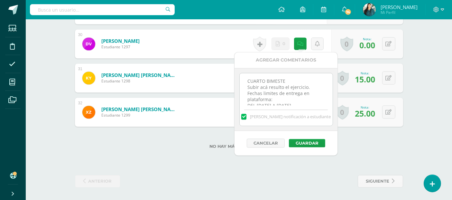
scroll to position [232, 0]
click at [316, 100] on textarea "CUARTO BIMESTE Subir acá resulto el ejercicio. Fechas limites de entrega en pla…" at bounding box center [286, 89] width 93 height 32
paste textarea "13/10/27 Buen día, recordatorio de entrega. Las fechas fueron asignadas. Si tie…"
type textarea "CUARTO BIMESTE Subir acá resulto el ejercicio. Fechas limites de entrega en pla…"
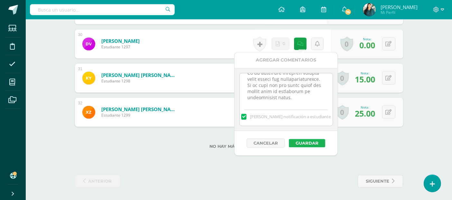
click at [310, 141] on button "Guardar" at bounding box center [307, 143] width 36 height 8
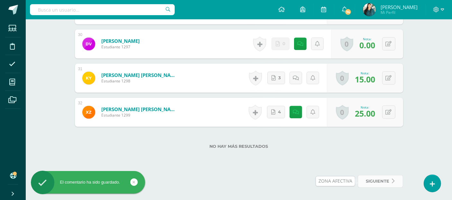
click at [383, 181] on span "siguiente" at bounding box center [378, 181] width 24 height 12
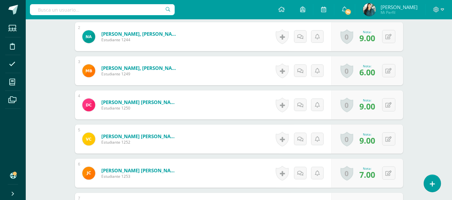
scroll to position [274, 0]
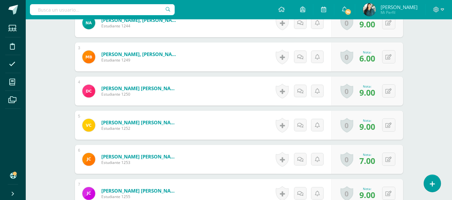
drag, startPoint x: 450, startPoint y: 91, endPoint x: 449, endPoint y: 102, distance: 10.7
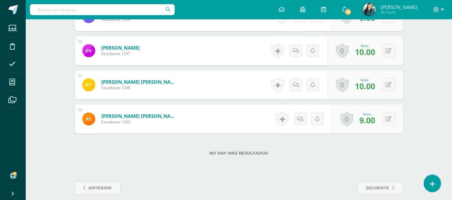
scroll to position [1208, 0]
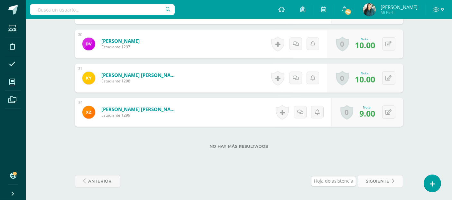
click at [382, 182] on span "siguiente" at bounding box center [378, 181] width 24 height 12
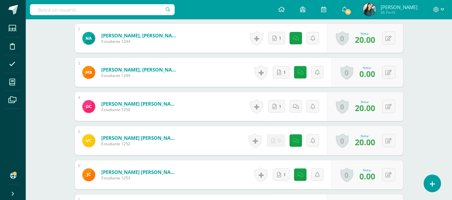
scroll to position [290, 0]
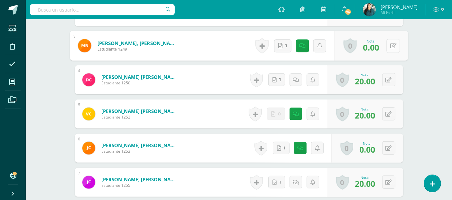
click at [387, 51] on button at bounding box center [394, 46] width 14 height 14
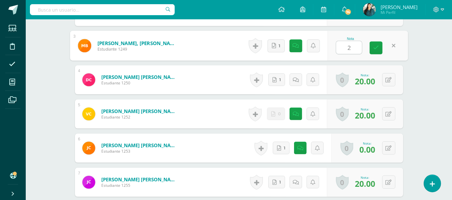
type input "20"
click at [379, 51] on link at bounding box center [376, 47] width 13 height 13
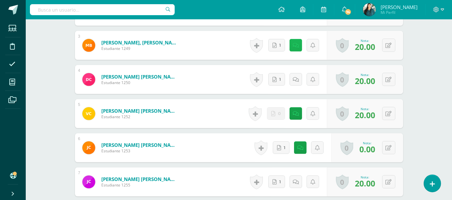
click at [296, 48] on icon at bounding box center [296, 45] width 6 height 5
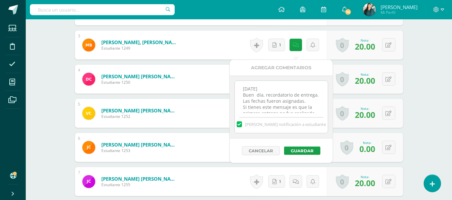
scroll to position [120, 0]
click at [312, 106] on textarea "[DATE] Buen día, recordatorio de entrega. Las fechas fueron asignadas. Si tiene…" at bounding box center [281, 97] width 93 height 32
paste textarea "[DATE] Buen día, recordatorio de entrega. Las fechas fueron asignadas. Si tiene…"
type textarea "[DATE] Buen día, recordatorio de entrega. Las fechas fueron asignadas. Si tiene…"
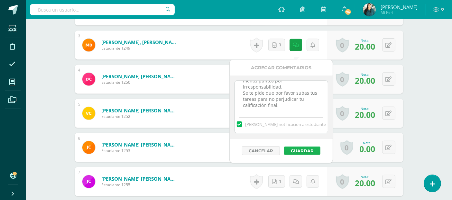
click at [306, 147] on button "Guardar" at bounding box center [302, 151] width 36 height 8
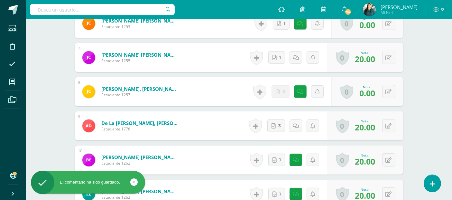
scroll to position [416, 0]
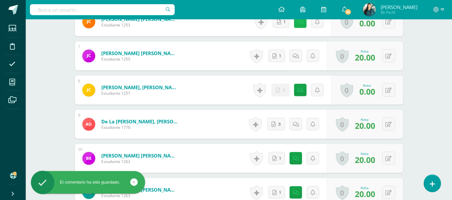
click at [301, 25] on icon at bounding box center [301, 21] width 6 height 5
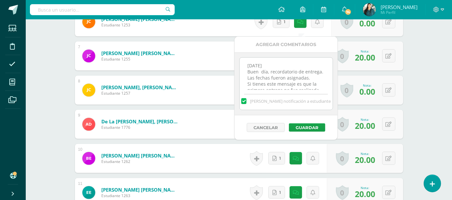
scroll to position [120, 0]
click at [317, 87] on textarea "[DATE] Buen día, recordatorio de entrega. Las fechas fueron asignadas. Si tiene…" at bounding box center [286, 74] width 93 height 32
paste textarea "[DATE] Buen día, recordatorio de entrega. Las fechas fueron asignadas. Si tiene…"
type textarea "[DATE] Buen día, recordatorio de entrega. Las fechas fueron asignadas. Si tiene…"
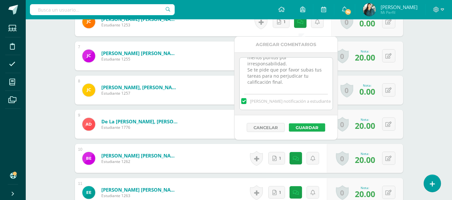
click at [315, 126] on button "Guardar" at bounding box center [307, 127] width 36 height 8
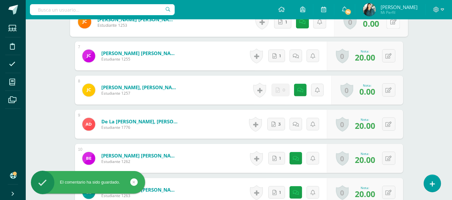
click at [393, 27] on button at bounding box center [394, 22] width 14 height 14
type input "20"
click at [378, 27] on icon at bounding box center [377, 23] width 6 height 5
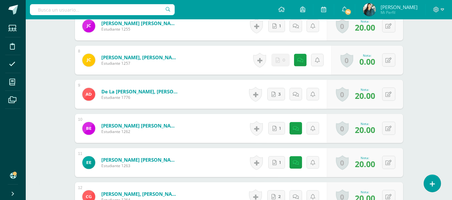
scroll to position [477, 0]
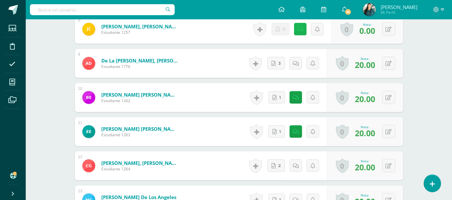
click at [303, 33] on link at bounding box center [300, 29] width 13 height 13
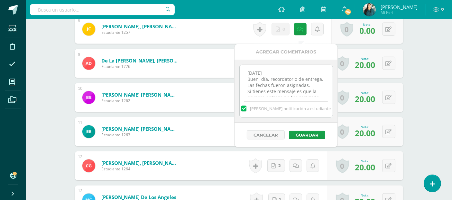
scroll to position [120, 0]
click at [315, 91] on textarea "27/09/27 Buen día, recordatorio de entrega. Las fechas fueron asignadas. Si tie…" at bounding box center [286, 81] width 93 height 32
paste textarea "13/10/27 Buen día, recordatorio de entrega. Las fechas fueron asignadas. Si tie…"
type textarea "27/09/27 Buen día, recordatorio de entrega. Las fechas fueron asignadas. Si tie…"
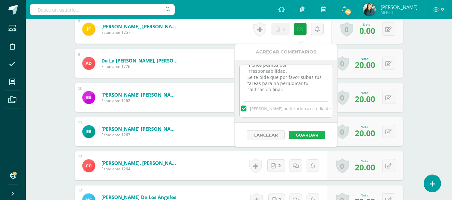
click at [314, 134] on button "Guardar" at bounding box center [307, 135] width 36 height 8
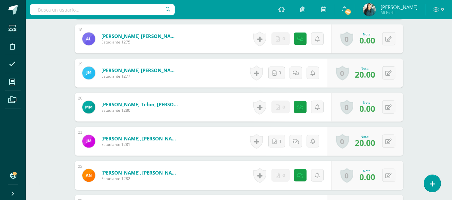
scroll to position [812, 0]
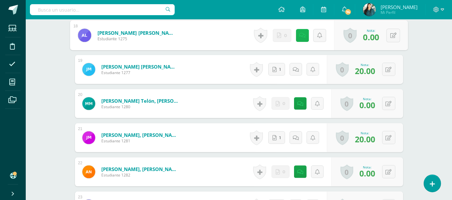
click at [302, 38] on icon at bounding box center [302, 35] width 6 height 5
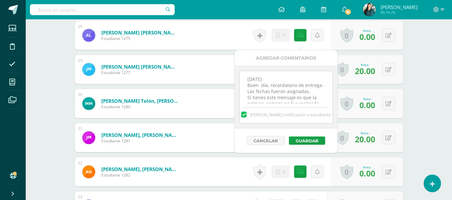
scroll to position [120, 0]
click at [316, 100] on textarea "27/09/27 Buen día, recordatorio de entrega. Las fechas fueron asignadas. Si tie…" at bounding box center [286, 87] width 93 height 32
paste textarea "13/10/27 Buen día, recordatorio de entrega. Las fechas fueron asignadas. Si tie…"
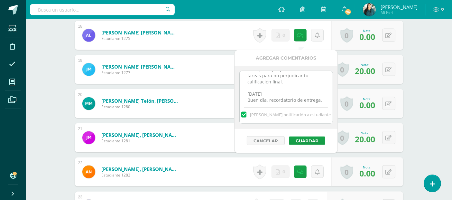
scroll to position [208, 0]
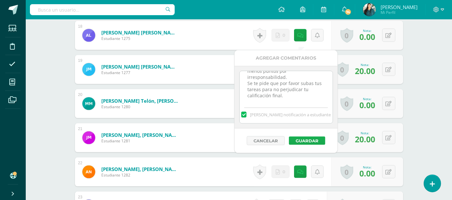
type textarea "27/09/27 Buen día, recordatorio de entrega. Las fechas fueron asignadas. Si tie…"
click at [312, 138] on button "Guardar" at bounding box center [307, 141] width 36 height 8
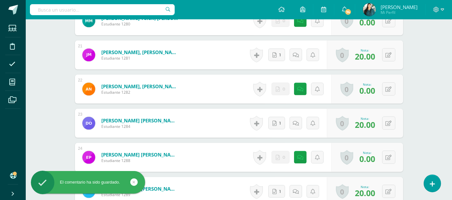
scroll to position [896, 0]
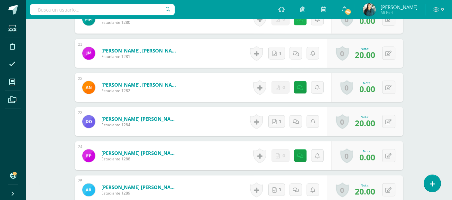
click at [303, 22] on icon at bounding box center [301, 19] width 6 height 5
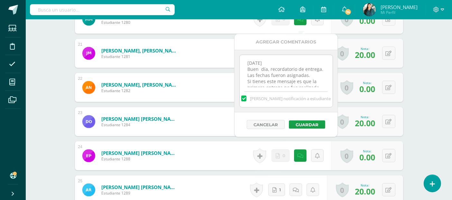
scroll to position [120, 0]
click at [316, 83] on textarea "27/09/27 Buen día, recordatorio de entrega. Las fechas fueron asignadas. Si tie…" at bounding box center [286, 71] width 93 height 32
paste textarea "13/10/27 Buen día, recordatorio de entrega. Las fechas fueron asignadas. Si tie…"
type textarea "27/09/27 Buen día, recordatorio de entrega. Las fechas fueron asignadas. Si tie…"
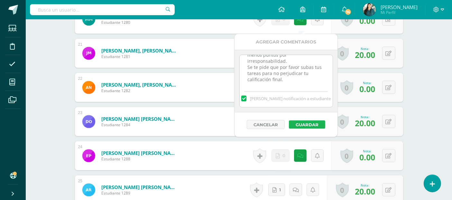
click at [314, 122] on button "Guardar" at bounding box center [307, 124] width 36 height 8
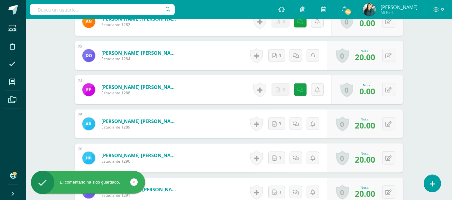
scroll to position [953, 0]
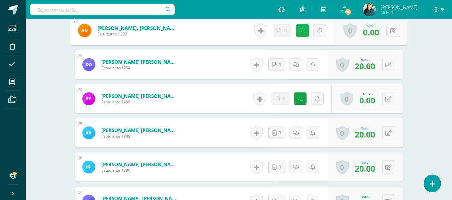
click at [299, 33] on icon at bounding box center [302, 30] width 6 height 5
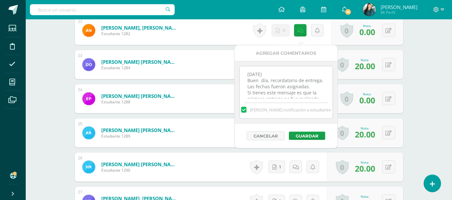
scroll to position [120, 0]
click at [308, 90] on textarea "27/09/27 Buen día, recordatorio de entrega. Las fechas fueron asignadas. Si tie…" at bounding box center [286, 82] width 93 height 32
paste textarea "13/10/27 Buen día, recordatorio de entrega. Las fechas fueron asignadas. Si tie…"
type textarea "27/09/27 Buen día, recordatorio de entrega. Las fechas fueron asignadas. Si tie…"
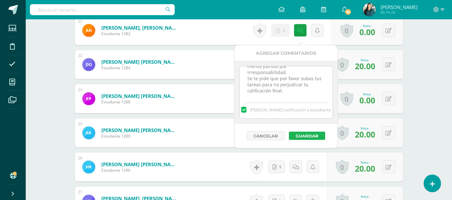
click at [301, 135] on button "Guardar" at bounding box center [307, 136] width 36 height 8
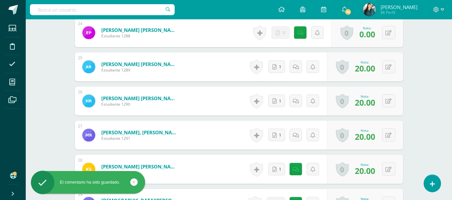
scroll to position [1021, 0]
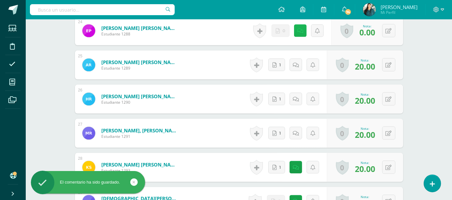
click at [302, 32] on link at bounding box center [300, 30] width 13 height 13
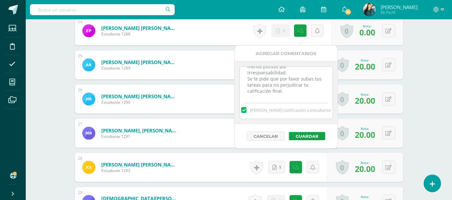
scroll to position [120, 0]
click at [318, 93] on textarea "27/09/27 Buen día, recordatorio de entrega. Las fechas fueron asignadas. Si tie…" at bounding box center [286, 83] width 93 height 32
paste textarea "13/10/27 Buen día, recordatorio de entrega. Las fechas fueron asignadas. Si tie…"
type textarea "27/09/27 Buen día, recordatorio de entrega. Las fechas fueron asignadas. Si tie…"
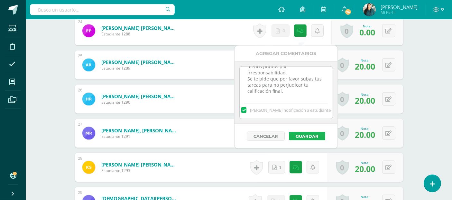
click at [314, 134] on button "Guardar" at bounding box center [307, 136] width 36 height 8
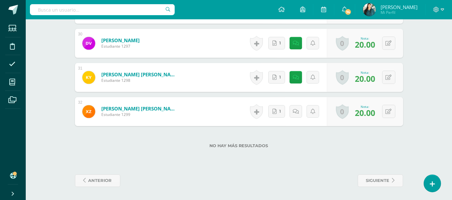
scroll to position [1219, 0]
click at [388, 181] on span "siguiente" at bounding box center [378, 181] width 24 height 12
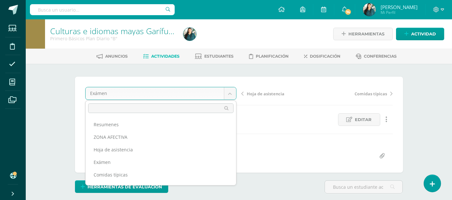
scroll to position [11, 0]
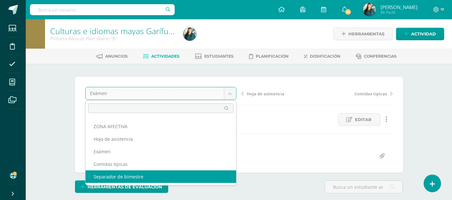
select select "/dashboard/teacher/grade-activity/84163/"
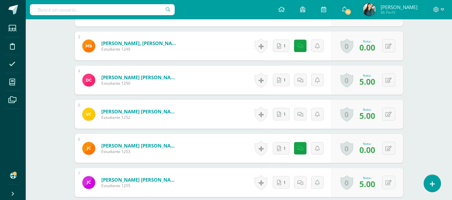
scroll to position [279, 0]
click at [387, 49] on icon at bounding box center [389, 45] width 6 height 5
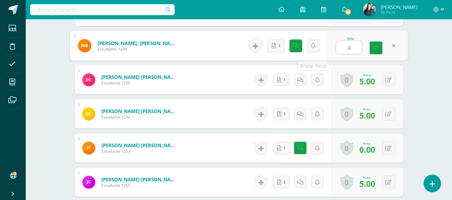
scroll to position [279, 0]
type input "4"
click at [297, 48] on icon at bounding box center [296, 45] width 6 height 5
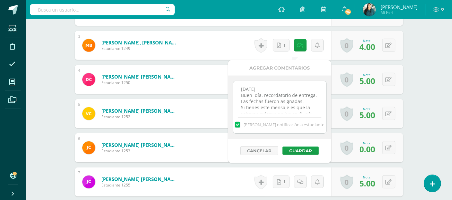
scroll to position [120, 0]
click at [312, 107] on textarea "[DATE] Buen día, recordatorio de entrega. Las fechas fueron asignadas. Si tiene…" at bounding box center [279, 97] width 93 height 32
paste textarea "[DATE] Buen día, recordatorio de entrega. Las fechas fueron asignadas. Si tiene…"
type textarea "[DATE] Buen día, recordatorio de entrega. Las fechas fueron asignadas. Si tiene…"
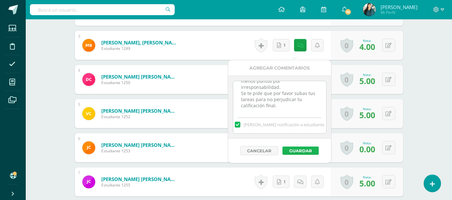
click at [308, 149] on button "Guardar" at bounding box center [301, 151] width 36 height 8
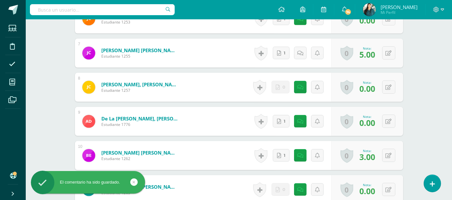
scroll to position [406, 0]
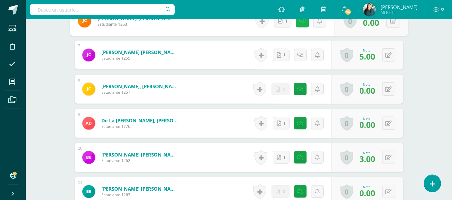
click at [299, 24] on icon at bounding box center [302, 20] width 6 height 5
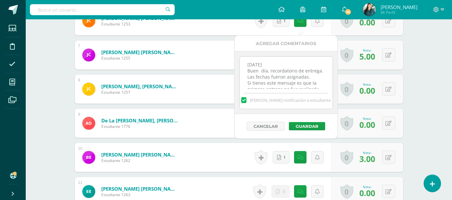
scroll to position [120, 0]
click at [315, 85] on textarea "[DATE] Buen día, recordatorio de entrega. Las fechas fueron asignadas. Si tiene…" at bounding box center [286, 73] width 93 height 32
paste textarea "[DATE] Buen día, recordatorio de entrega. Las fechas fueron asignadas. Si tiene…"
type textarea "[DATE] Buen día, recordatorio de entrega. Las fechas fueron asignadas. Si tiene…"
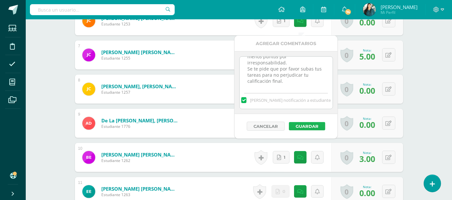
click at [313, 125] on button "Guardar" at bounding box center [307, 126] width 36 height 8
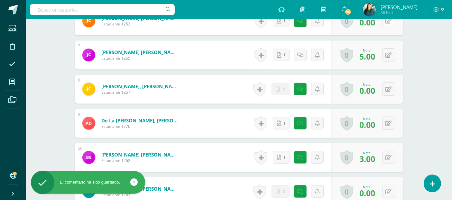
click at [388, 25] on button at bounding box center [389, 20] width 13 height 13
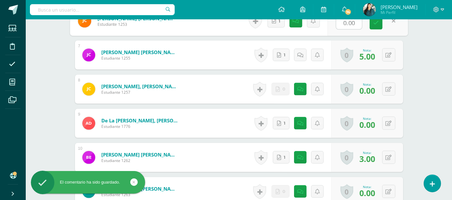
type input "4"
click at [381, 27] on link at bounding box center [376, 23] width 13 height 13
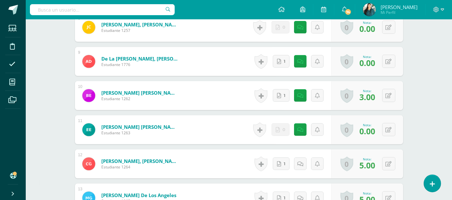
scroll to position [470, 0]
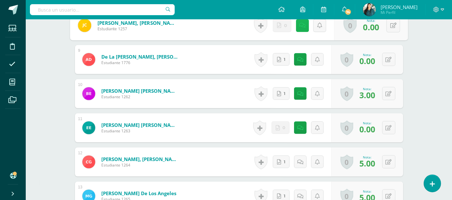
click at [299, 28] on icon at bounding box center [302, 25] width 6 height 5
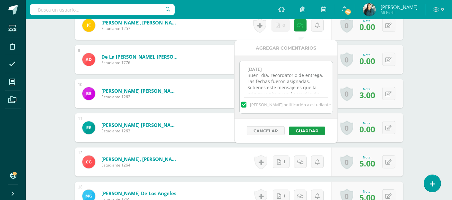
scroll to position [120, 0]
click at [315, 86] on textarea "[DATE] Buen día, recordatorio de entrega. Las fechas fueron asignadas. Si tiene…" at bounding box center [286, 77] width 93 height 32
paste textarea "[DATE] Buen día, recordatorio de entrega. Las fechas fueron asignadas. Si tiene…"
type textarea "[DATE] Buen día, recordatorio de entrega. Las fechas fueron asignadas. Si tiene…"
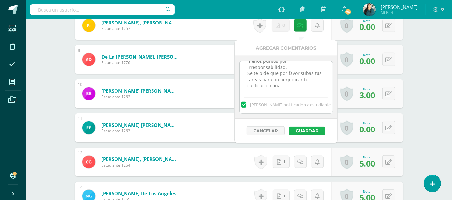
click at [317, 130] on button "Guardar" at bounding box center [307, 131] width 36 height 8
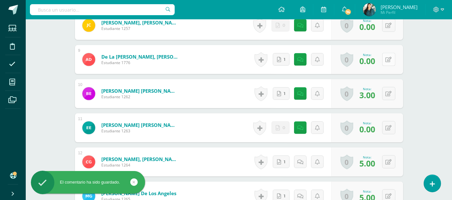
click at [389, 66] on button at bounding box center [389, 59] width 13 height 13
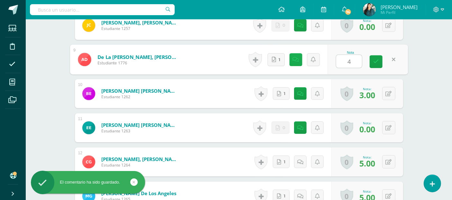
type input "4"
click at [296, 62] on icon at bounding box center [296, 59] width 6 height 5
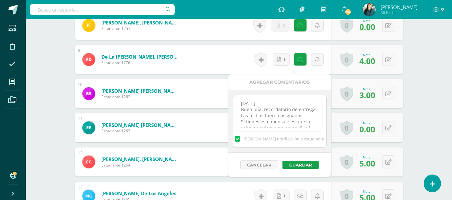
scroll to position [120, 0]
click at [312, 123] on textarea "[DATE] Buen día, recordatorio de entrega. Las fechas fueron asignadas. Si tiene…" at bounding box center [279, 111] width 93 height 32
paste textarea "[DATE] Buen día, recordatorio de entrega. Las fechas fueron asignadas. Si tiene…"
type textarea "[DATE] Buen día, recordatorio de entrega. Las fechas fueron asignadas. Si tiene…"
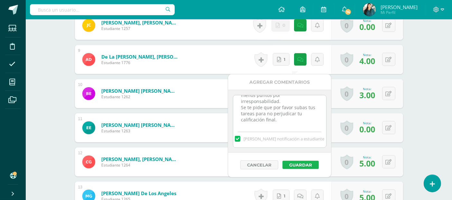
click at [313, 164] on button "Guardar" at bounding box center [301, 165] width 36 height 8
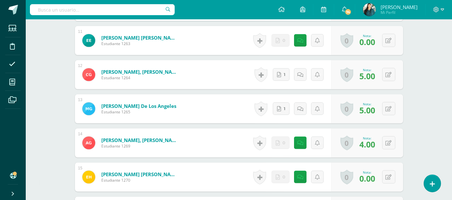
scroll to position [568, 0]
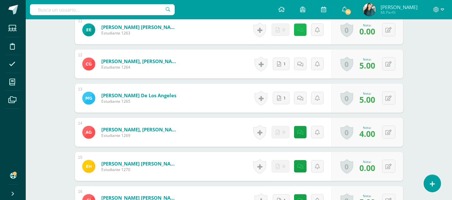
click at [300, 33] on icon at bounding box center [301, 29] width 6 height 5
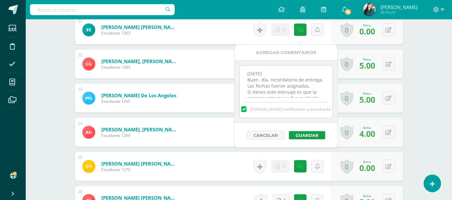
scroll to position [120, 0]
click at [305, 91] on textarea "[DATE] Buen día, recordatorio de entrega. Las fechas fueron asignadas. Si tiene…" at bounding box center [286, 82] width 93 height 32
paste textarea "[DATE] Buen día, recordatorio de entrega. Las fechas fueron asignadas. Si tiene…"
type textarea "[DATE] Buen día, recordatorio de entrega. Las fechas fueron asignadas. Si tiene…"
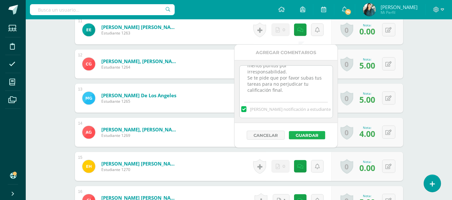
click at [307, 132] on button "Guardar" at bounding box center [307, 135] width 36 height 8
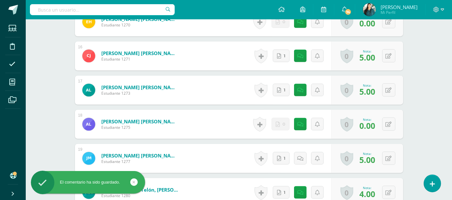
scroll to position [714, 0]
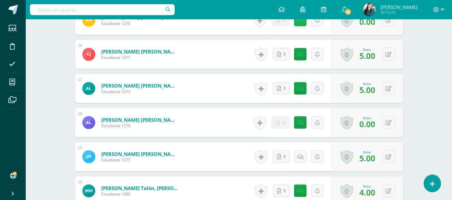
click at [298, 25] on link at bounding box center [300, 20] width 13 height 13
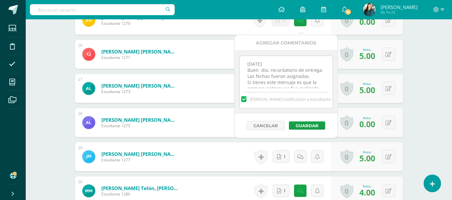
scroll to position [120, 0]
click at [318, 80] on textarea "[DATE] Buen día, recordatorio de entrega. Las fechas fueron asignadas. Si tiene…" at bounding box center [286, 72] width 93 height 32
paste textarea "[DATE] Buen día, recordatorio de entrega. Las fechas fueron asignadas. Si tiene…"
type textarea "[DATE] Buen día, recordatorio de entrega. Las fechas fueron asignadas. Si tiene…"
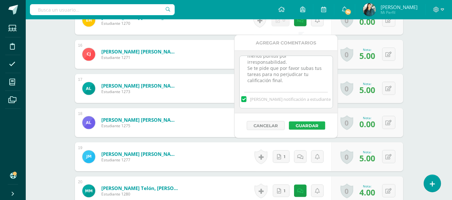
click at [314, 125] on button "Guardar" at bounding box center [307, 125] width 36 height 8
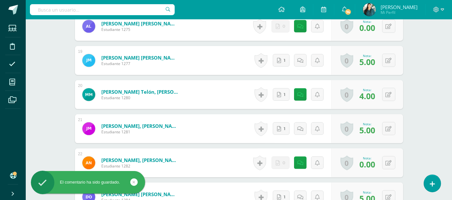
scroll to position [814, 0]
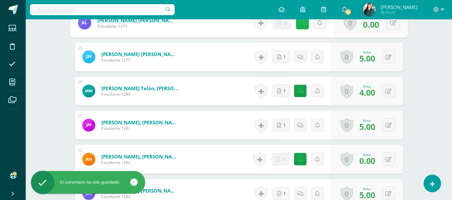
click at [300, 25] on icon at bounding box center [302, 22] width 6 height 5
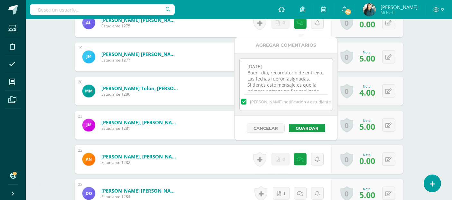
scroll to position [120, 0]
click at [310, 79] on textarea "[DATE] Buen día, recordatorio de entrega. Las fechas fueron asignadas. Si tiene…" at bounding box center [286, 75] width 93 height 32
paste textarea "[DATE] Buen día, recordatorio de entrega. Las fechas fueron asignadas. Si tiene…"
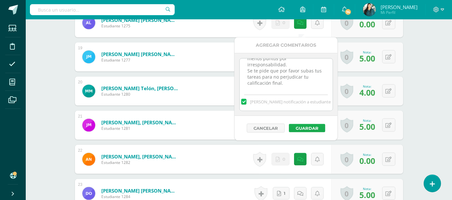
type textarea "[DATE] Buen día, recordatorio de entrega. Las fechas fueron asignadas. Si tiene…"
click at [307, 129] on button "Guardar" at bounding box center [307, 128] width 36 height 8
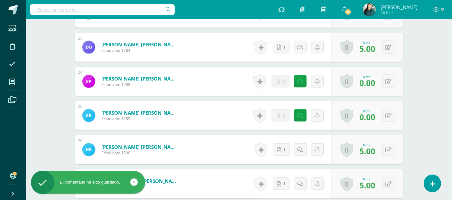
scroll to position [948, 0]
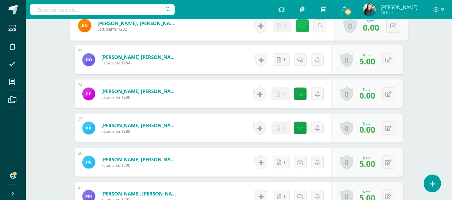
click at [299, 27] on link at bounding box center [302, 25] width 13 height 13
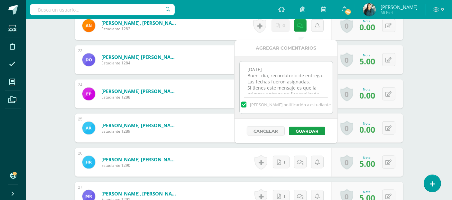
scroll to position [120, 0]
click at [317, 86] on textarea "[DATE] Buen día, recordatorio de entrega. Las fechas fueron asignadas. Si tiene…" at bounding box center [286, 78] width 93 height 32
paste textarea "[DATE] Buen día, recordatorio de entrega. Las fechas fueron asignadas. Si tiene…"
type textarea "[DATE] Buen día, recordatorio de entrega. Las fechas fueron asignadas. Si tiene…"
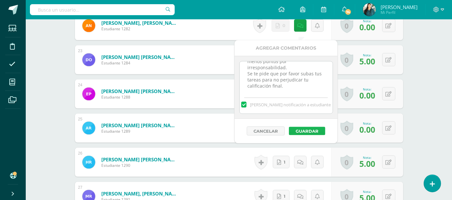
click at [316, 127] on button "Guardar" at bounding box center [307, 131] width 36 height 8
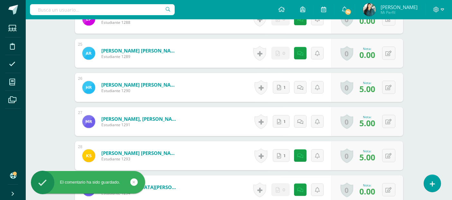
scroll to position [1026, 0]
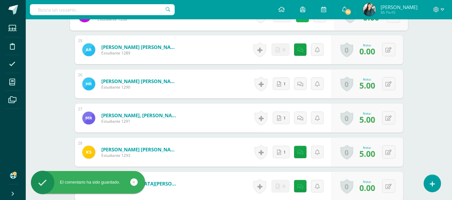
click at [299, 18] on icon at bounding box center [302, 15] width 6 height 5
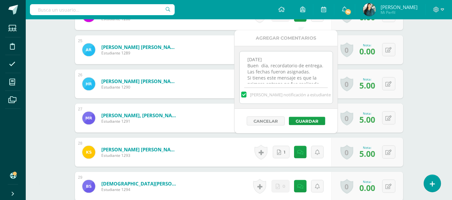
scroll to position [120, 0]
click at [317, 80] on textarea "[DATE] Buen día, recordatorio de entrega. Las fechas fueron asignadas. Si tiene…" at bounding box center [286, 68] width 93 height 32
paste textarea "[DATE] Buen día, recordatorio de entrega. Las fechas fueron asignadas. Si tiene…"
type textarea "[DATE] Buen día, recordatorio de entrega. Las fechas fueron asignadas. Si tiene…"
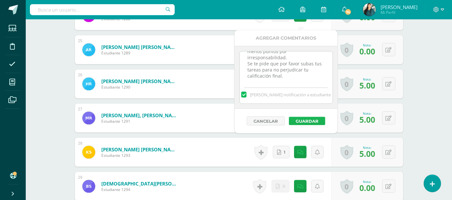
click at [314, 120] on button "Guardar" at bounding box center [307, 121] width 36 height 8
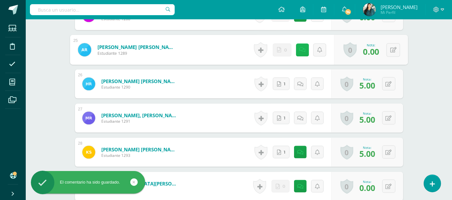
click at [302, 52] on icon at bounding box center [302, 49] width 6 height 5
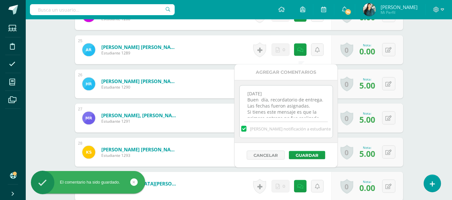
scroll to position [120, 0]
click at [319, 111] on textarea "[DATE] Buen día, recordatorio de entrega. Las fechas fueron asignadas. Si tiene…" at bounding box center [286, 102] width 93 height 32
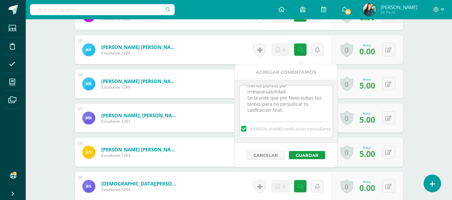
paste textarea "[DATE] Buen día, recordatorio de entrega. Las fechas fueron asignadas. Si tiene…"
type textarea "[DATE] Buen día, recordatorio de entrega. Las fechas fueron asignadas. Si tiene…"
click at [321, 154] on button "Guardar" at bounding box center [307, 155] width 36 height 8
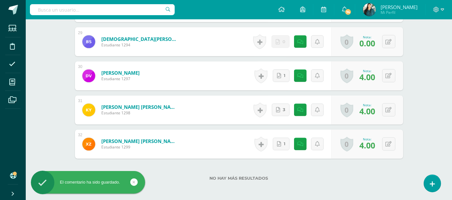
scroll to position [1161, 0]
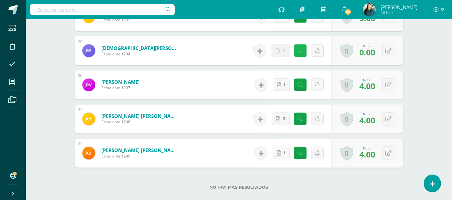
click at [304, 57] on link at bounding box center [300, 50] width 13 height 13
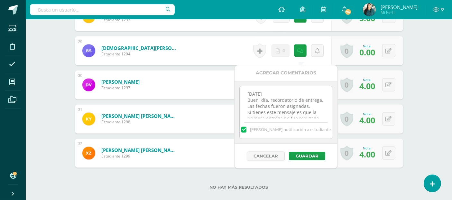
scroll to position [33, 0]
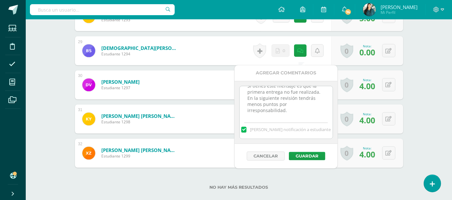
click at [313, 112] on textarea "[DATE] Buen día, recordatorio de entrega. Las fechas fueron asignadas. Si tiene…" at bounding box center [286, 102] width 93 height 32
paste textarea "[DATE] Buen día, recordatorio de entrega. Las fechas fueron asignadas. Si tiene…"
type textarea "[DATE] Buen día, recordatorio de entrega. Las fechas fueron asignadas. Si tiene…"
click at [309, 156] on button "Guardar" at bounding box center [307, 156] width 36 height 8
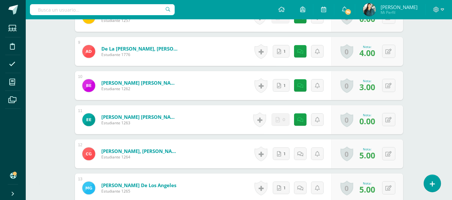
scroll to position [0, 0]
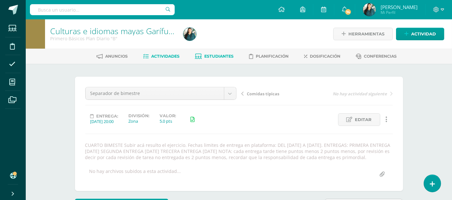
click at [223, 53] on link "Estudiantes" at bounding box center [214, 56] width 39 height 10
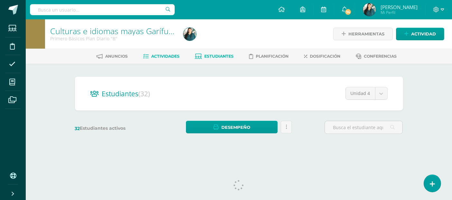
click at [166, 55] on span "Actividades" at bounding box center [165, 56] width 28 height 5
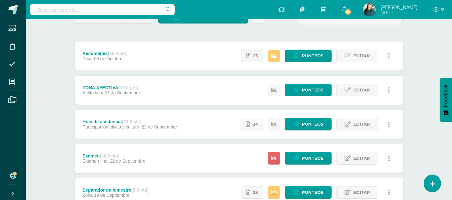
scroll to position [67, 0]
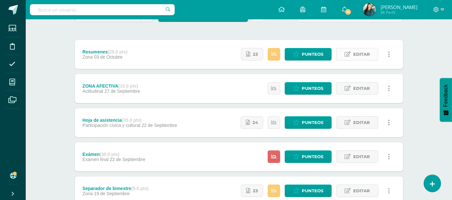
click at [355, 55] on span "Editar" at bounding box center [362, 54] width 17 height 12
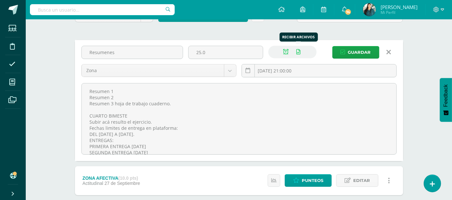
click at [296, 50] on link at bounding box center [299, 52] width 13 height 13
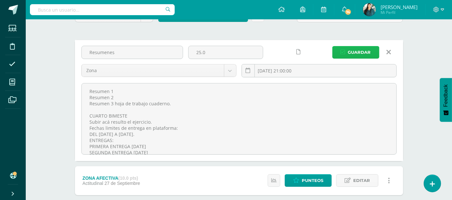
click at [352, 52] on span "Guardar" at bounding box center [359, 52] width 23 height 12
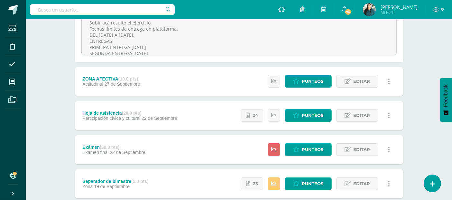
scroll to position [168, 0]
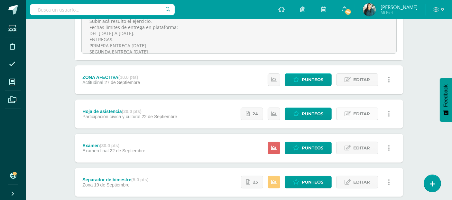
click at [361, 117] on span "Editar" at bounding box center [362, 114] width 17 height 12
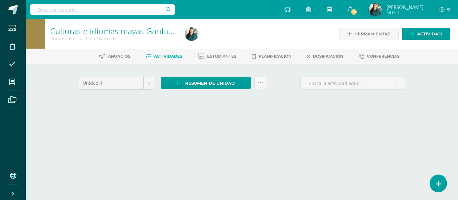
click at [301, 111] on div "Unidad 4 Unidad 1 Unidad 2 Unidad 3 Unidad 4 Resumen de unidad Descargar como H…" at bounding box center [242, 92] width 354 height 56
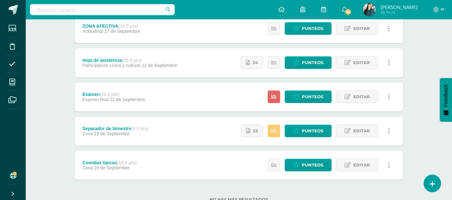
scroll to position [149, 0]
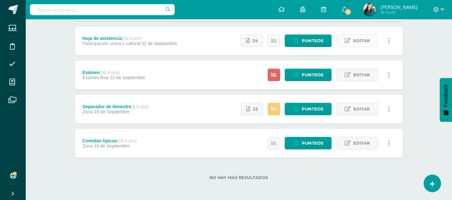
click at [355, 39] on span "Editar" at bounding box center [362, 41] width 17 height 12
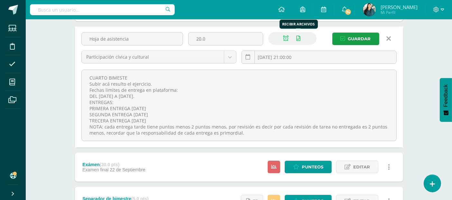
click at [298, 38] on icon at bounding box center [299, 38] width 4 height 5
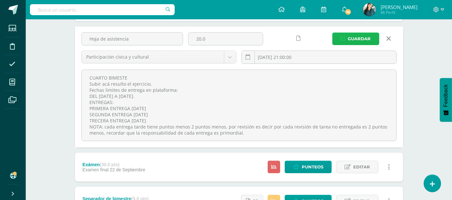
click at [345, 41] on button "Guardar" at bounding box center [356, 39] width 47 height 13
click at [353, 196] on link "Editar" at bounding box center [357, 201] width 42 height 13
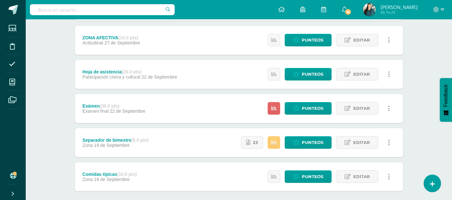
scroll to position [149, 0]
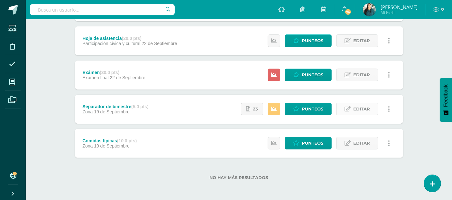
click at [352, 110] on link "Editar" at bounding box center [357, 109] width 42 height 13
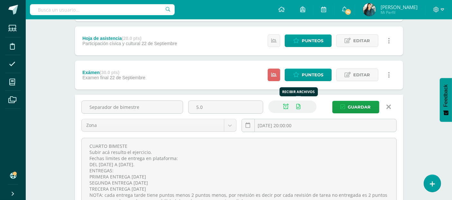
click at [297, 106] on icon at bounding box center [299, 106] width 4 height 5
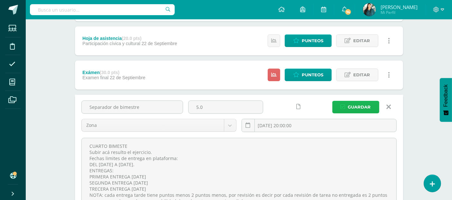
click at [353, 102] on span "Guardar" at bounding box center [359, 107] width 23 height 12
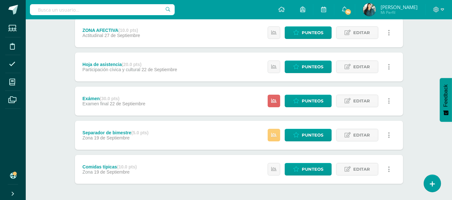
scroll to position [129, 0]
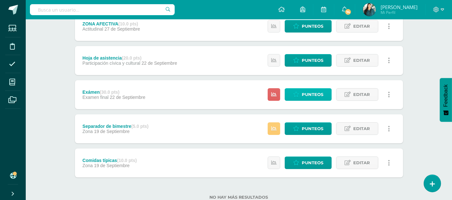
click at [319, 94] on span "Punteos" at bounding box center [313, 95] width 22 height 12
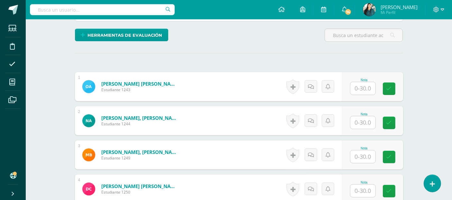
scroll to position [316, 0]
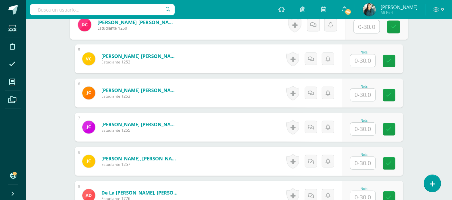
click at [368, 25] on input "text" at bounding box center [367, 26] width 26 height 13
type input "30"
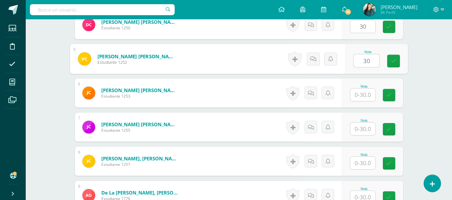
type input "30"
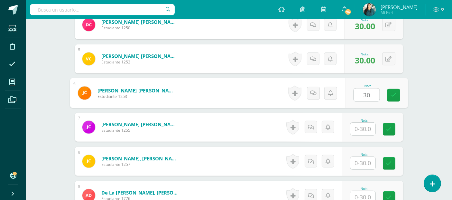
type input "30"
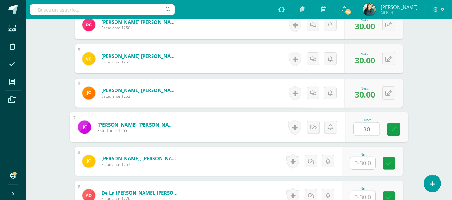
type input "30"
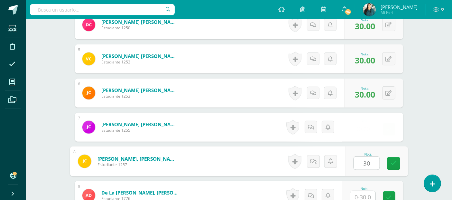
type input "30"
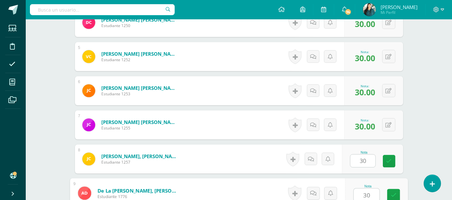
type input "30"
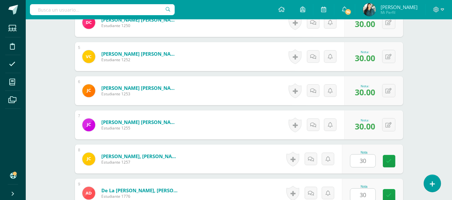
scroll to position [446, 0]
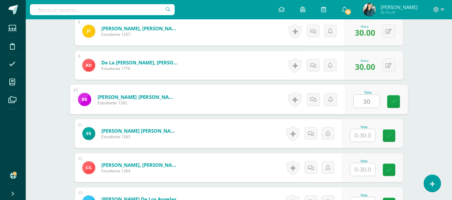
type input "30"
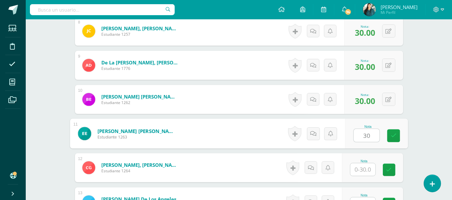
type input "30"
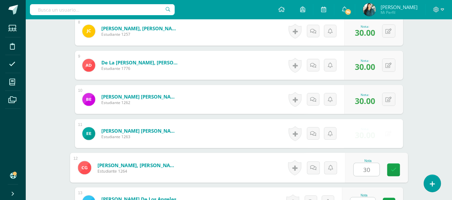
type input "30"
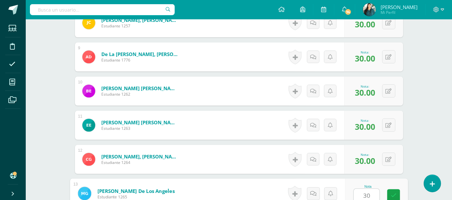
type input "30"
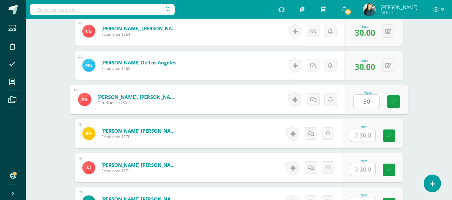
type input "30"
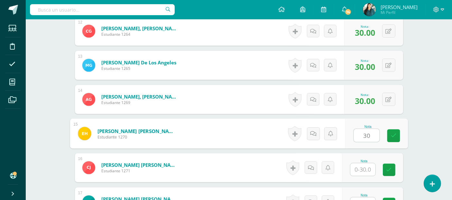
type input "30"
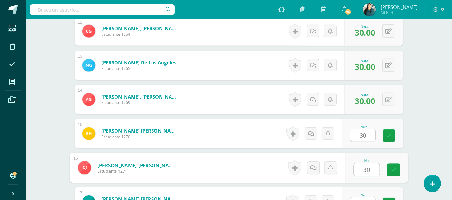
type input "30"
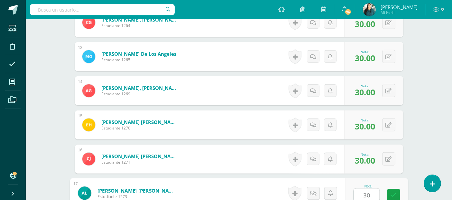
type input "30"
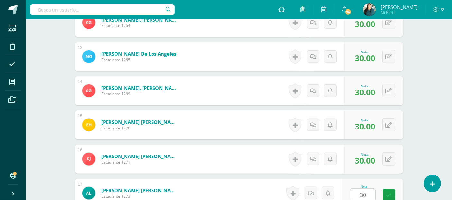
scroll to position [719, 0]
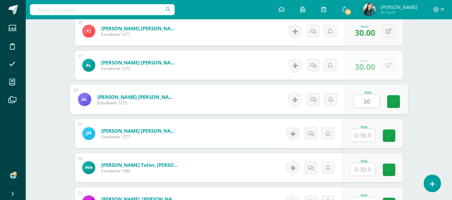
type input "30"
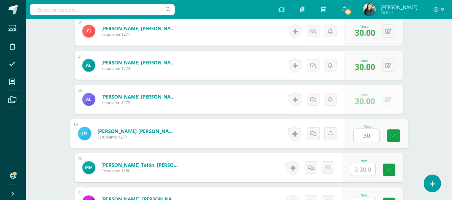
type input "30"
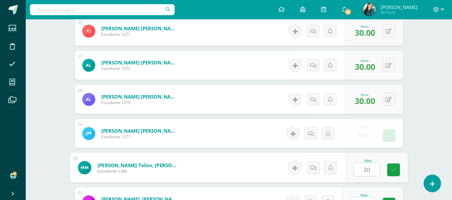
type input "30"
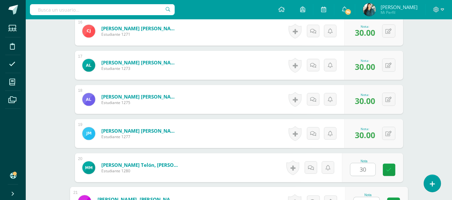
scroll to position [728, 0]
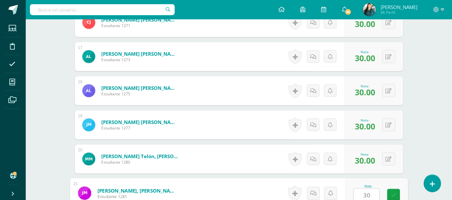
type input "30"
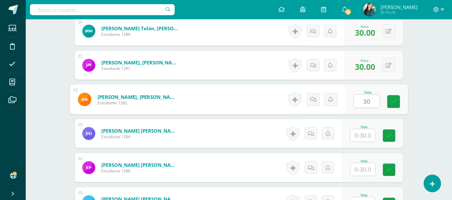
type input "30"
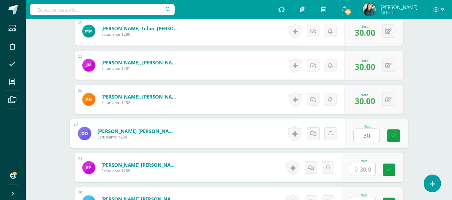
type input "30"
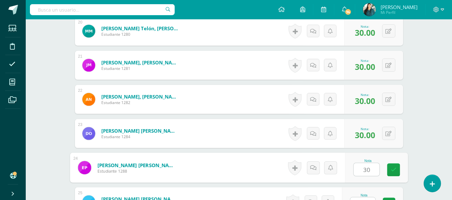
type input "30"
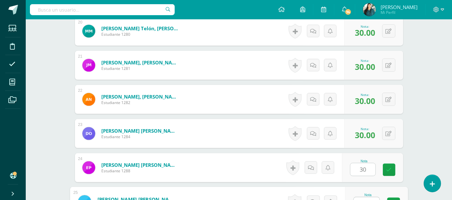
scroll to position [864, 0]
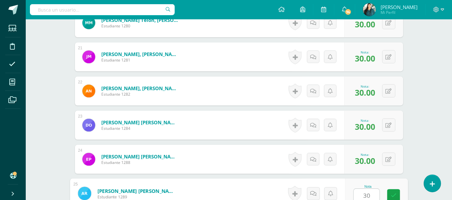
type input "30"
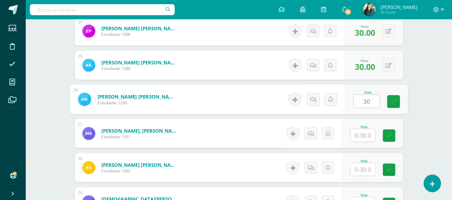
type input "30"
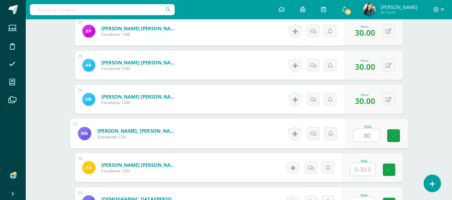
type input "30"
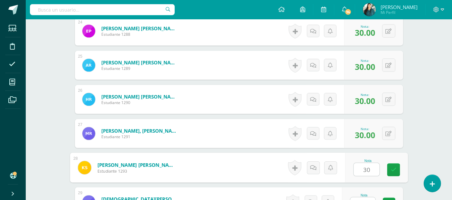
type input "30"
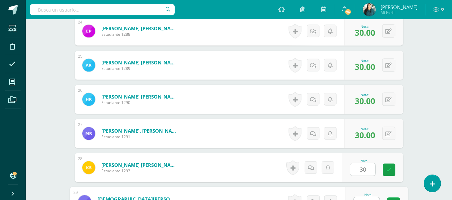
scroll to position [1001, 0]
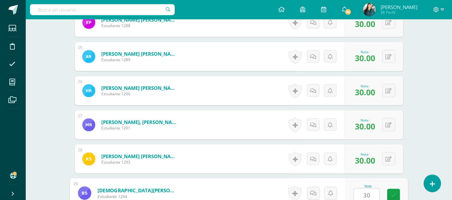
type input "30"
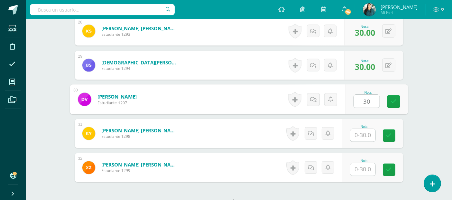
type input "30"
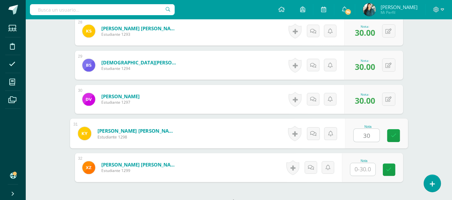
type input "30"
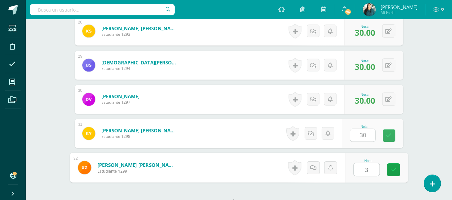
type input "30"
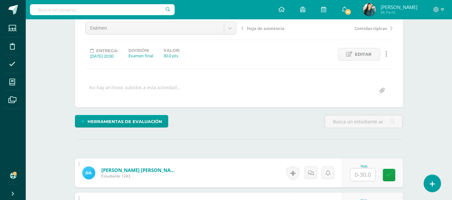
scroll to position [0, 0]
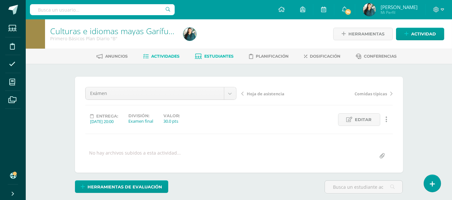
click at [218, 57] on span "Estudiantes" at bounding box center [218, 56] width 29 height 5
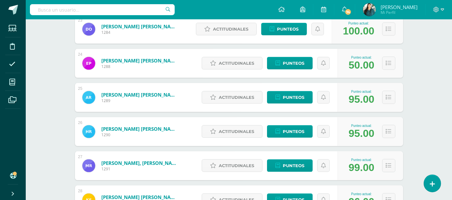
scroll to position [877, 0]
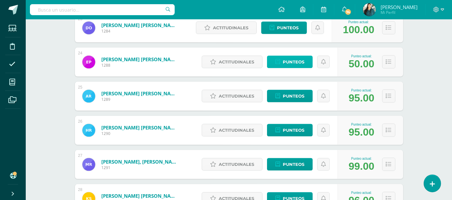
click at [303, 61] on span "Punteos" at bounding box center [294, 62] width 22 height 12
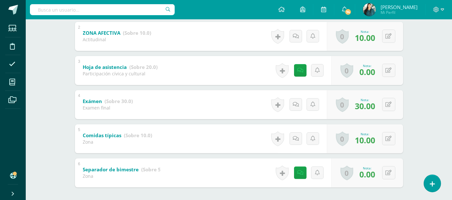
scroll to position [176, 0]
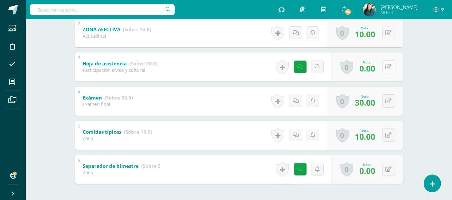
click at [390, 68] on button at bounding box center [389, 66] width 13 height 13
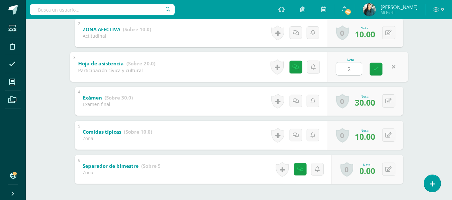
type input "20"
click at [377, 68] on icon at bounding box center [377, 68] width 6 height 5
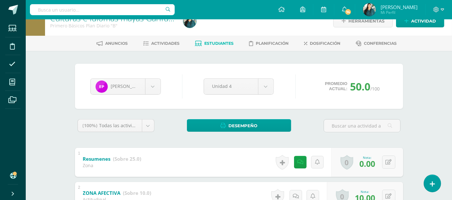
scroll to position [0, 0]
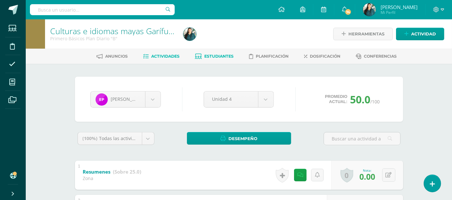
click at [165, 54] on span "Actividades" at bounding box center [165, 56] width 28 height 5
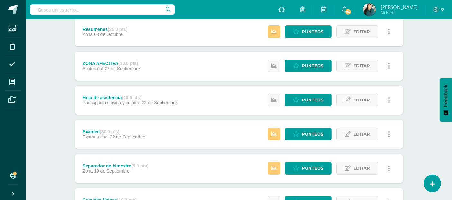
scroll to position [90, 0]
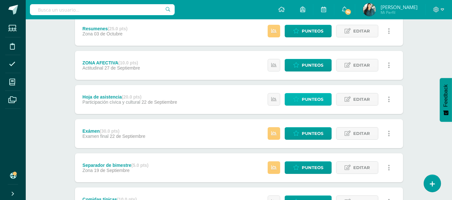
click at [317, 102] on span "Punteos" at bounding box center [313, 99] width 22 height 12
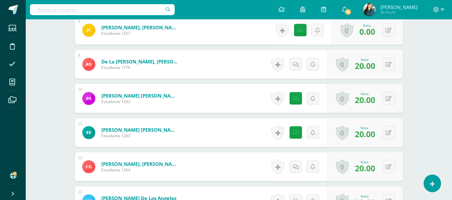
scroll to position [467, 0]
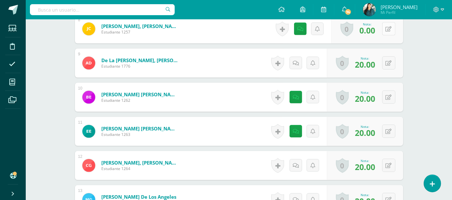
click at [390, 35] on button at bounding box center [389, 28] width 13 height 13
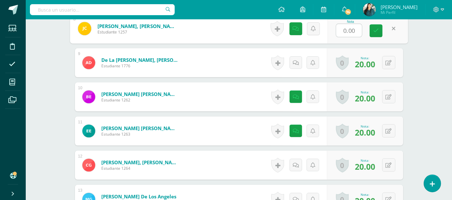
scroll to position [467, 0]
type input "20"
click at [379, 34] on link at bounding box center [376, 30] width 13 height 13
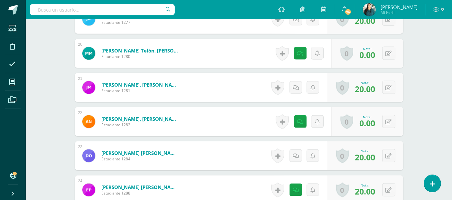
scroll to position [853, 0]
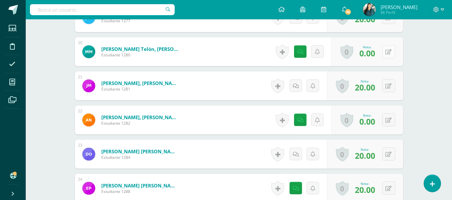
click at [390, 55] on button at bounding box center [389, 51] width 13 height 13
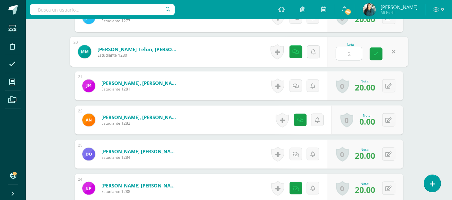
type input "20"
click at [380, 60] on link at bounding box center [376, 54] width 13 height 13
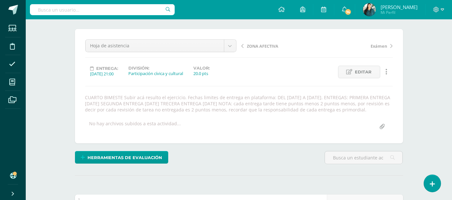
scroll to position [0, 0]
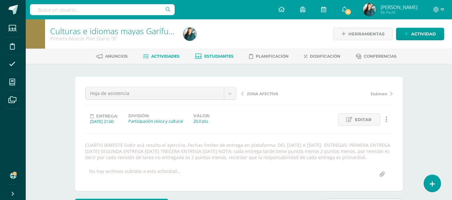
click at [213, 55] on span "Estudiantes" at bounding box center [218, 56] width 29 height 5
